Goal: Information Seeking & Learning: Find specific page/section

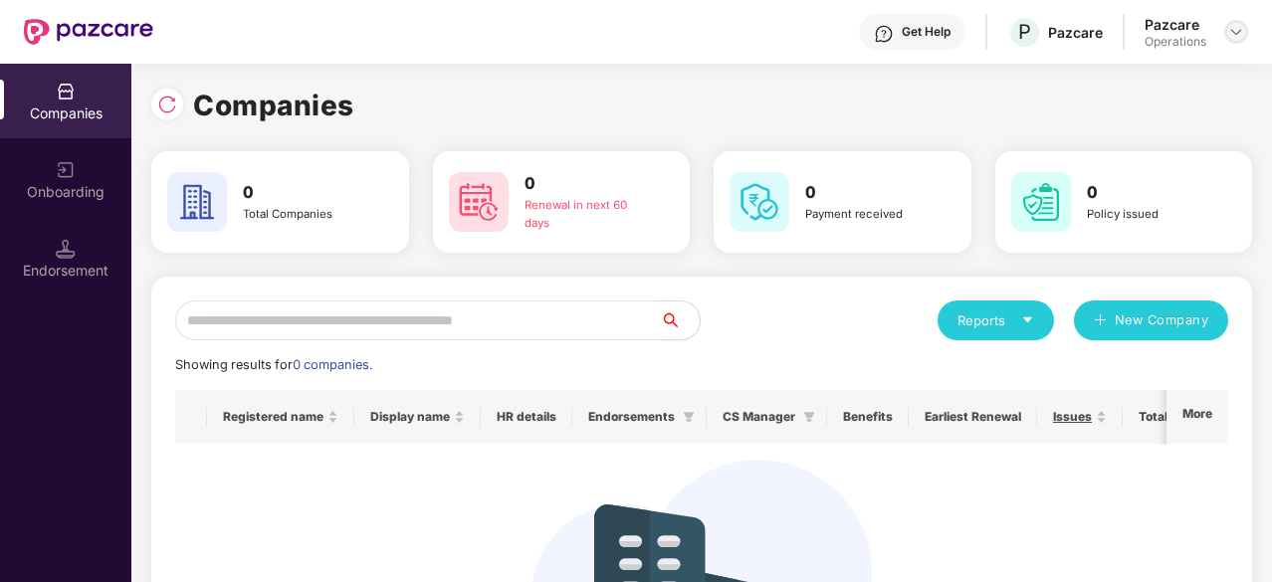
click at [1231, 35] on img at bounding box center [1236, 32] width 16 height 16
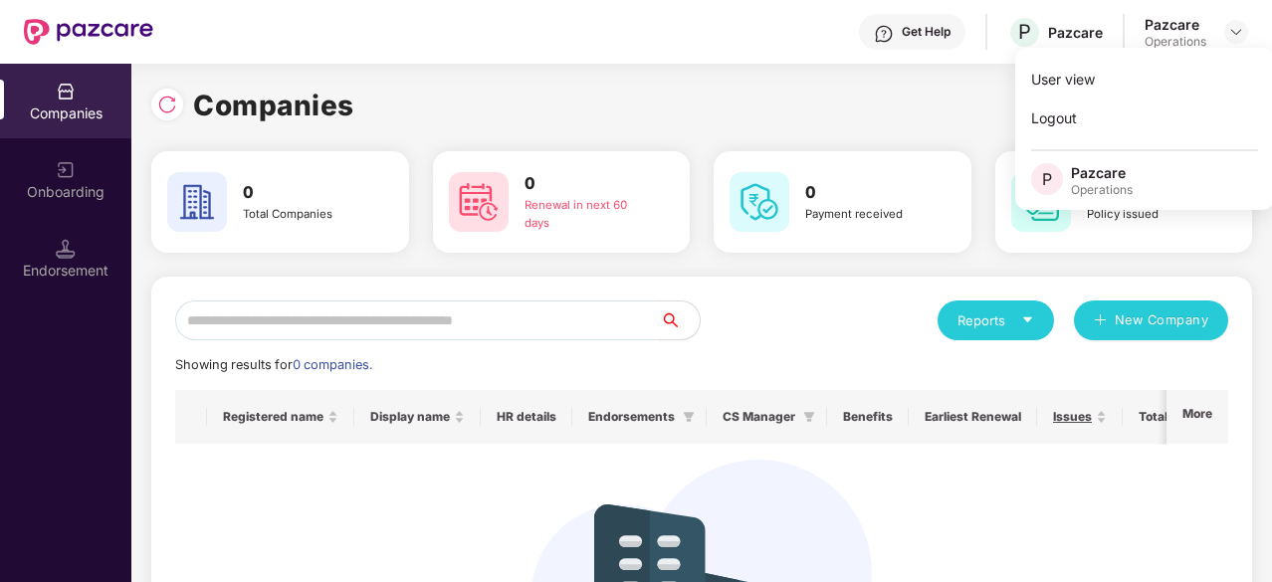
click at [492, 95] on div "Companies" at bounding box center [701, 106] width 1101 height 44
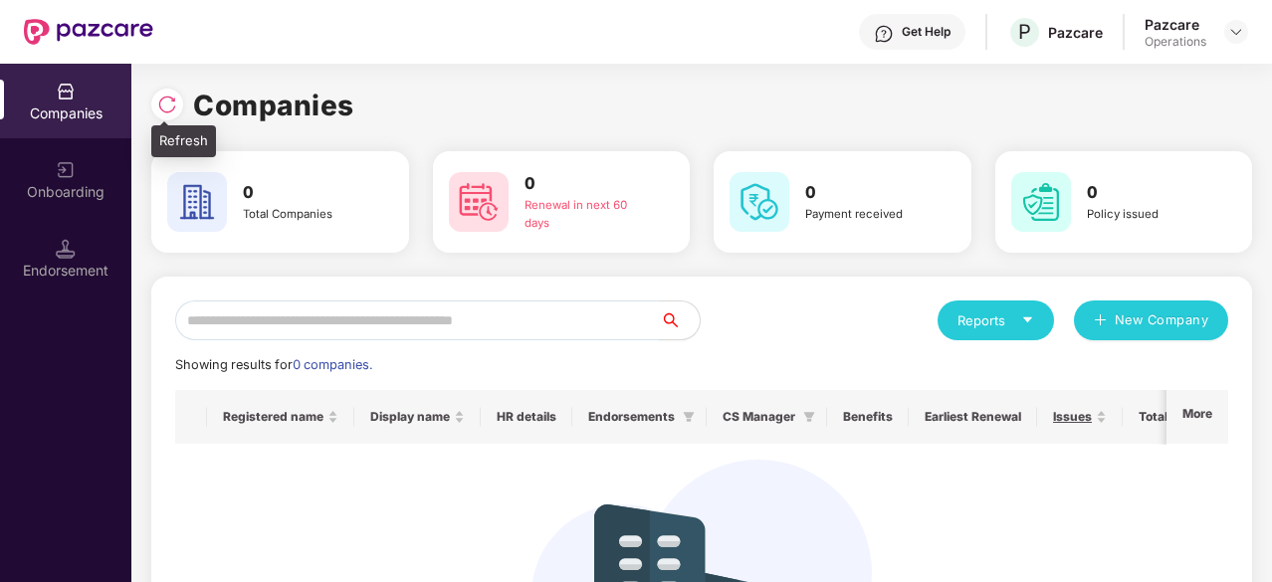
click at [164, 101] on img at bounding box center [167, 105] width 20 height 20
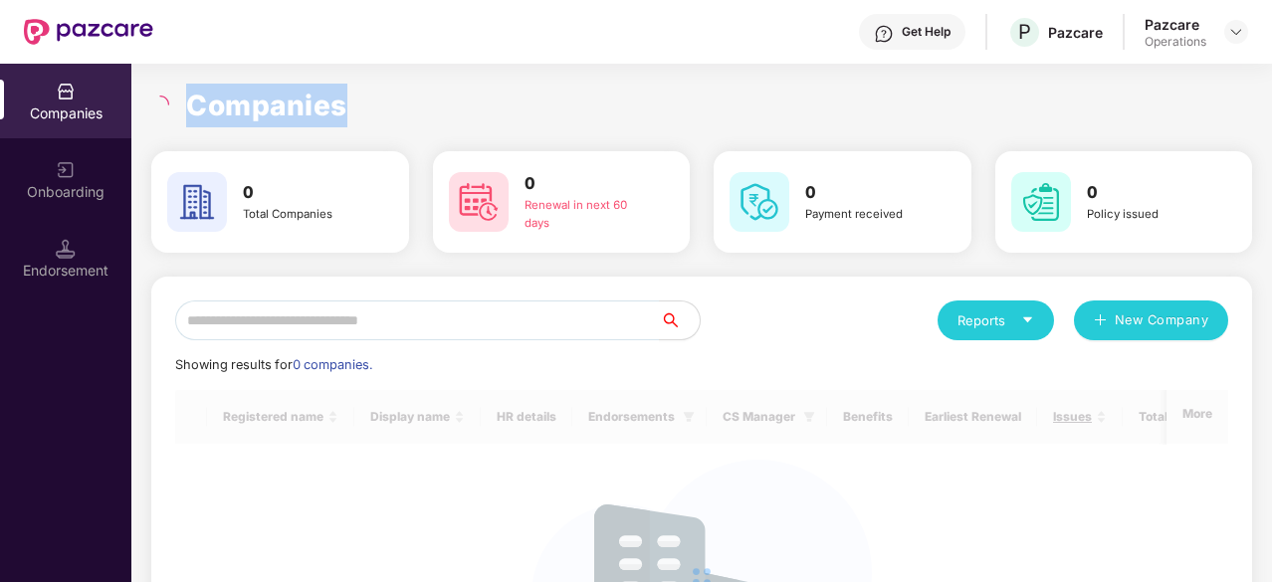
click at [164, 101] on icon "loading" at bounding box center [160, 105] width 23 height 23
click at [438, 127] on div "Companies 0 Total Companies 0 Renewal in next 60 days 0 Payment received 0 Poli…" at bounding box center [701, 444] width 1101 height 720
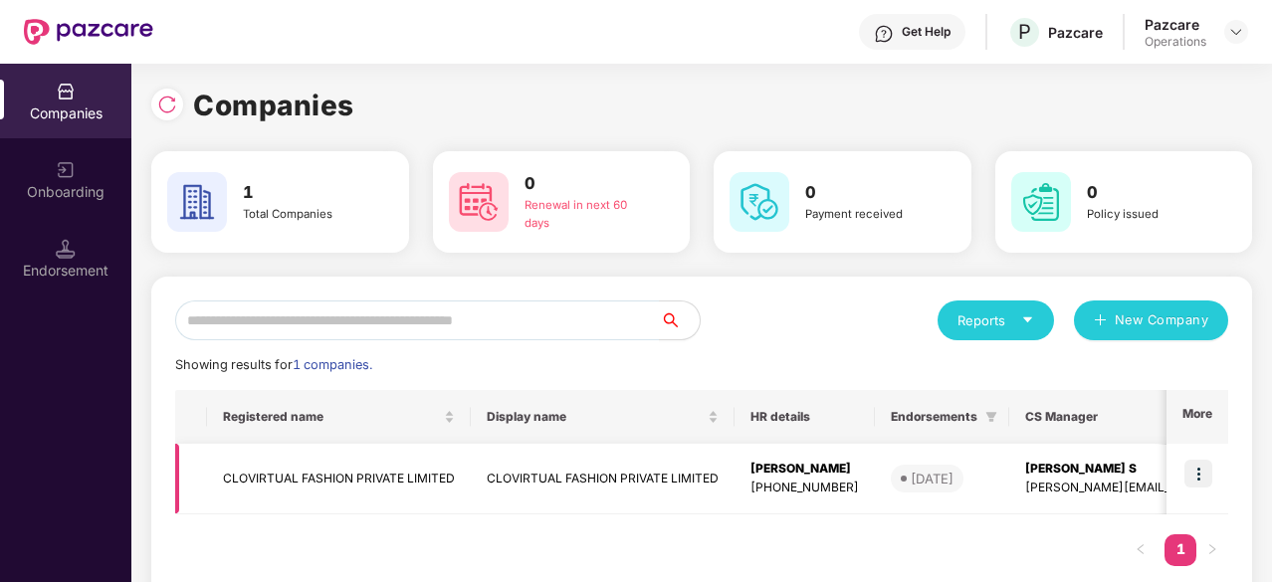
scroll to position [43, 0]
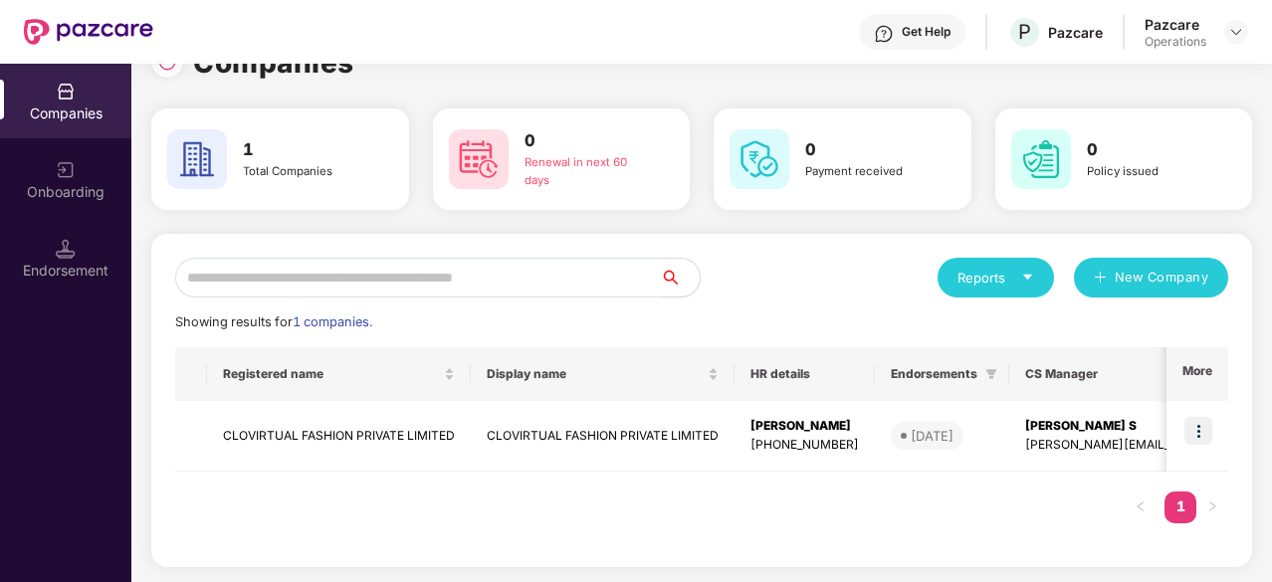
click at [673, 520] on div "Registered name Display name HR details Endorsements CS Manager Benefits Earlie…" at bounding box center [701, 445] width 1053 height 196
click at [634, 441] on td "CLOVIRTUAL FASHION PRIVATE LIMITED" at bounding box center [603, 436] width 264 height 71
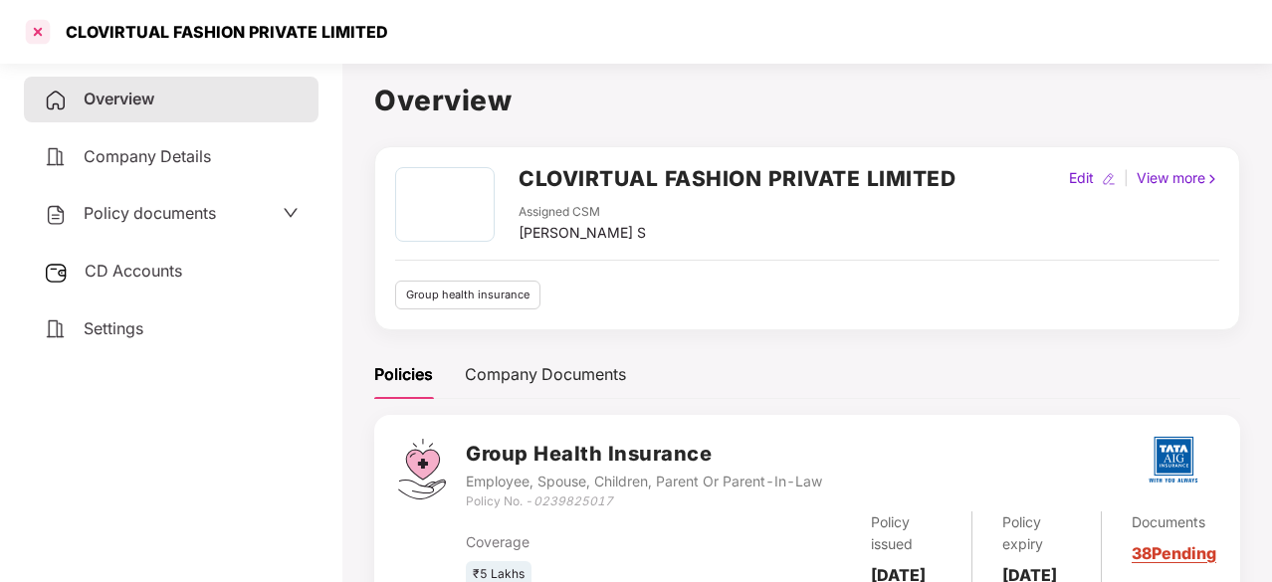
click at [38, 30] on div at bounding box center [38, 32] width 32 height 32
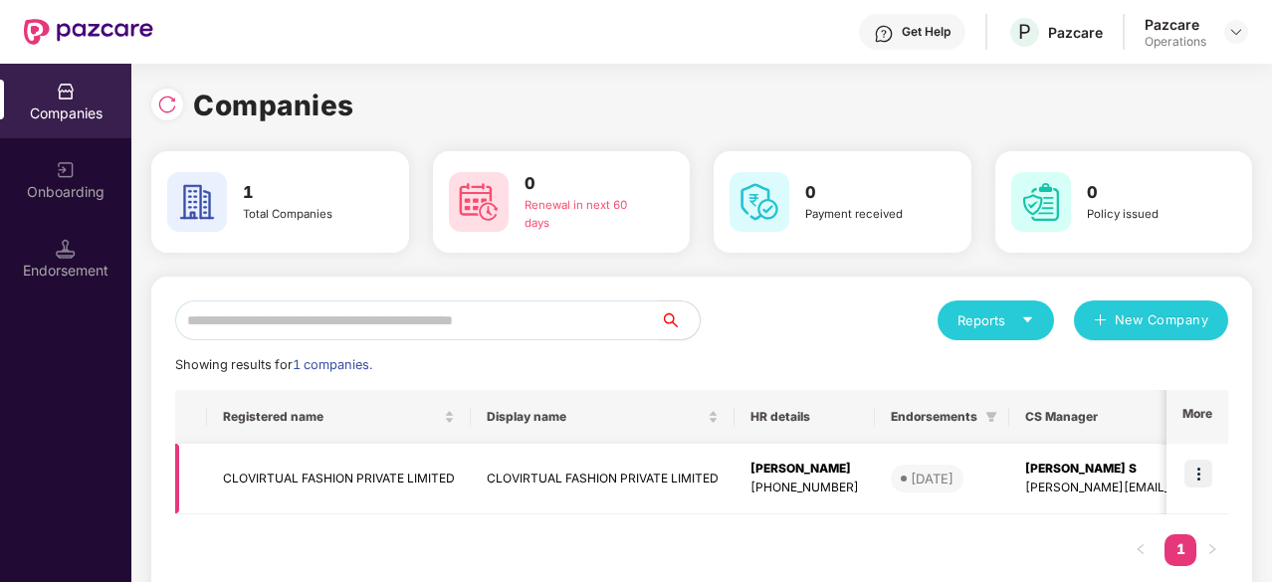
click at [1201, 463] on img at bounding box center [1198, 474] width 28 height 28
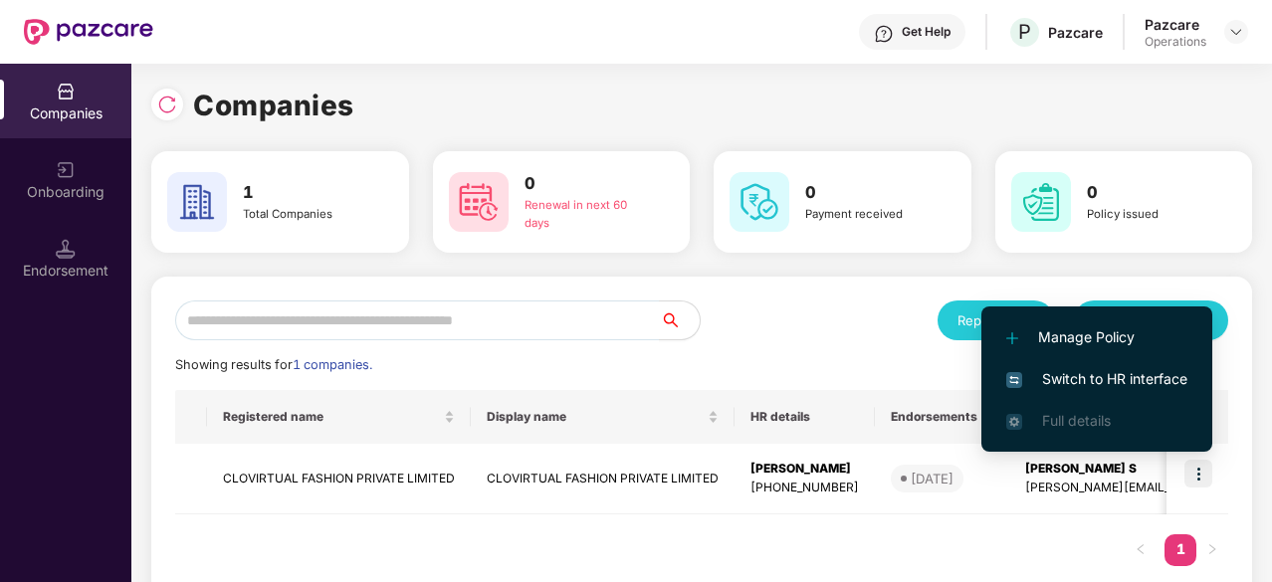
click at [1113, 376] on span "Switch to HR interface" at bounding box center [1096, 379] width 181 height 22
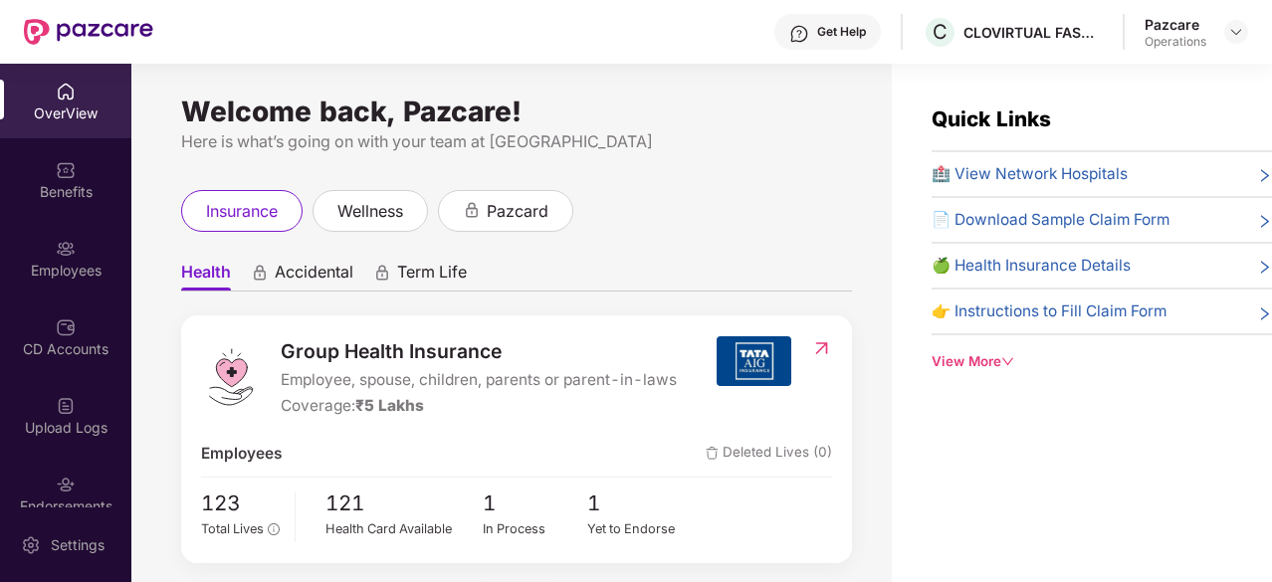
scroll to position [184, 0]
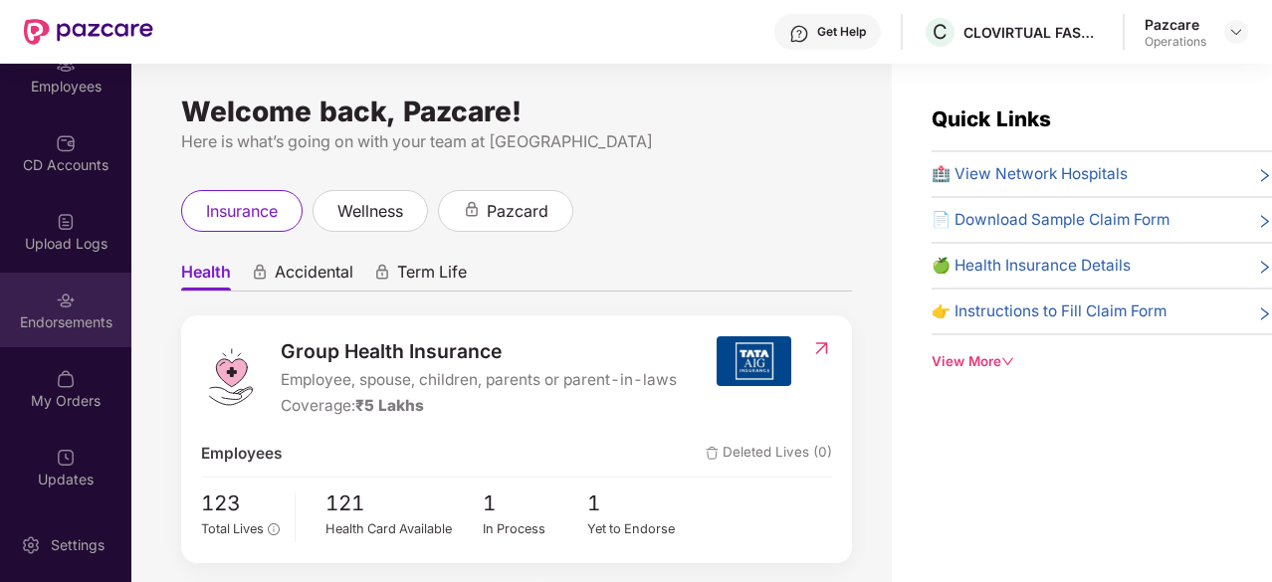
click at [71, 323] on div "Endorsements" at bounding box center [65, 322] width 131 height 20
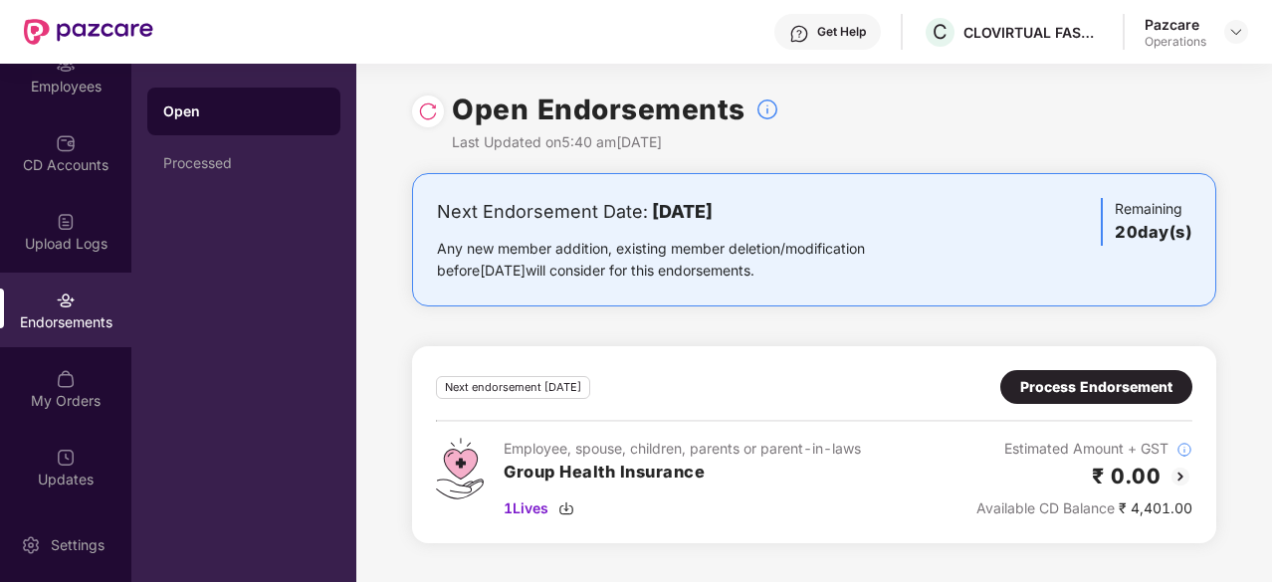
click at [1181, 475] on img at bounding box center [1180, 477] width 24 height 24
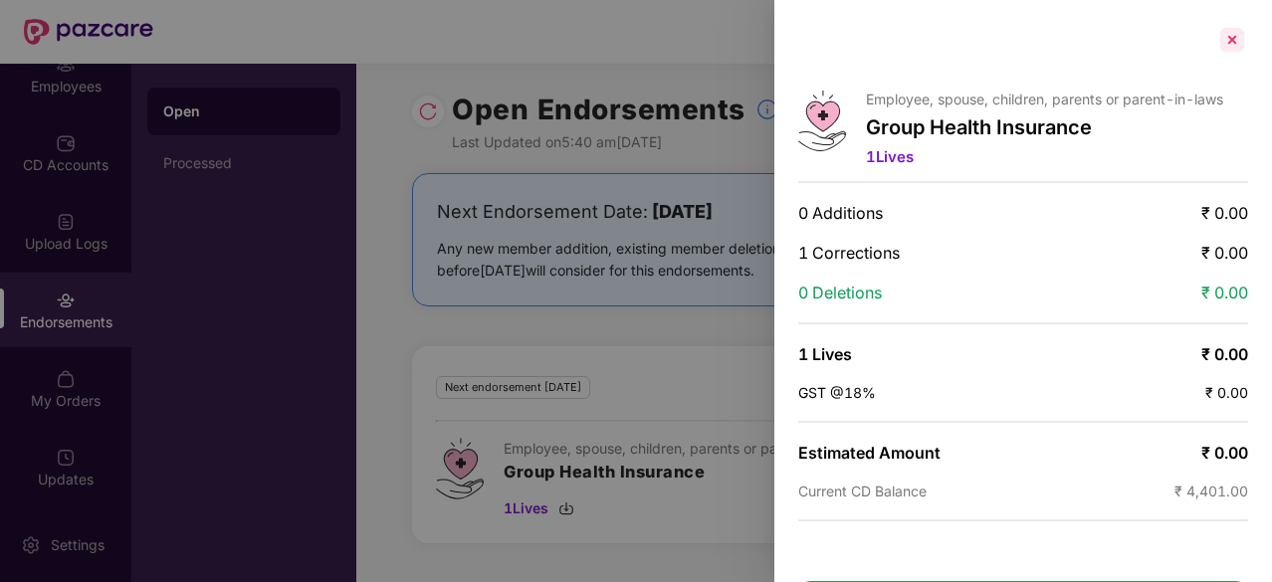
click at [1232, 43] on div at bounding box center [1232, 40] width 32 height 32
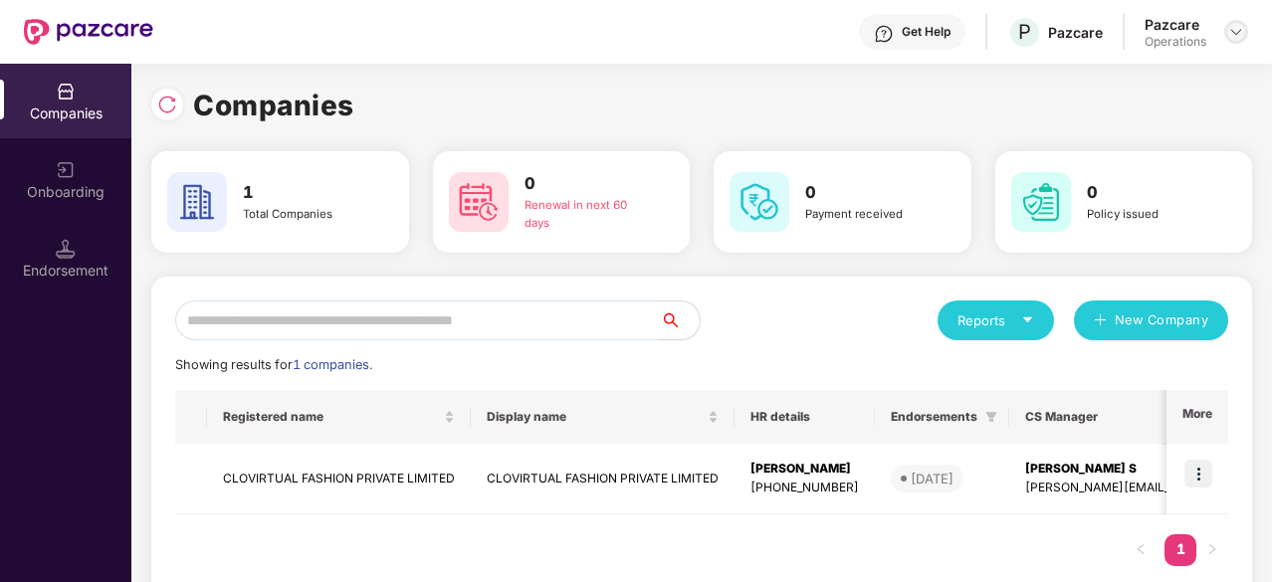
click at [1235, 31] on img at bounding box center [1236, 32] width 16 height 16
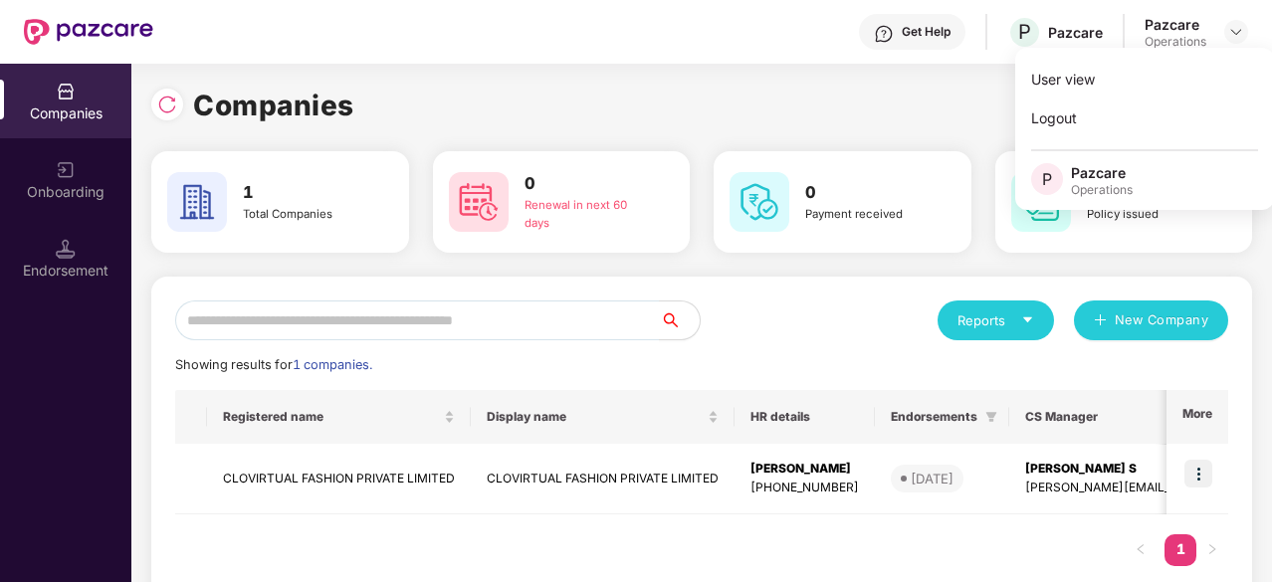
click at [848, 315] on div "Reports New Company" at bounding box center [965, 321] width 526 height 40
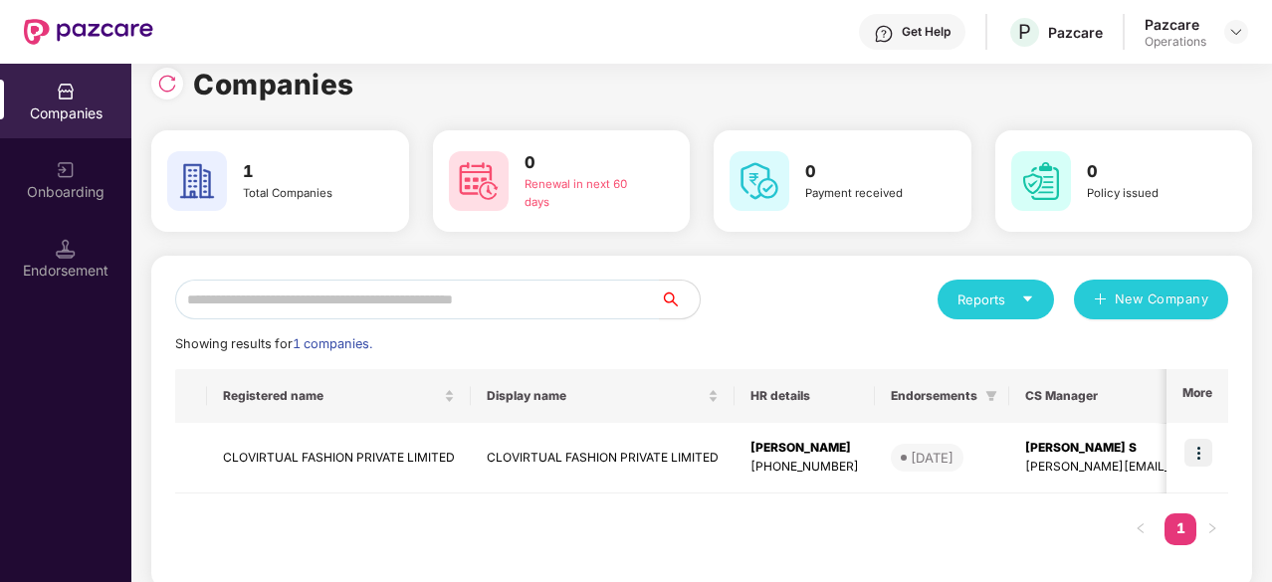
scroll to position [22, 0]
click at [1236, 28] on img at bounding box center [1236, 32] width 16 height 16
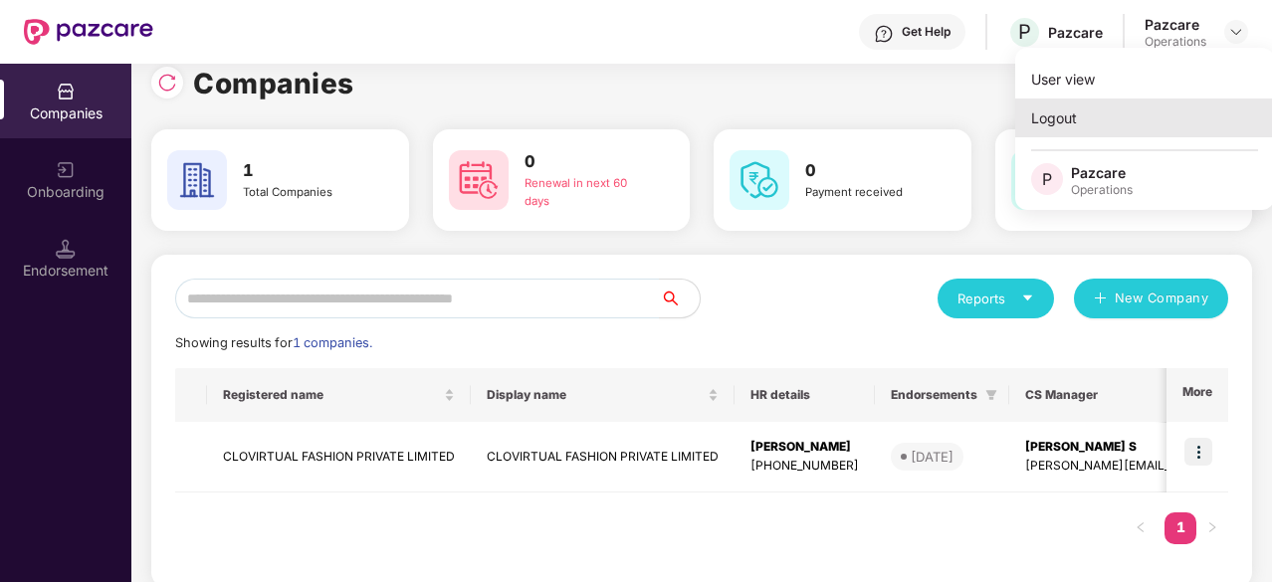
click at [1101, 130] on div "Logout" at bounding box center [1144, 118] width 259 height 39
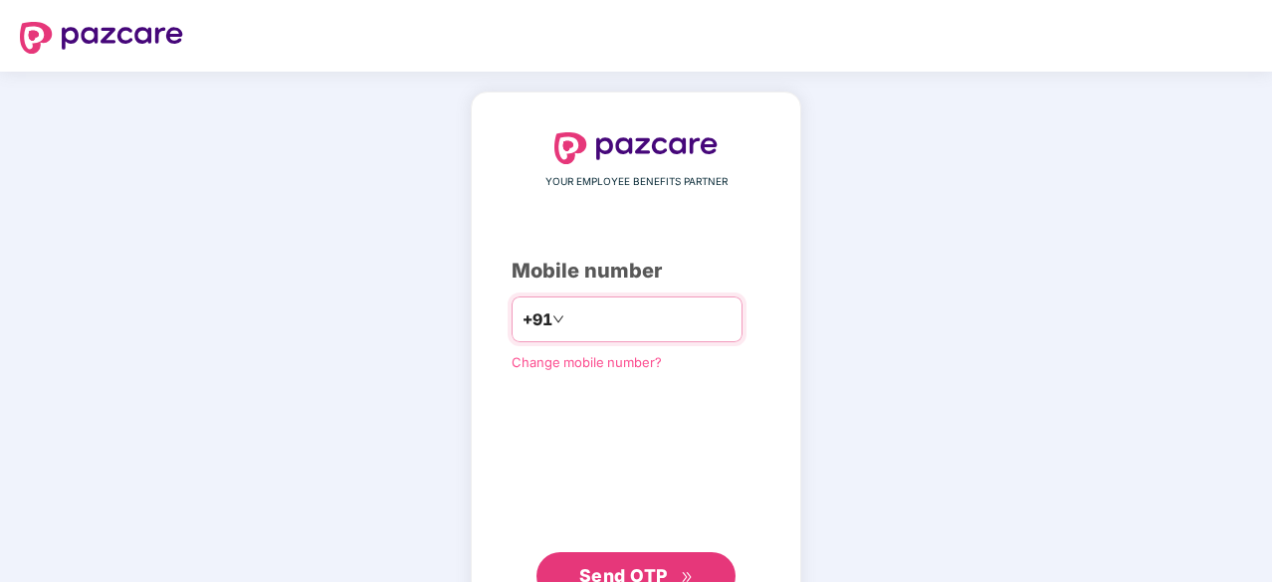
click at [723, 303] on input "number" at bounding box center [649, 319] width 163 height 32
click at [894, 337] on div "YOUR EMPLOYEE BENEFITS PARTNER Mobile number +91 Change mobile number? Send OTP" at bounding box center [636, 365] width 1272 height 587
click at [712, 303] on input "number" at bounding box center [649, 319] width 163 height 32
type input "**********"
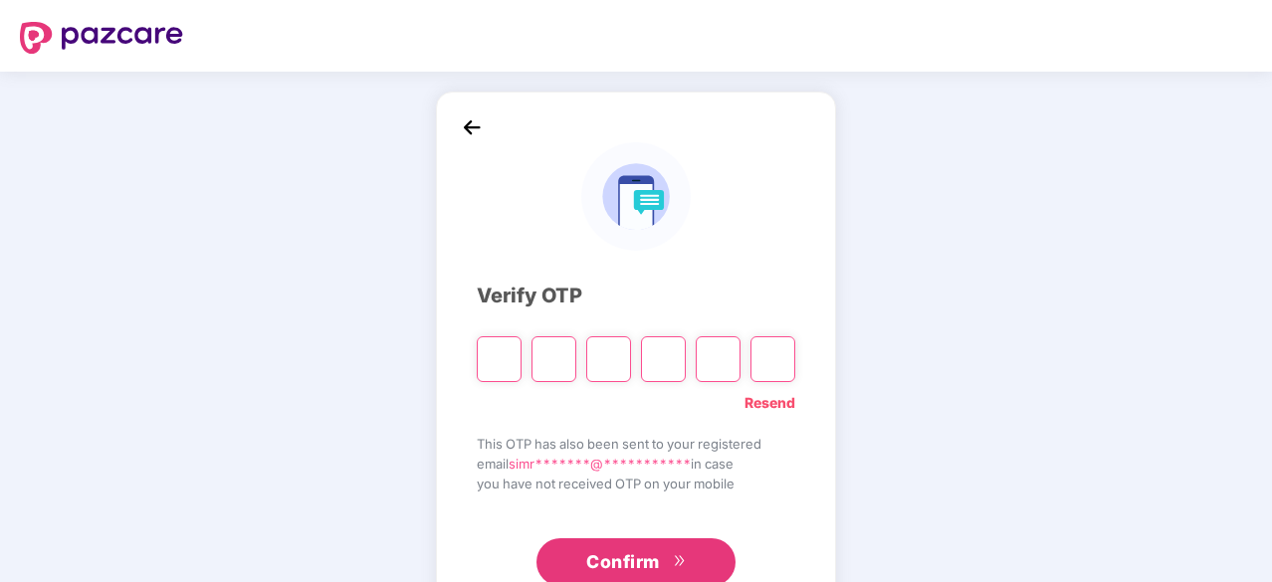
type input "*"
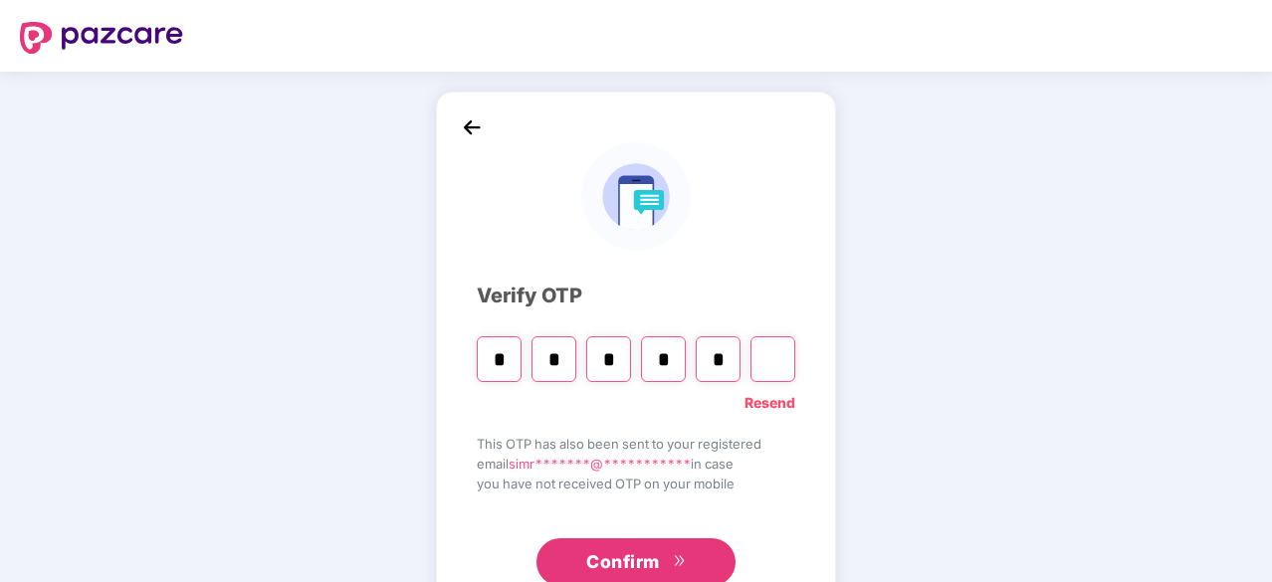
type input "*"
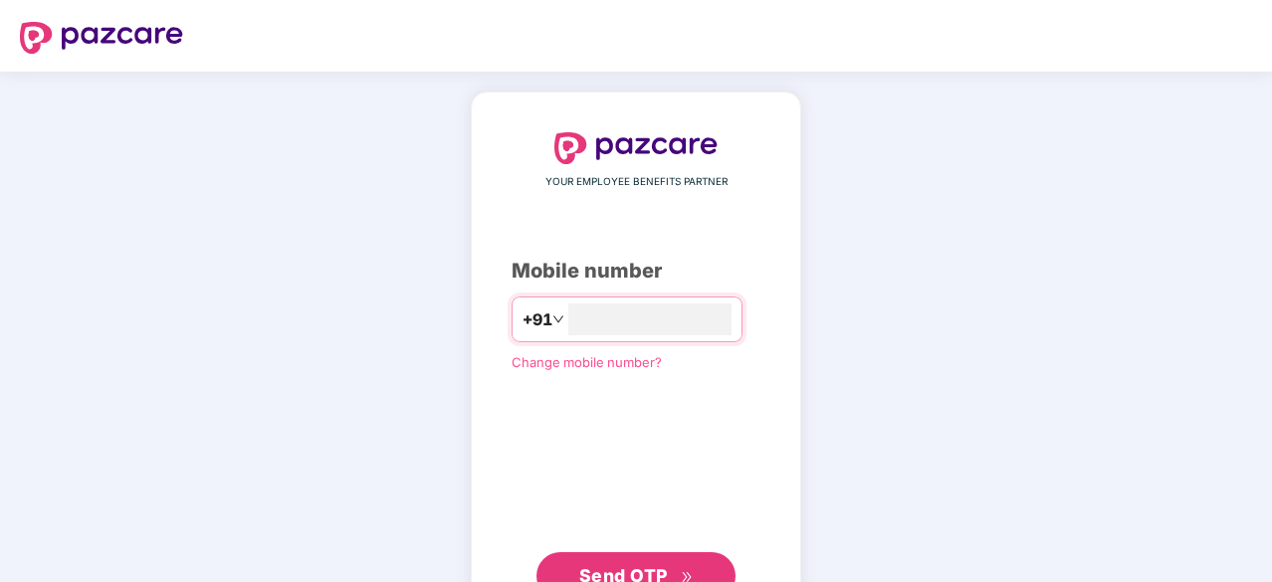
type input "**********"
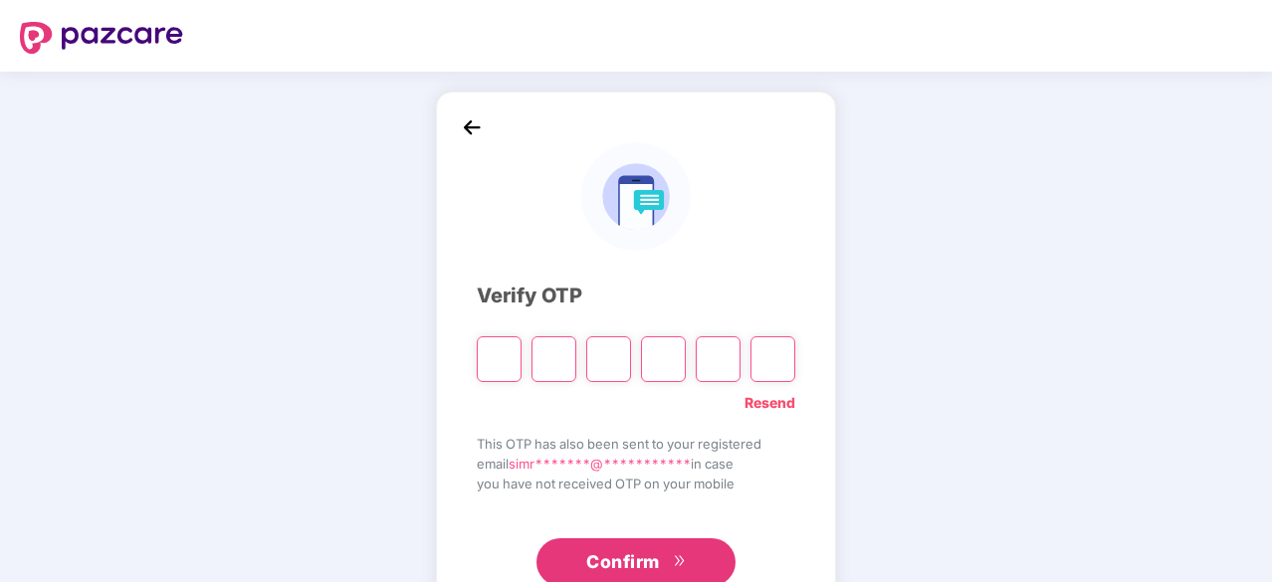
type input "*"
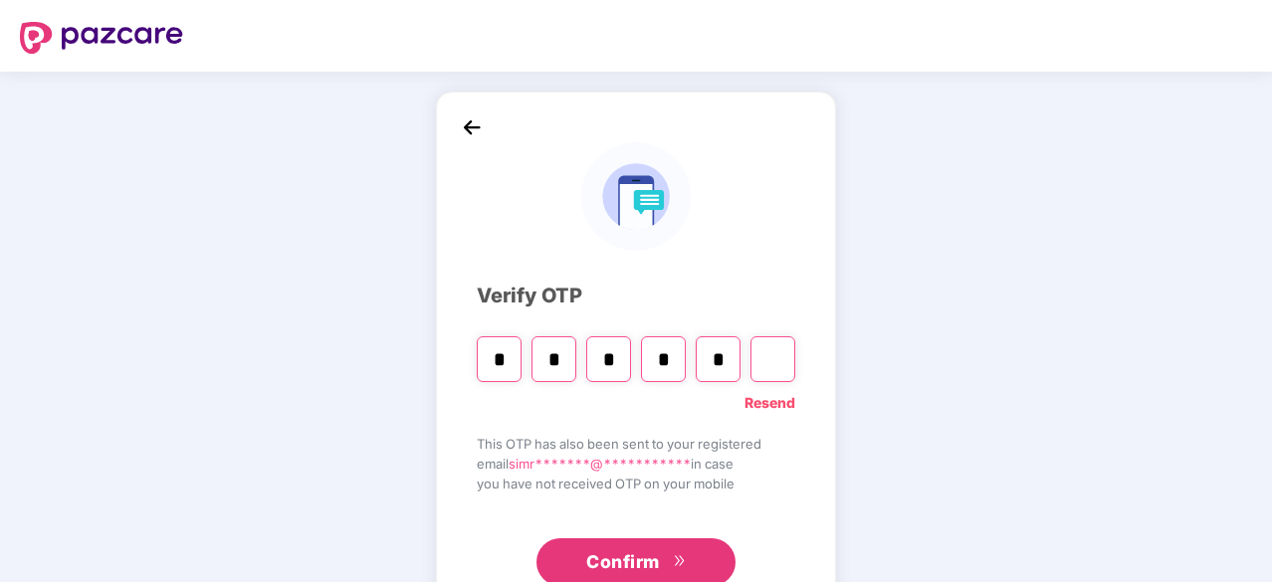
type input "*"
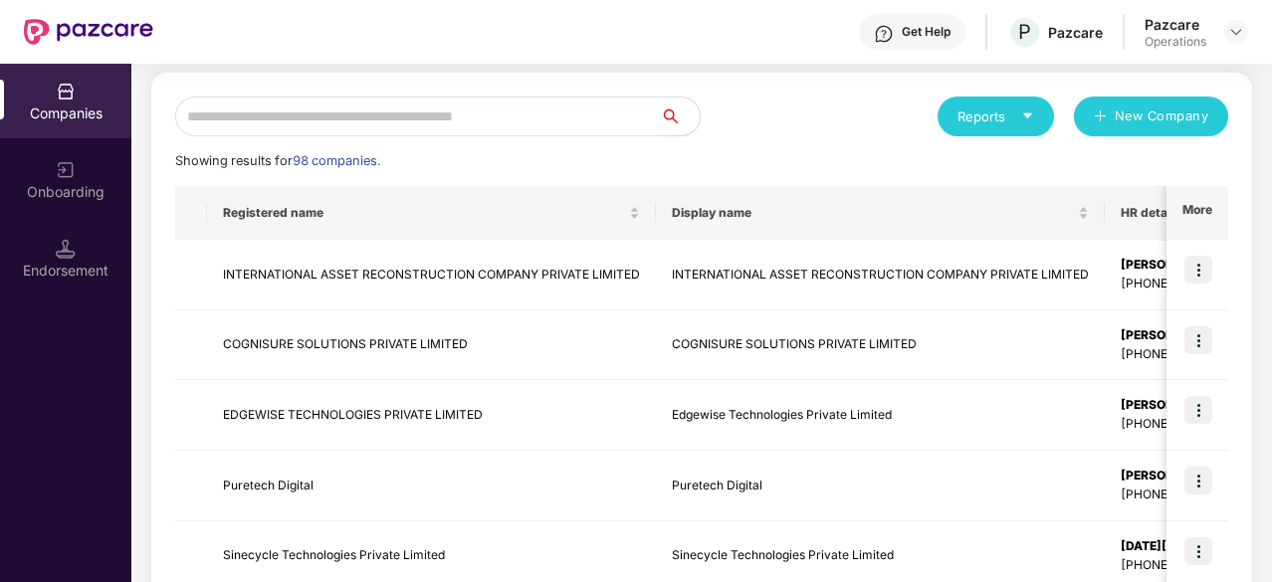
scroll to position [203, 0]
click at [379, 118] on input "text" at bounding box center [417, 118] width 485 height 40
paste input "**********"
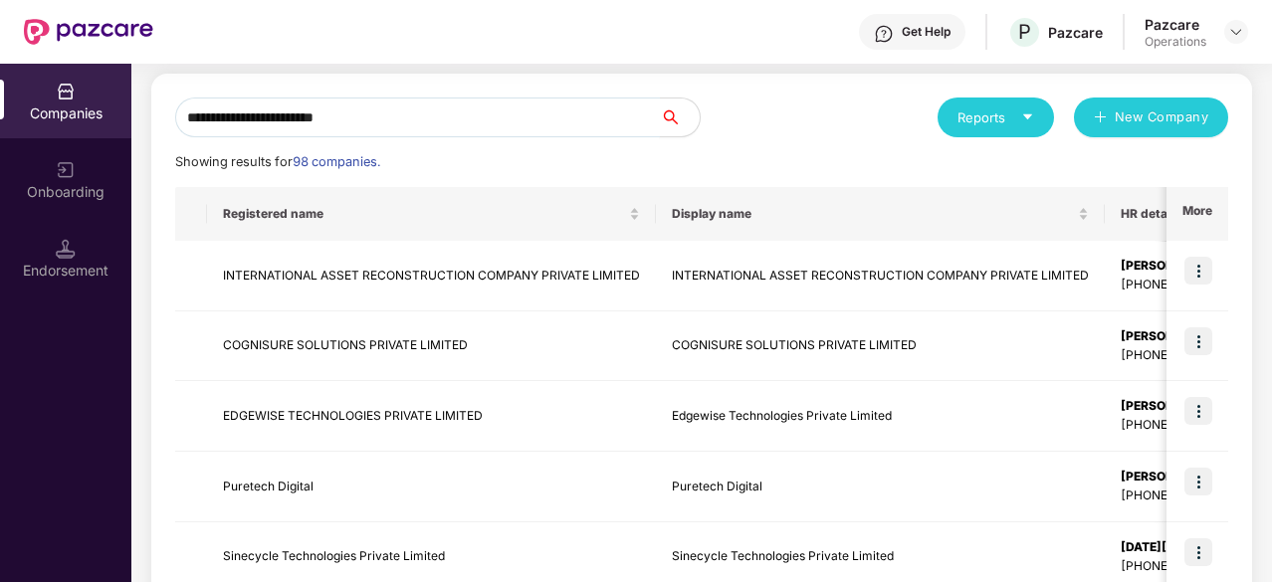
scroll to position [43, 0]
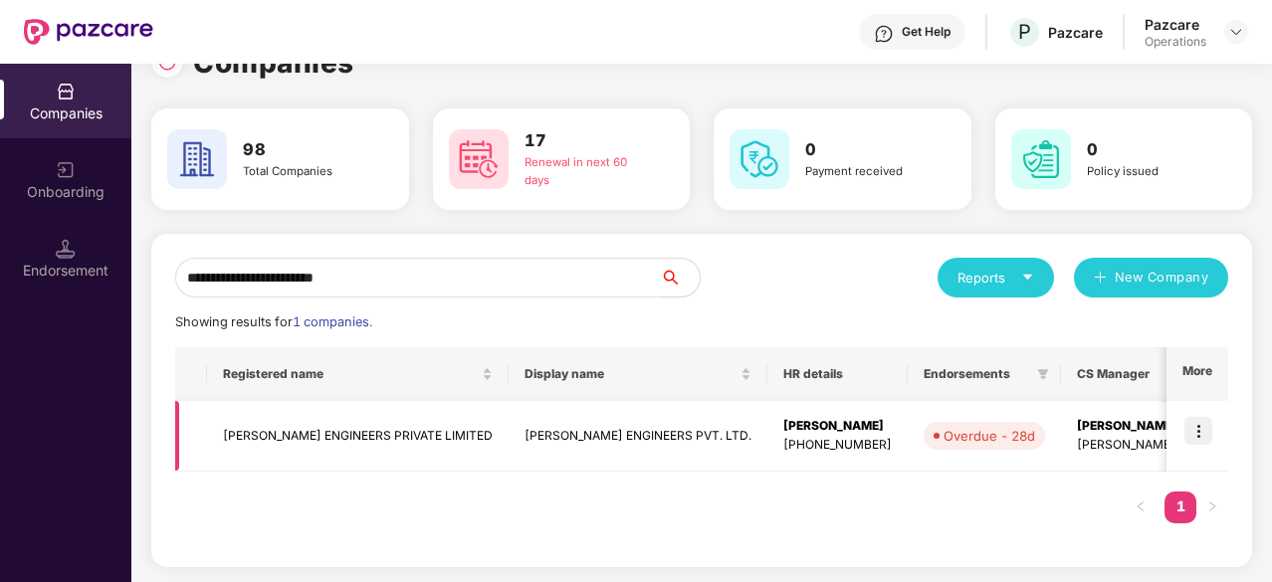
type input "**********"
click at [297, 441] on td "[PERSON_NAME] ENGINEERS PRIVATE LIMITED" at bounding box center [358, 436] width 302 height 71
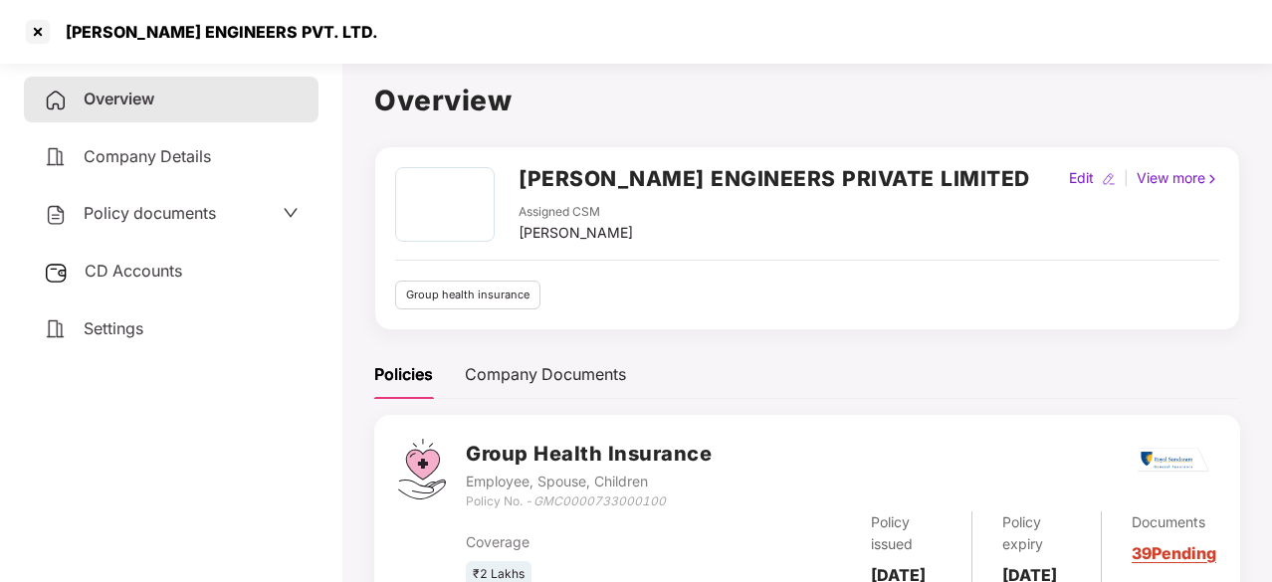
scroll to position [101, 0]
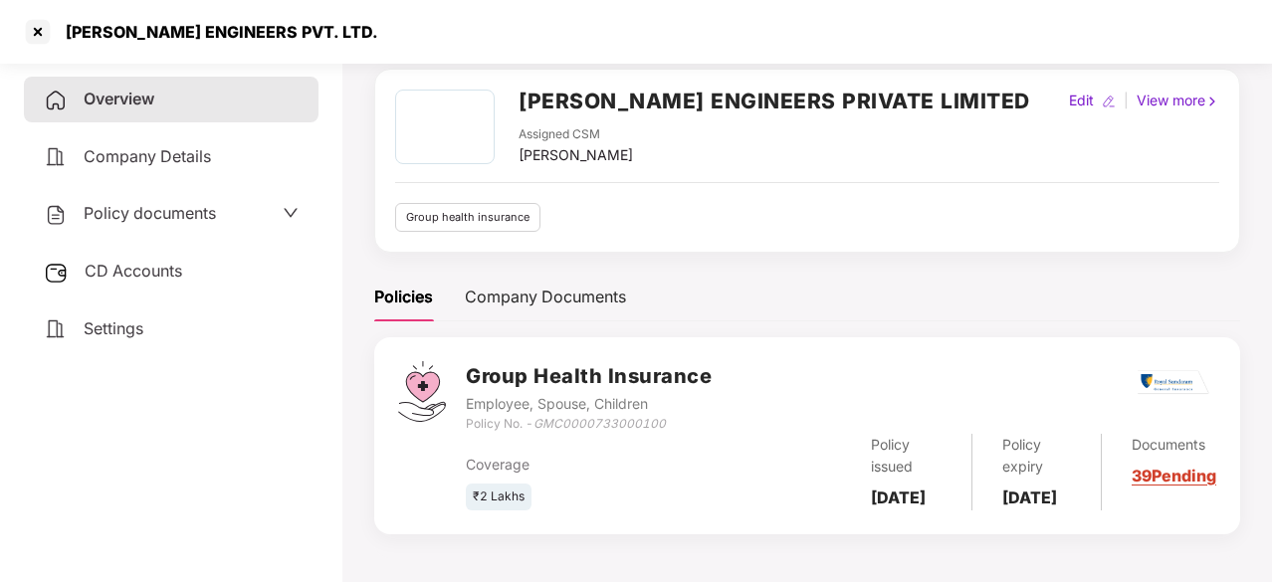
click at [189, 205] on span "Policy documents" at bounding box center [150, 213] width 132 height 20
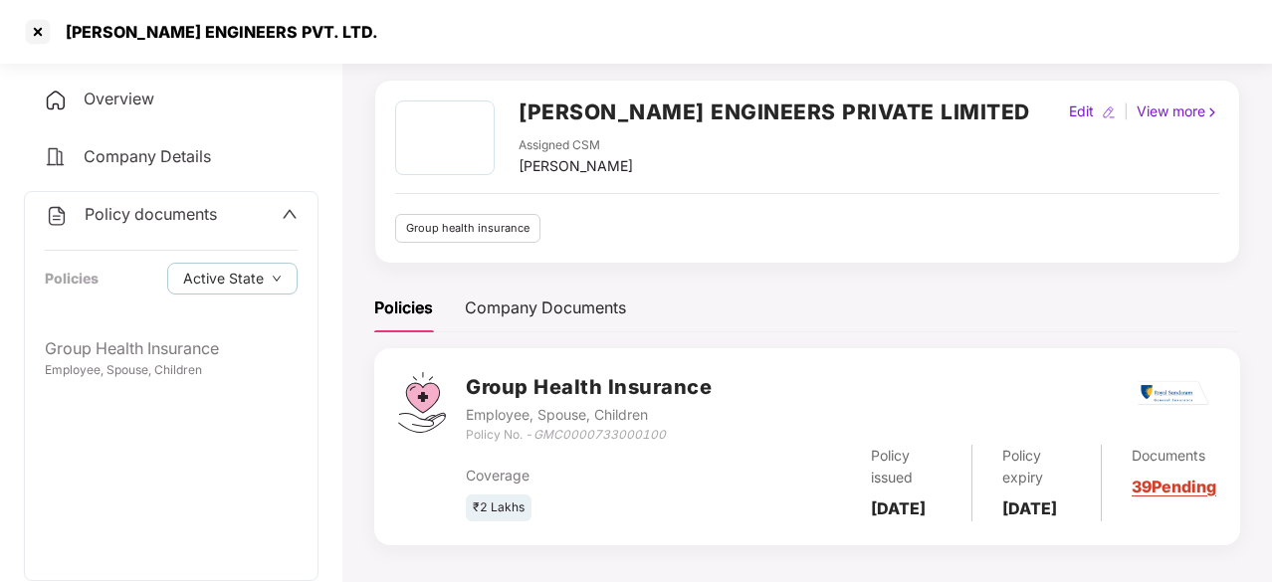
scroll to position [66, 0]
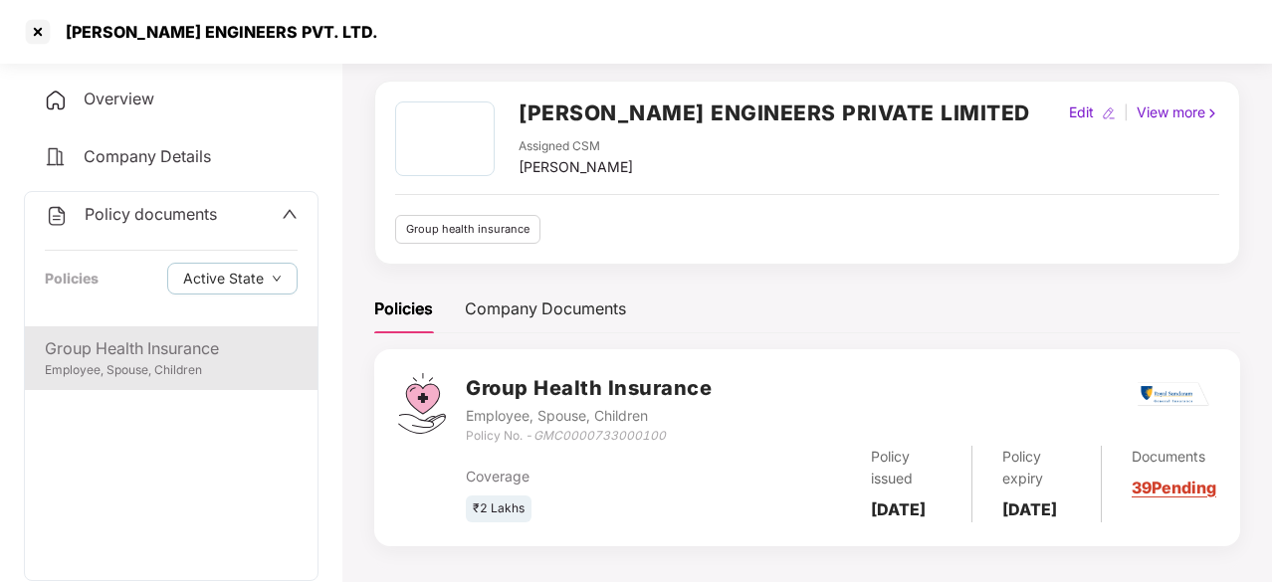
click at [246, 337] on div "Group Health Insurance" at bounding box center [171, 348] width 253 height 25
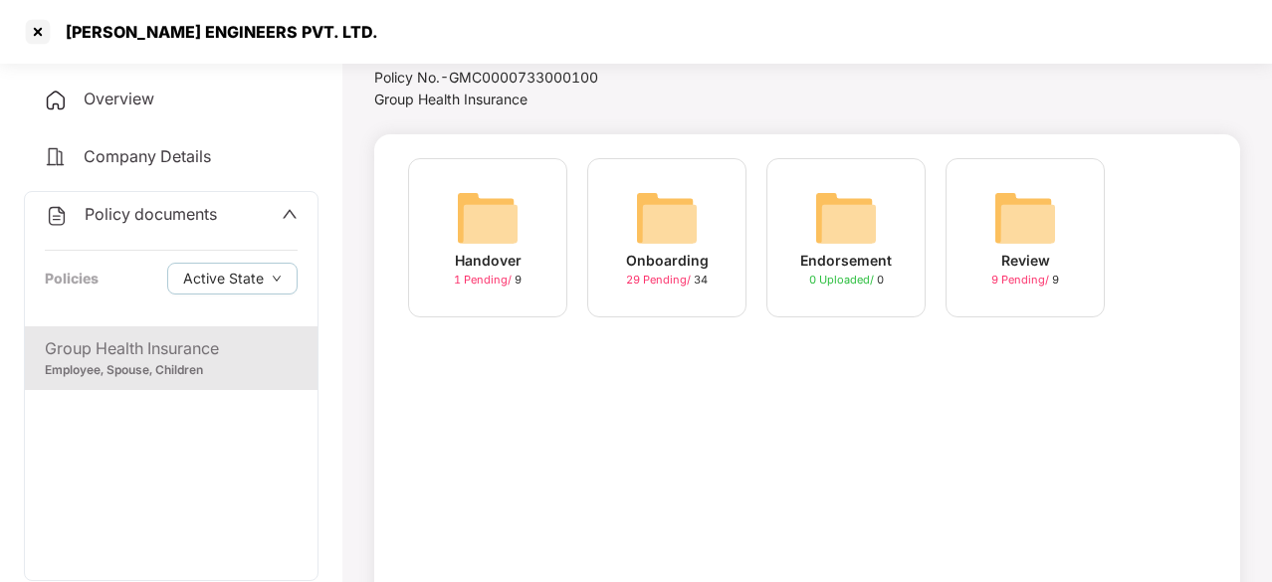
click at [688, 248] on img at bounding box center [667, 218] width 64 height 64
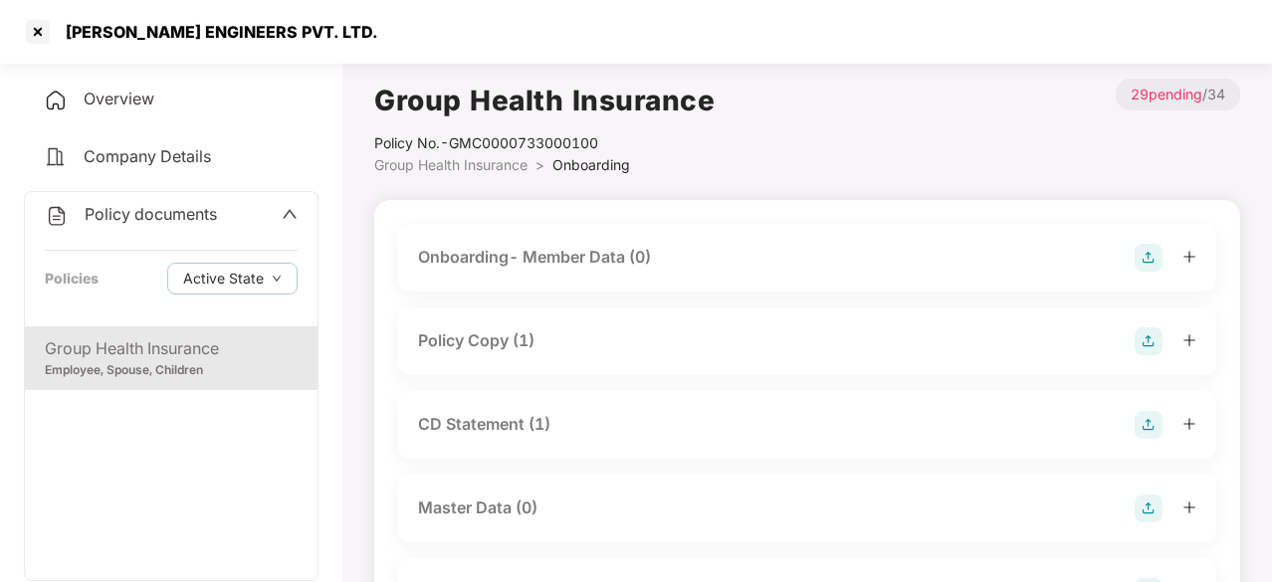
click at [607, 114] on h1 "Group Health Insurance" at bounding box center [544, 101] width 340 height 44
click at [500, 340] on div "Policy Copy (1)" at bounding box center [476, 340] width 116 height 25
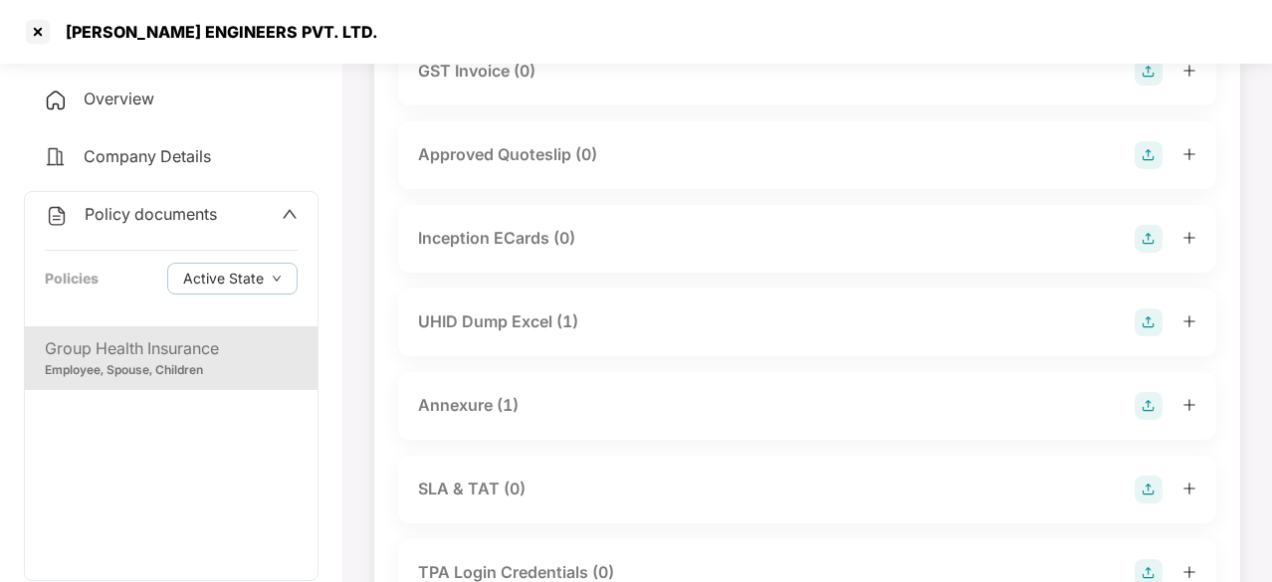
scroll to position [1000, 0]
click at [289, 210] on icon "up" at bounding box center [290, 214] width 16 height 16
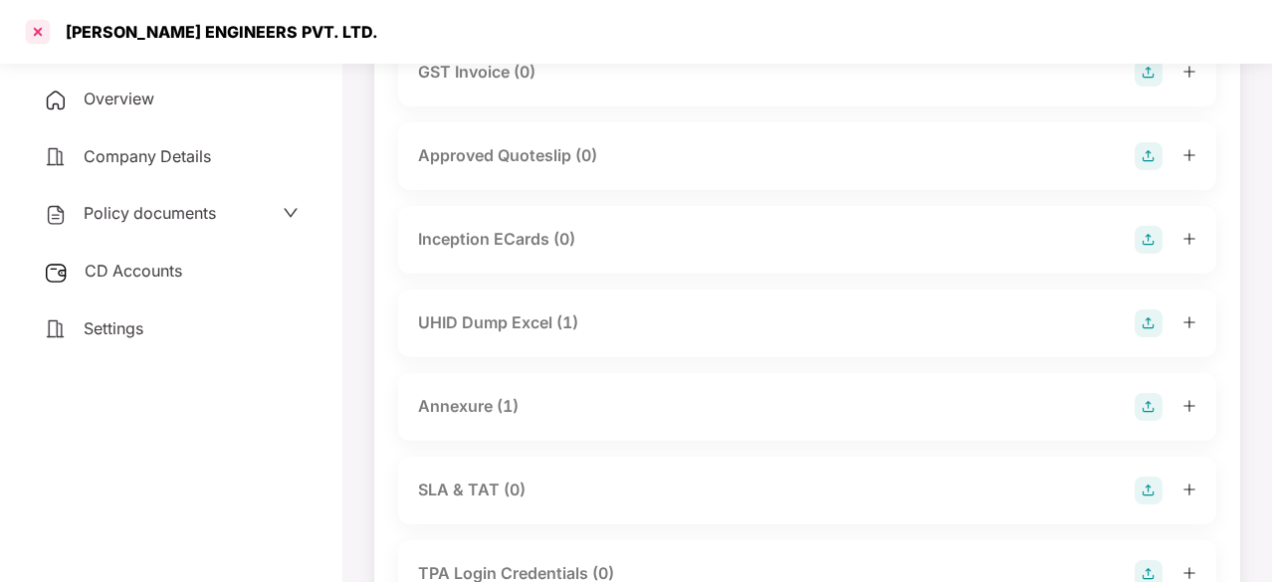
click at [48, 43] on div at bounding box center [38, 32] width 32 height 32
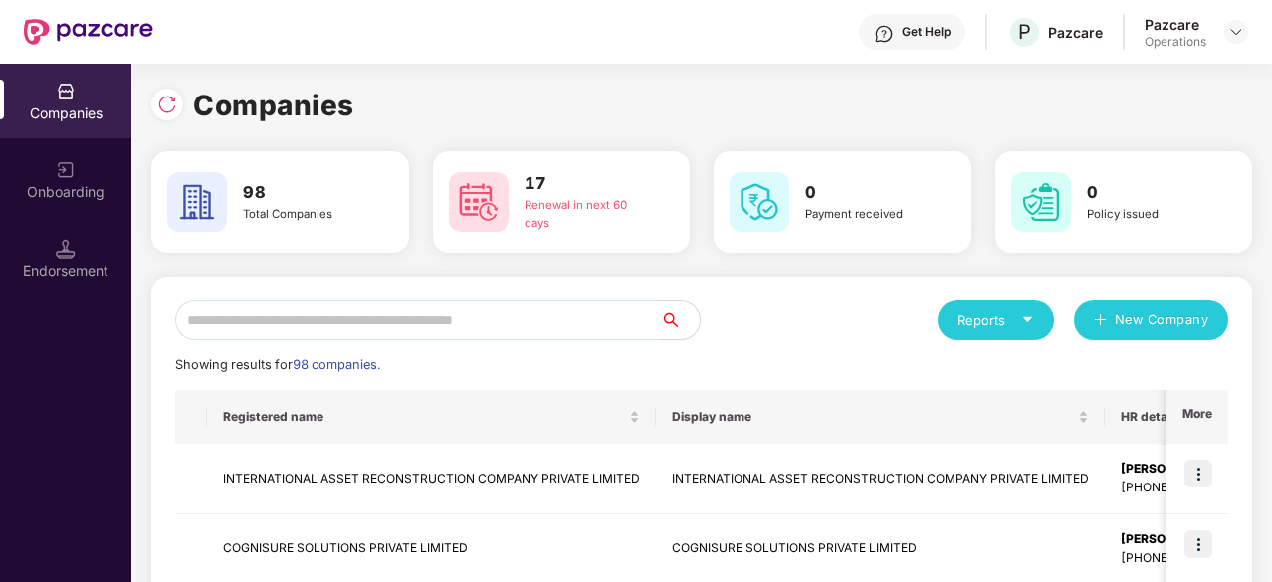
click at [507, 111] on div "Companies" at bounding box center [701, 106] width 1101 height 44
click at [809, 102] on div "Companies" at bounding box center [701, 106] width 1101 height 44
click at [489, 325] on input "text" at bounding box center [417, 321] width 485 height 40
paste input "**********"
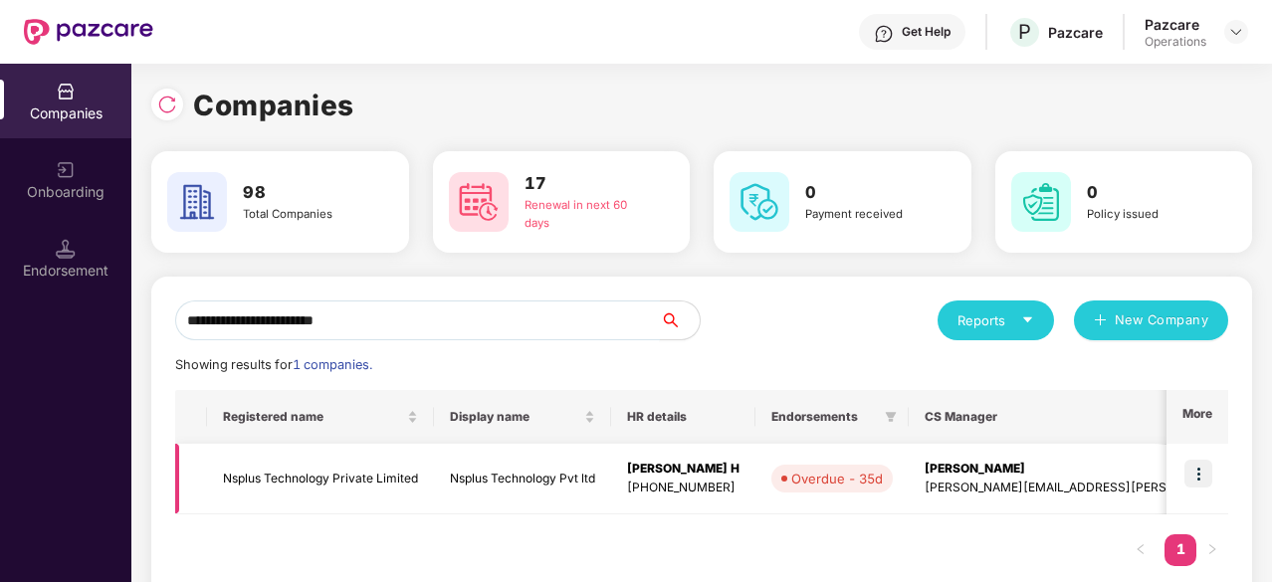
type input "**********"
click at [314, 493] on td "Nsplus Technology Private Limited" at bounding box center [320, 479] width 227 height 71
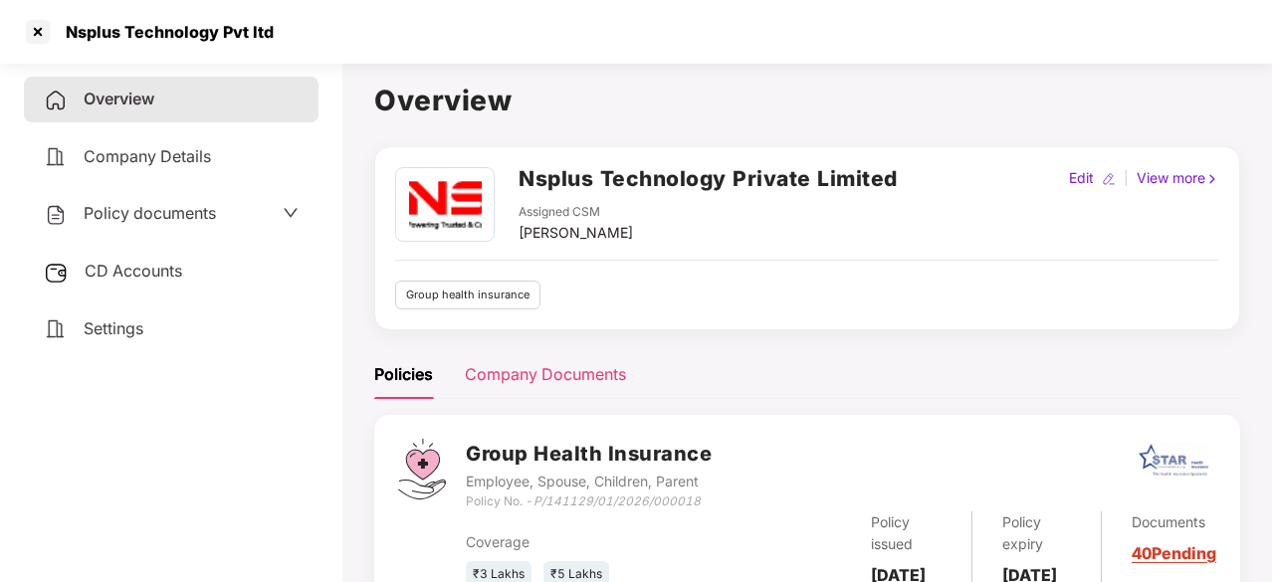
scroll to position [101, 0]
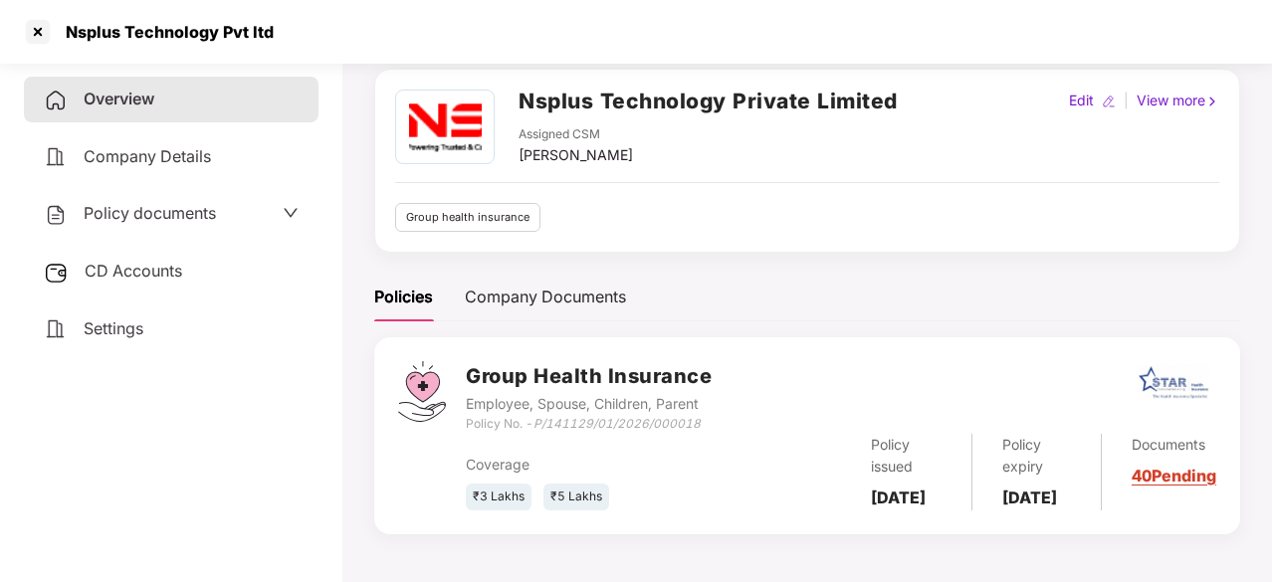
click at [250, 222] on div "Policy documents" at bounding box center [171, 214] width 255 height 26
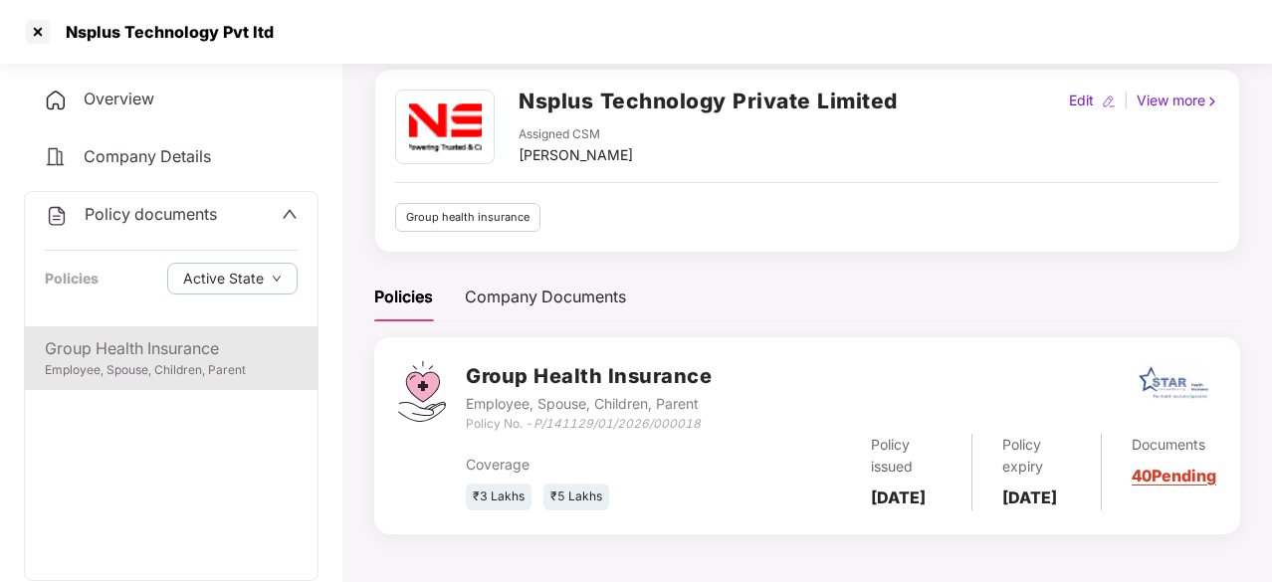
click at [171, 337] on div "Group Health Insurance" at bounding box center [171, 348] width 253 height 25
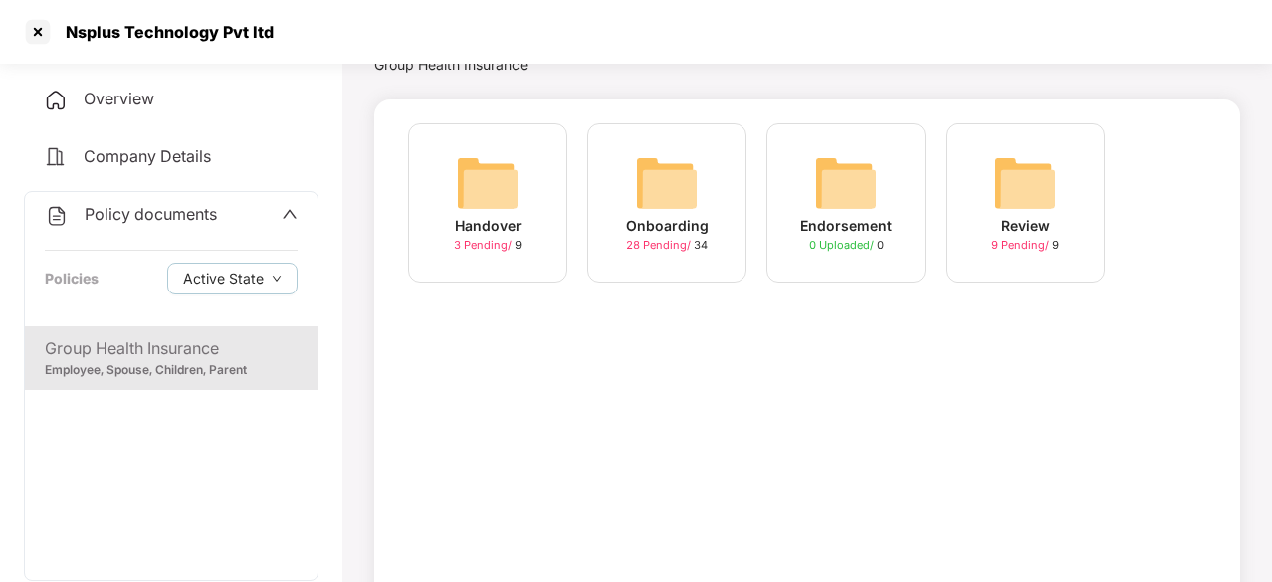
click at [649, 193] on img at bounding box center [667, 183] width 64 height 64
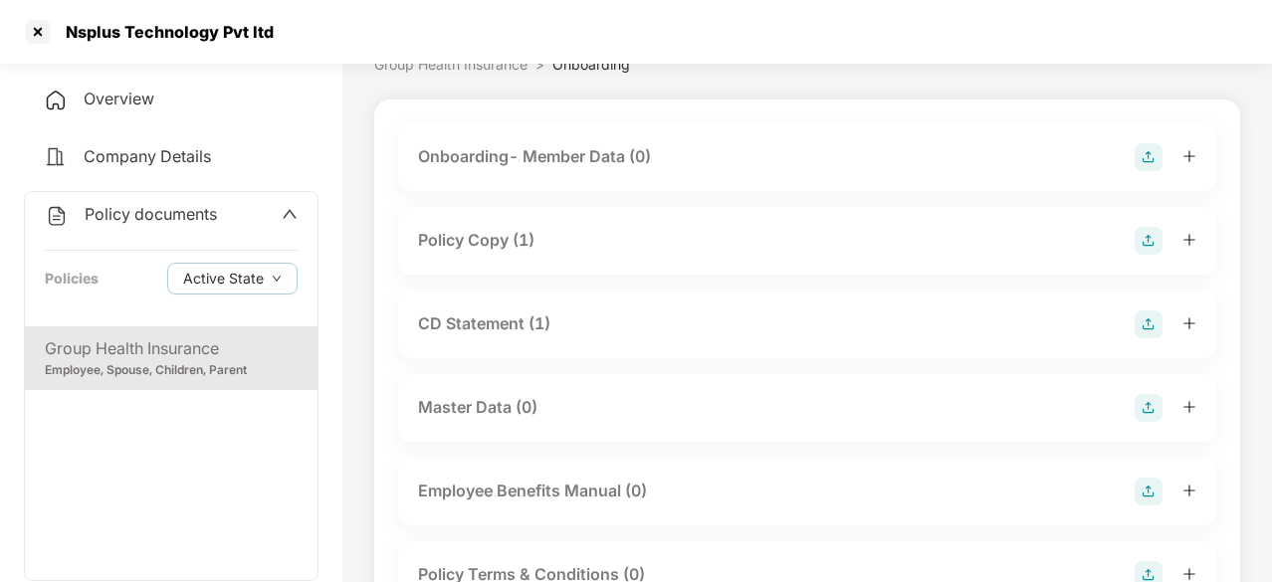
click at [496, 244] on div "Policy Copy (1)" at bounding box center [476, 240] width 116 height 25
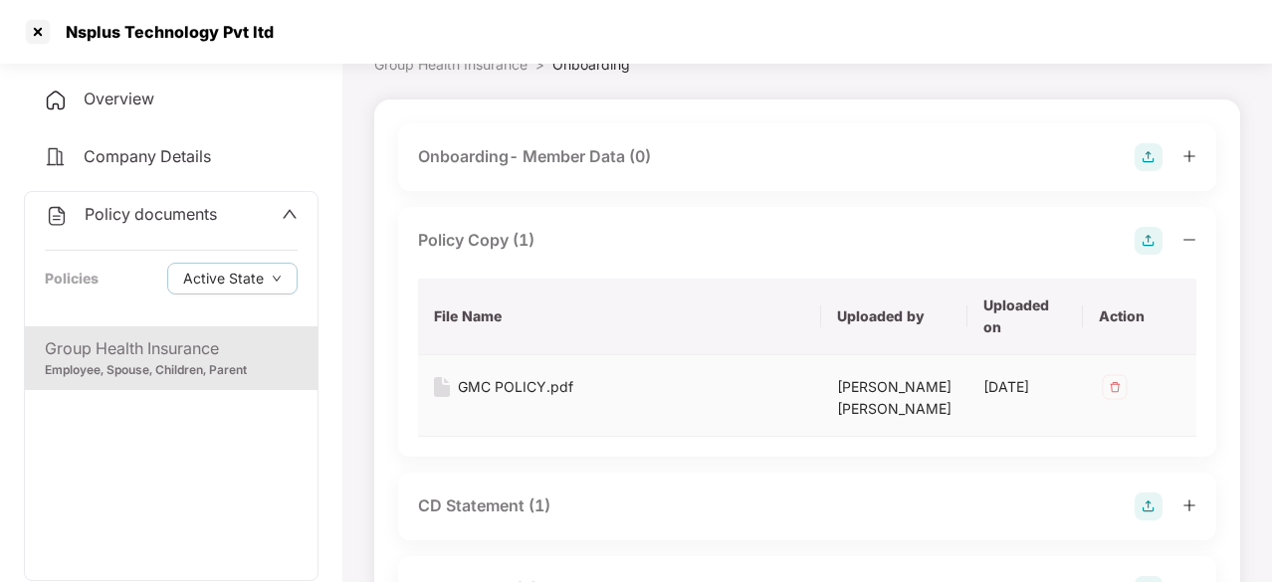
click at [502, 397] on div "GMC POLICY.pdf" at bounding box center [515, 387] width 115 height 22
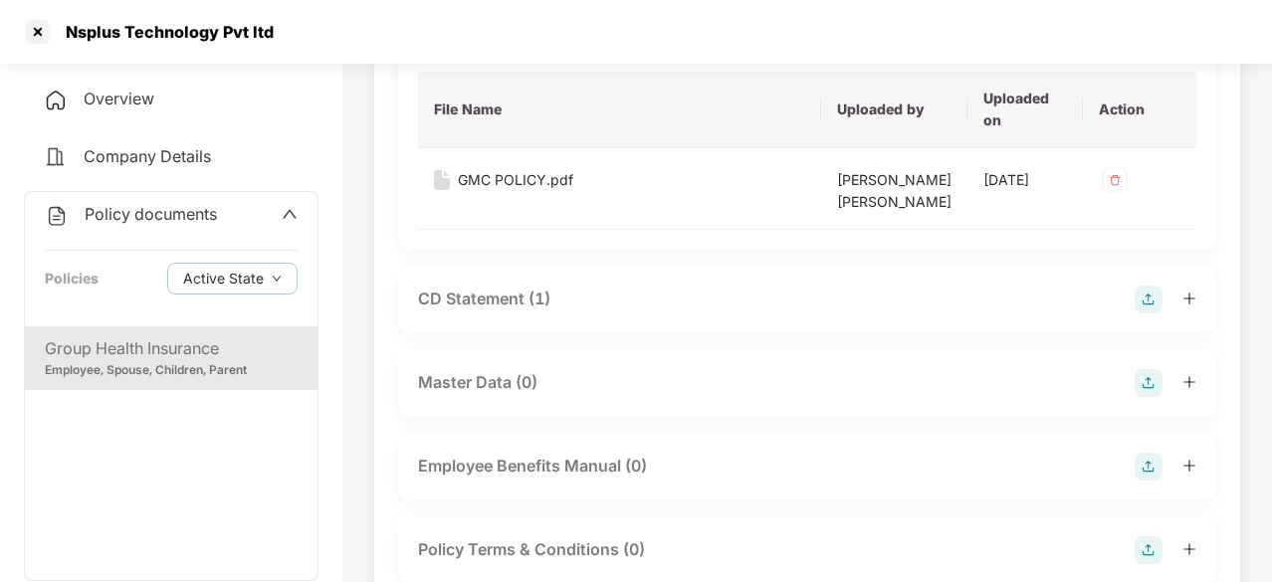
scroll to position [310, 0]
click at [485, 308] on div "CD Statement (1)" at bounding box center [484, 296] width 132 height 25
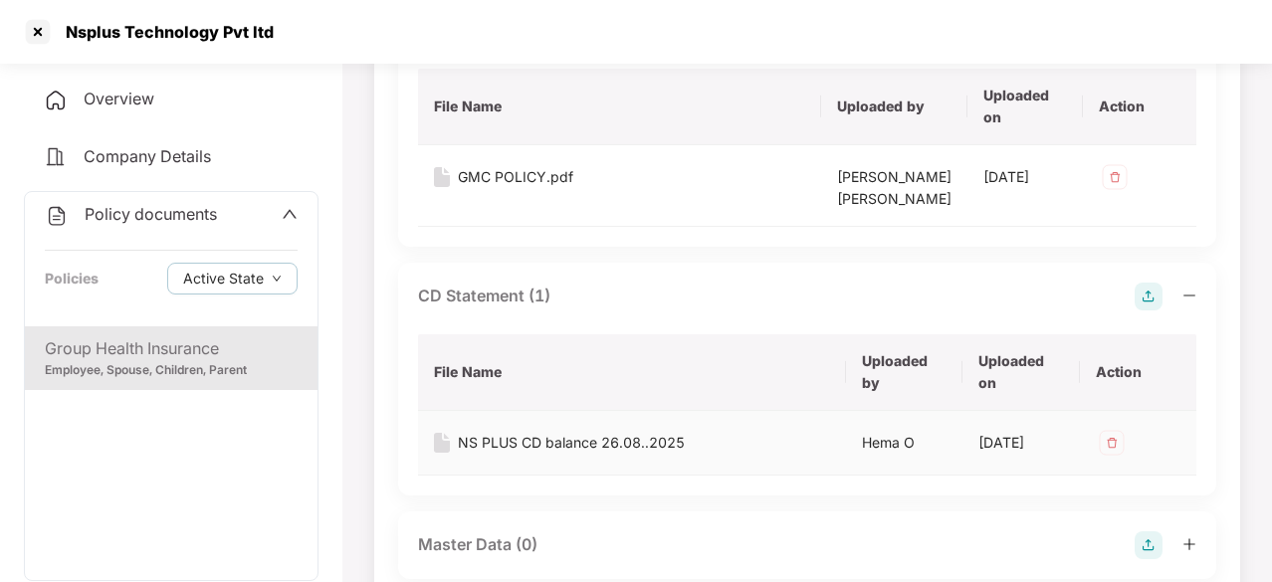
click at [502, 454] on div "NS PLUS CD balance 26.08..2025" at bounding box center [571, 443] width 227 height 22
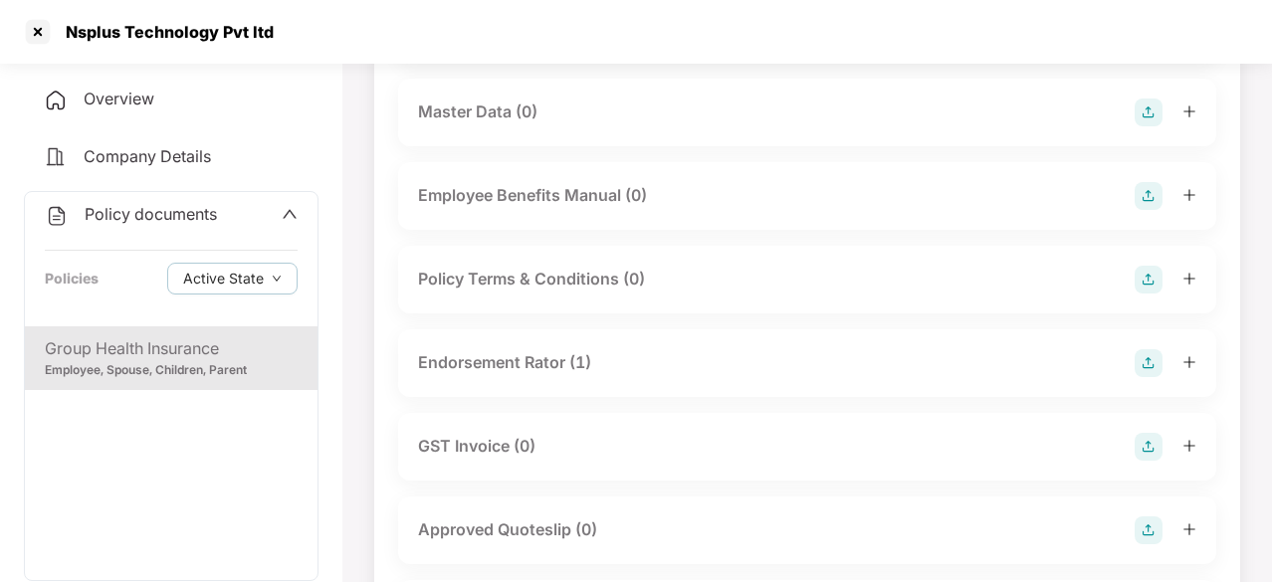
scroll to position [746, 0]
click at [514, 372] on div "Endorsement Rator (1)" at bounding box center [504, 359] width 173 height 25
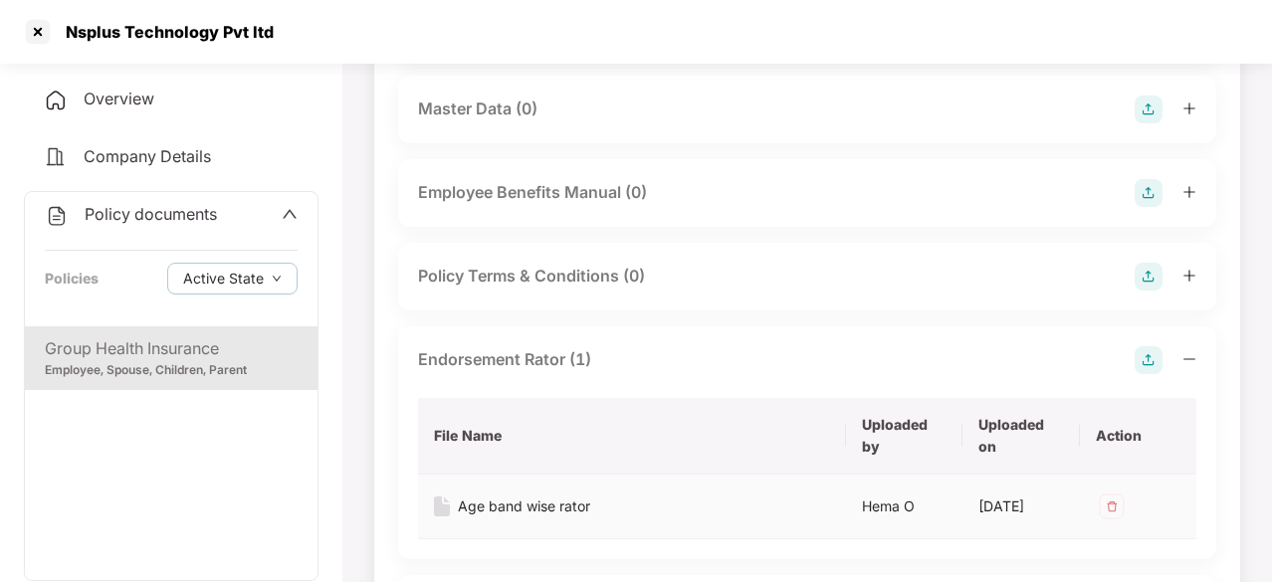
click at [505, 517] on div "Age band wise rator" at bounding box center [524, 507] width 132 height 22
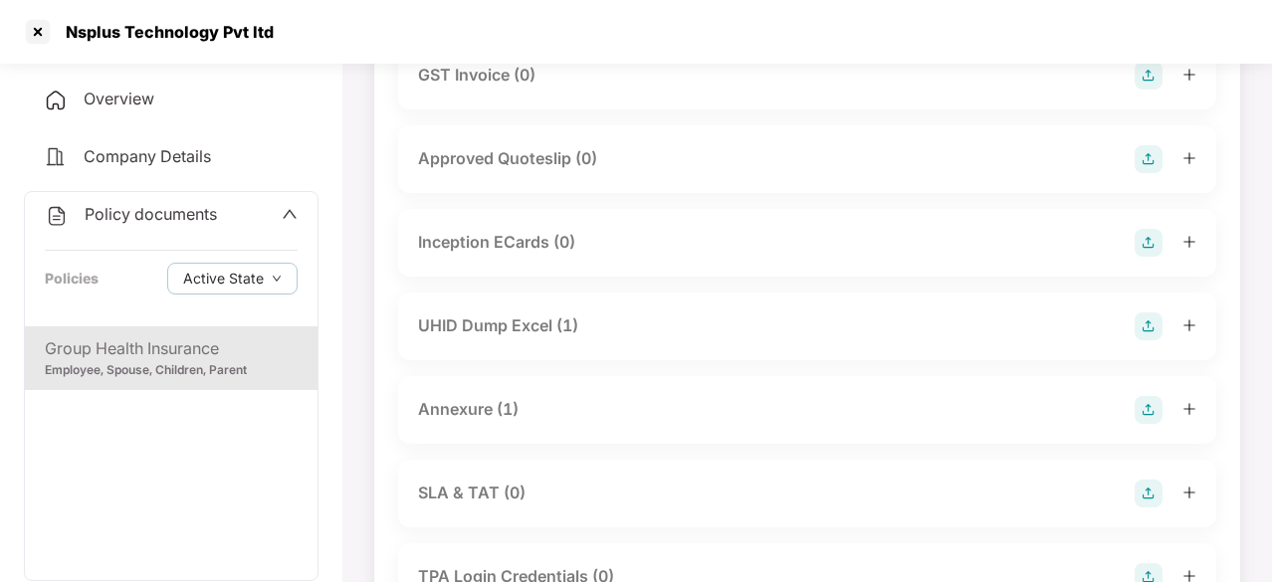
scroll to position [1282, 0]
click at [509, 336] on div "UHID Dump Excel (1)" at bounding box center [498, 323] width 160 height 25
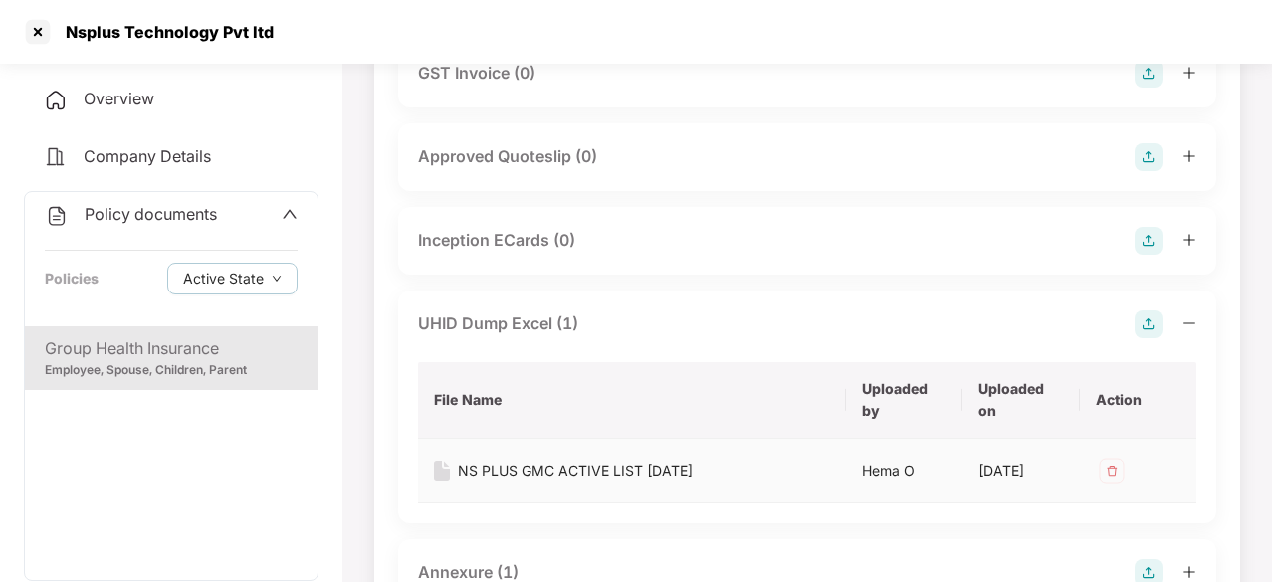
click at [507, 482] on div "NS PLUS GMC ACTIVE LIST [DATE]" at bounding box center [575, 471] width 235 height 22
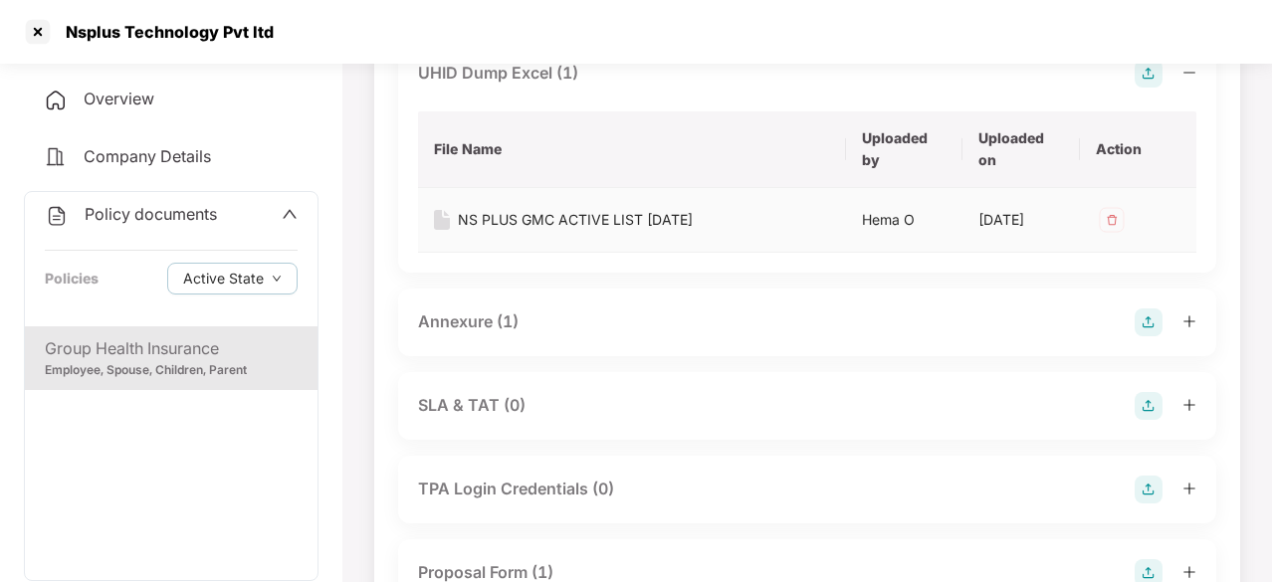
scroll to position [1576, 0]
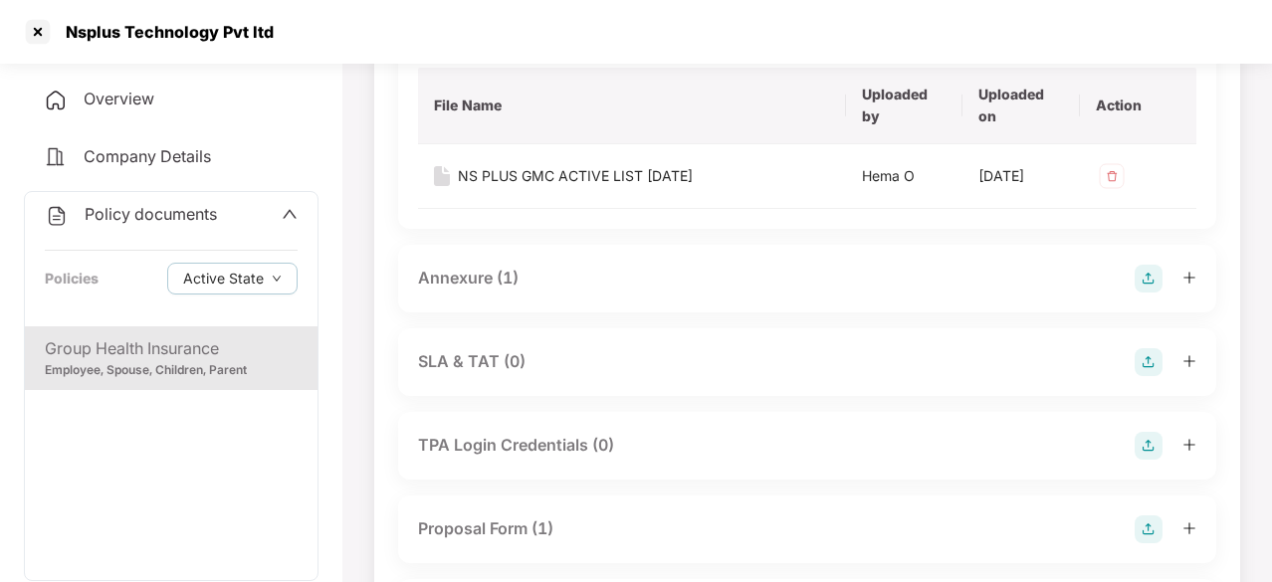
click at [473, 291] on div "Annexure (1)" at bounding box center [468, 278] width 101 height 25
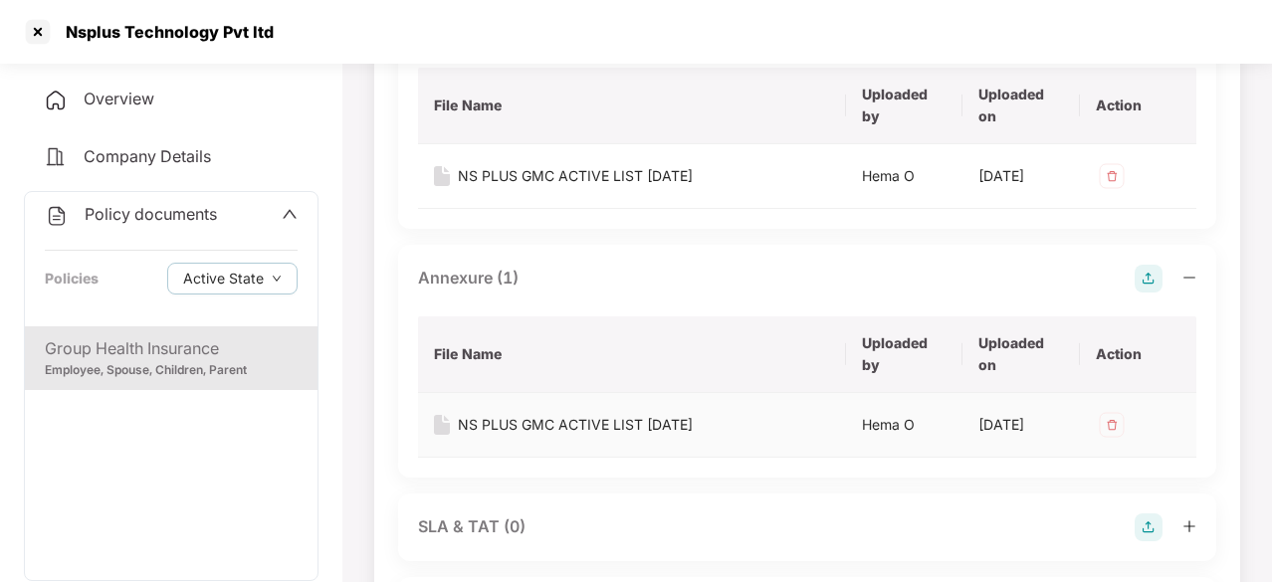
click at [496, 436] on div "NS PLUS GMC ACTIVE LIST [DATE]" at bounding box center [575, 425] width 235 height 22
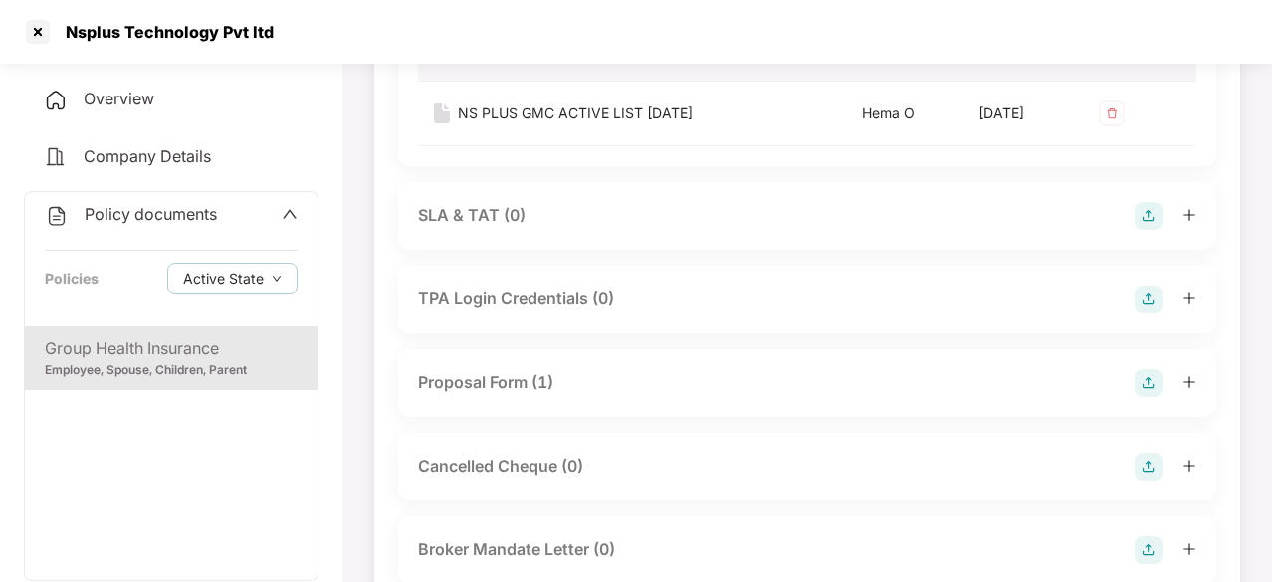
scroll to position [1887, 0]
drag, startPoint x: 68, startPoint y: 27, endPoint x: 322, endPoint y: 29, distance: 254.7
click at [322, 29] on div "Nsplus Technology Pvt ltd" at bounding box center [636, 32] width 1272 height 64
copy div "Nsplus Technology Pvt ltd"
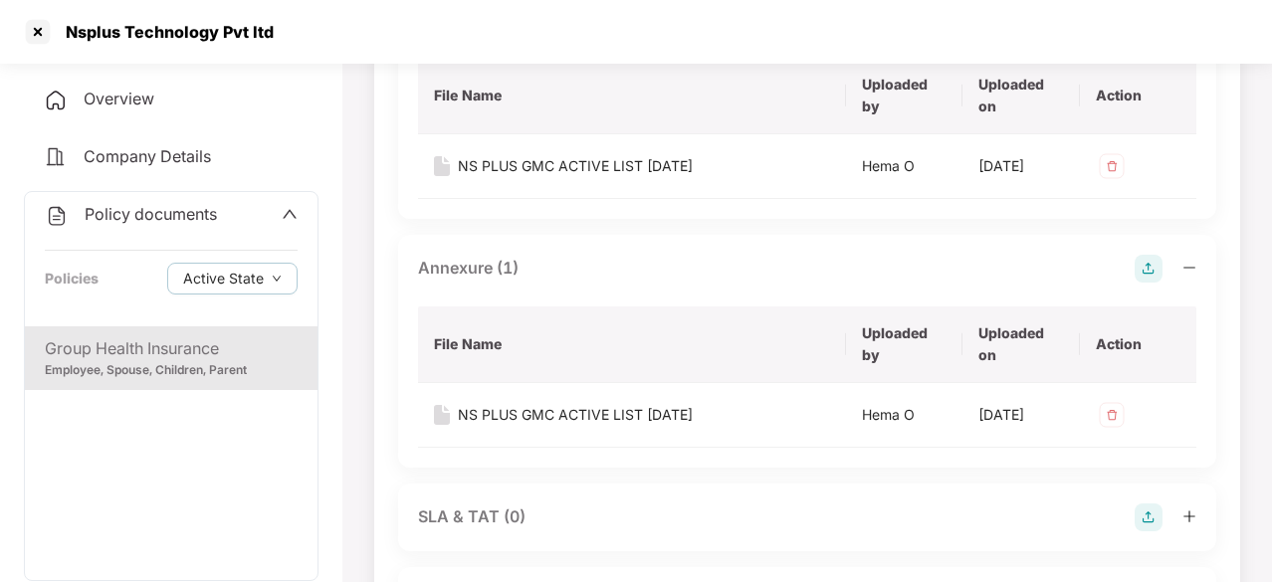
click at [141, 162] on span "Company Details" at bounding box center [147, 156] width 127 height 20
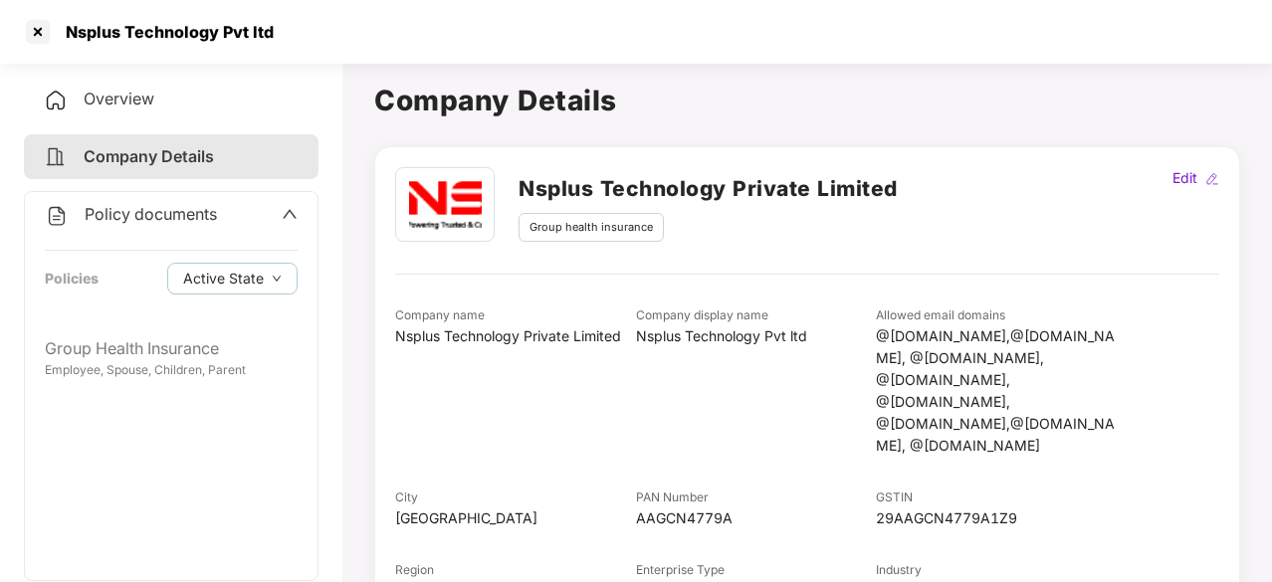
click at [285, 206] on icon "up" at bounding box center [290, 214] width 16 height 16
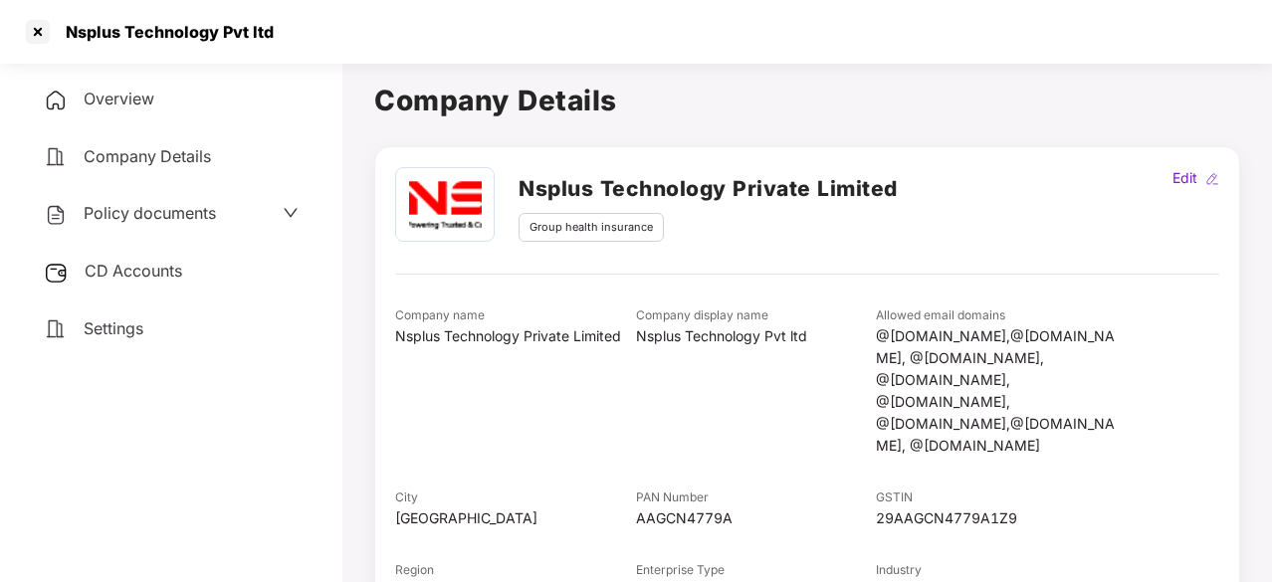
click at [201, 260] on div "CD Accounts" at bounding box center [171, 272] width 295 height 46
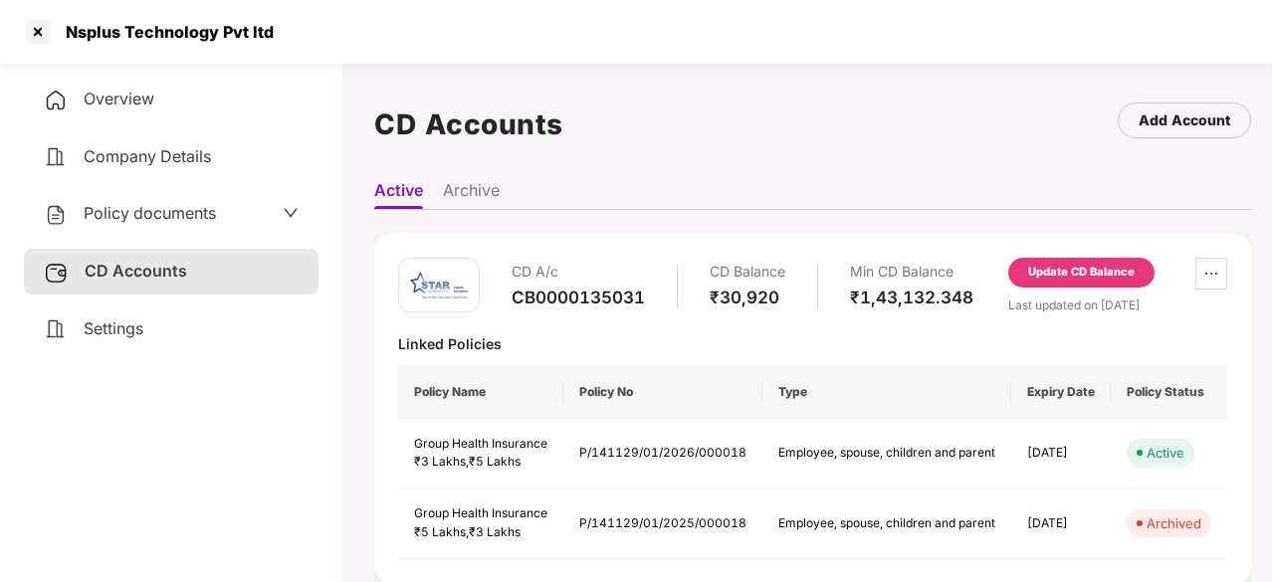
click at [595, 294] on div "CB0000135031" at bounding box center [577, 298] width 133 height 22
copy div "CB0000135031"
click at [31, 27] on div at bounding box center [38, 32] width 32 height 32
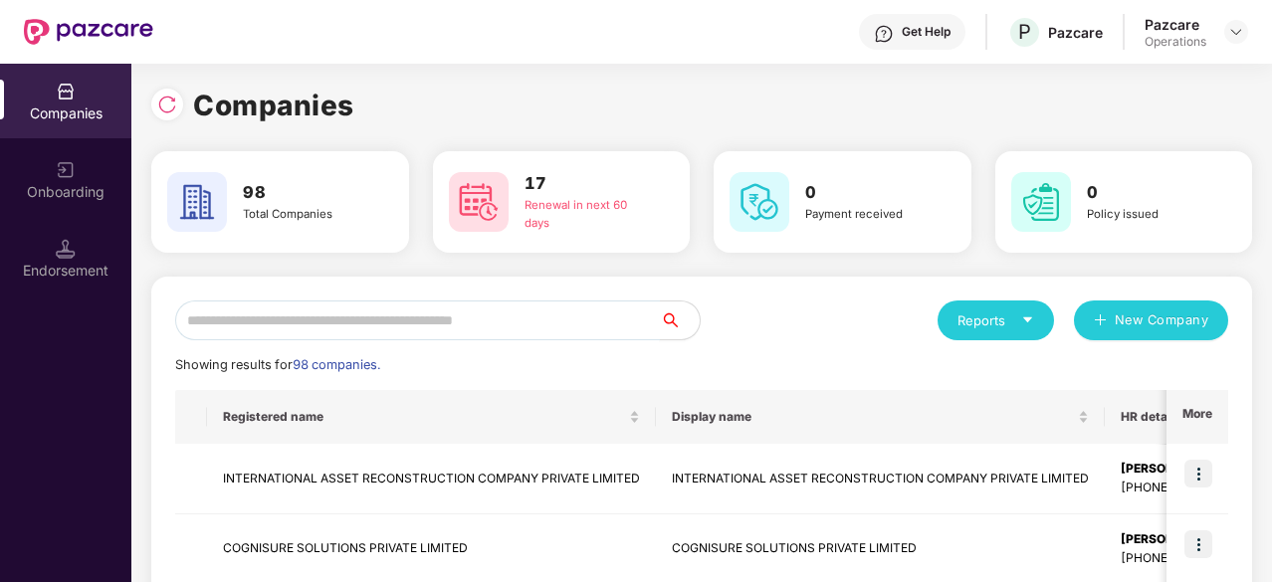
click at [295, 315] on input "text" at bounding box center [417, 321] width 485 height 40
click at [305, 333] on input "text" at bounding box center [417, 321] width 485 height 40
paste input "**********"
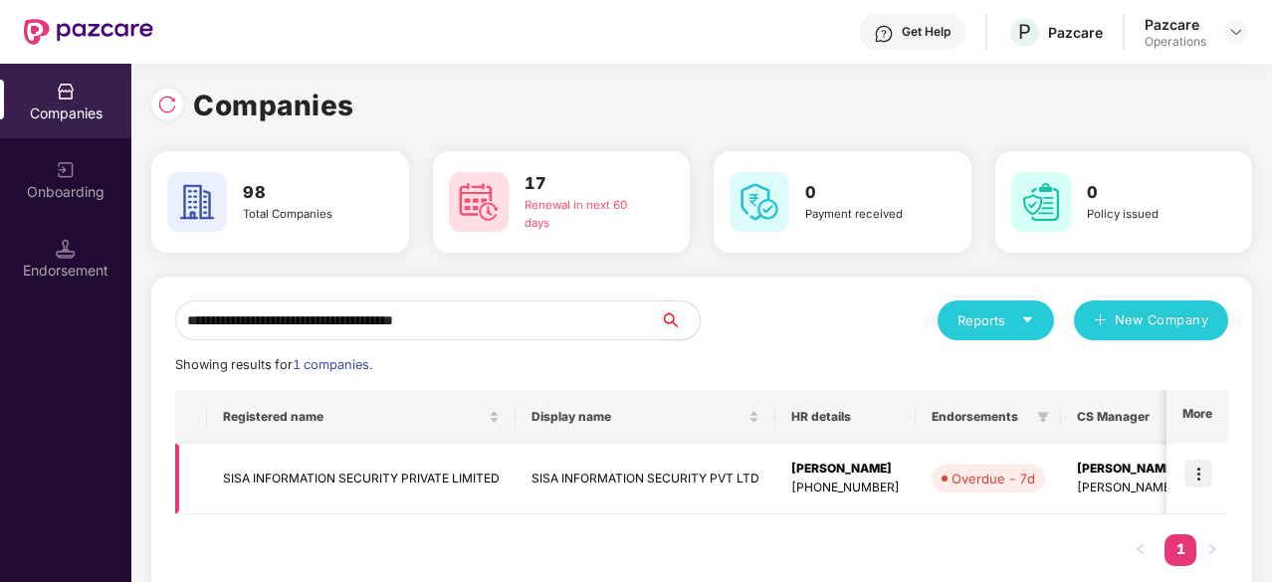
type input "**********"
click at [298, 467] on td "SISA INFORMATION SECURITY PRIVATE LIMITED" at bounding box center [361, 479] width 308 height 71
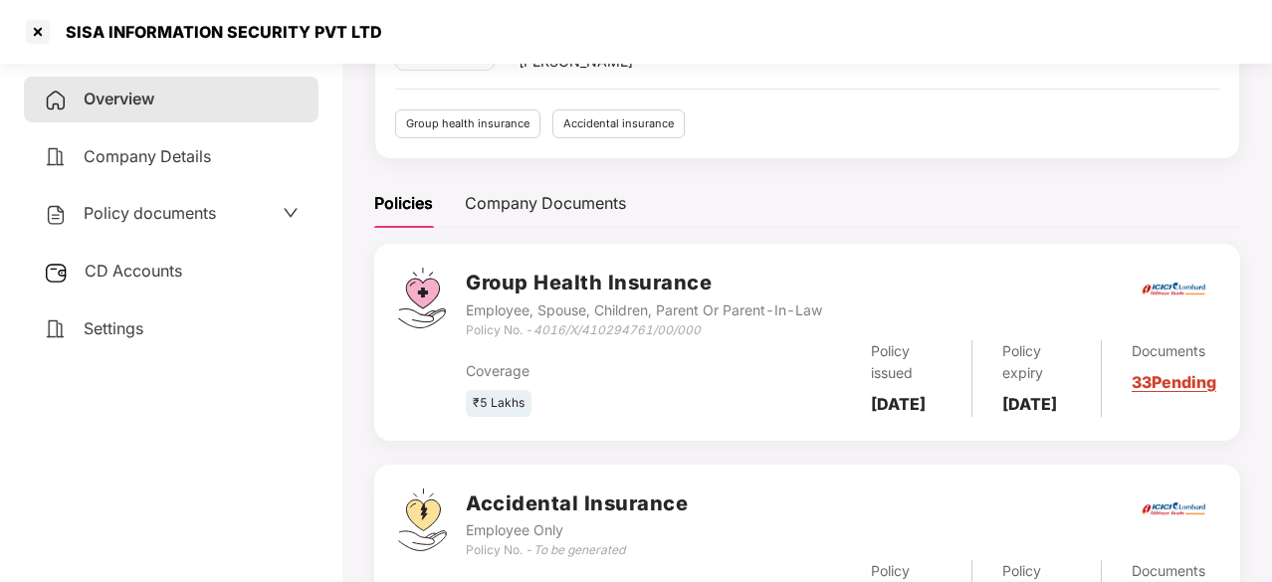
scroll to position [170, 0]
click at [234, 210] on div "Policy documents" at bounding box center [171, 214] width 255 height 26
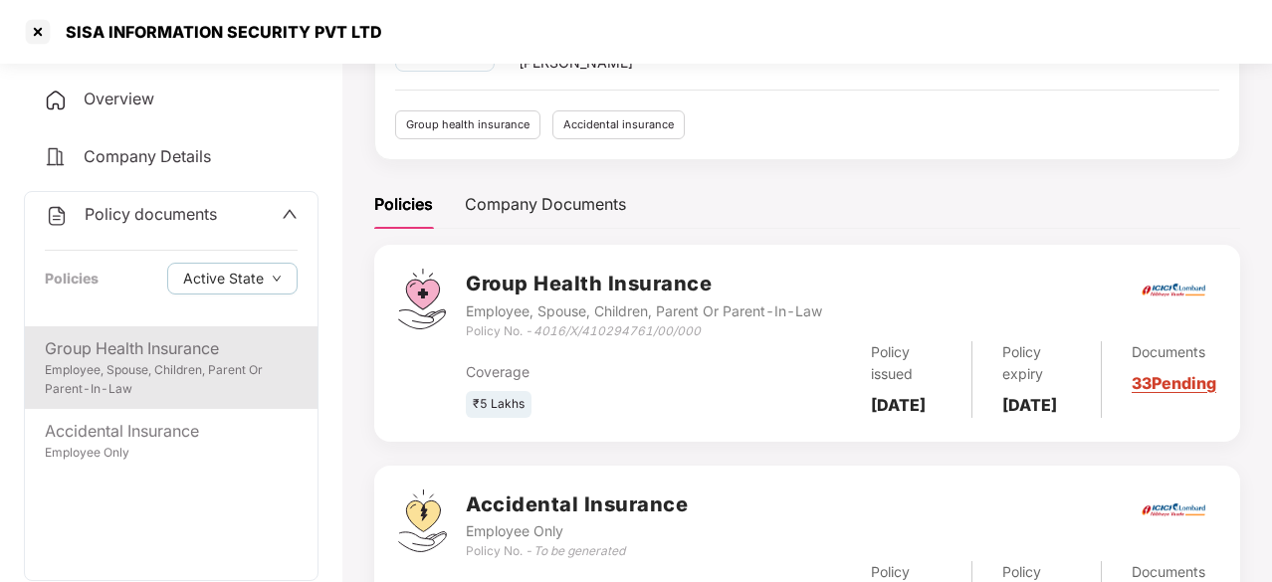
click at [169, 347] on div "Group Health Insurance" at bounding box center [171, 348] width 253 height 25
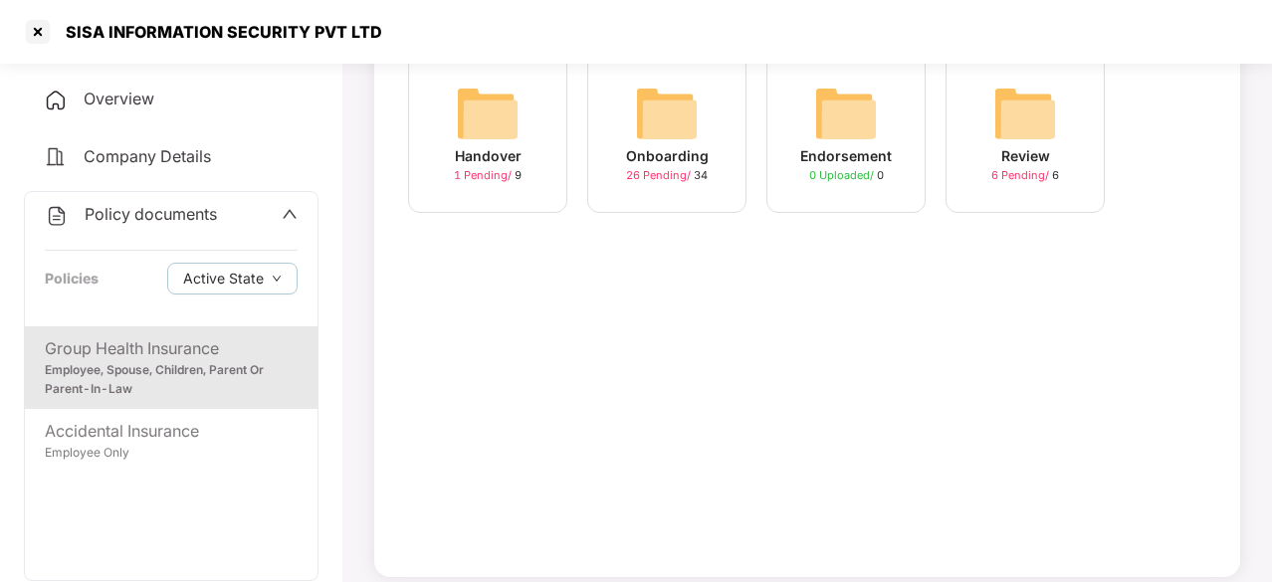
click at [631, 124] on div "Onboarding 26 Pending / 34" at bounding box center [666, 133] width 159 height 159
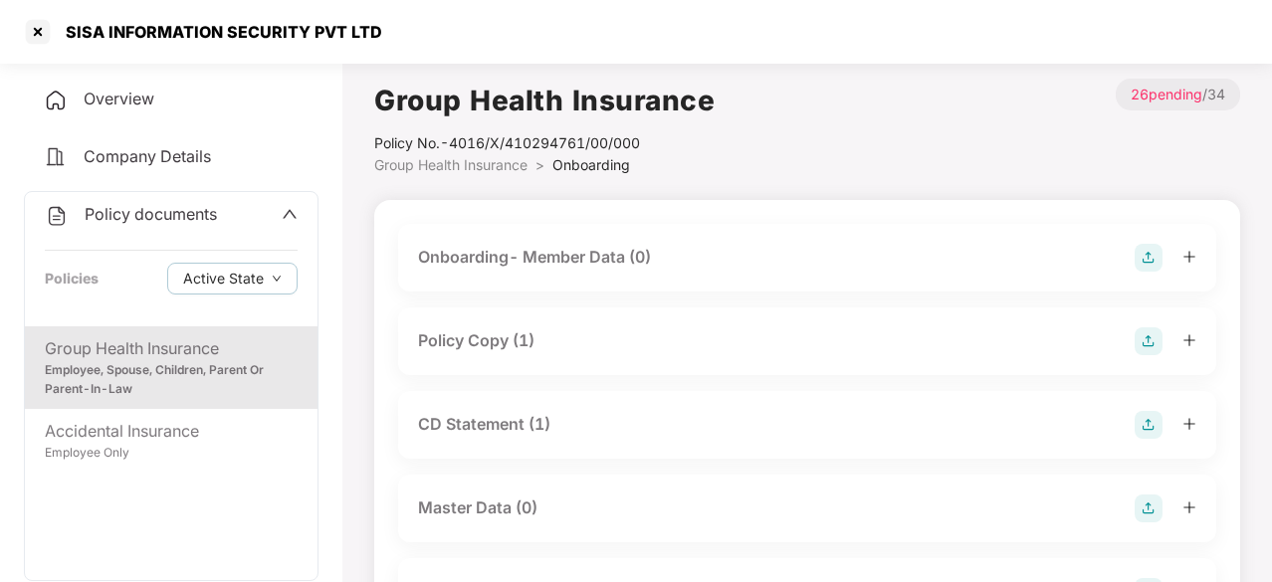
scroll to position [82, 0]
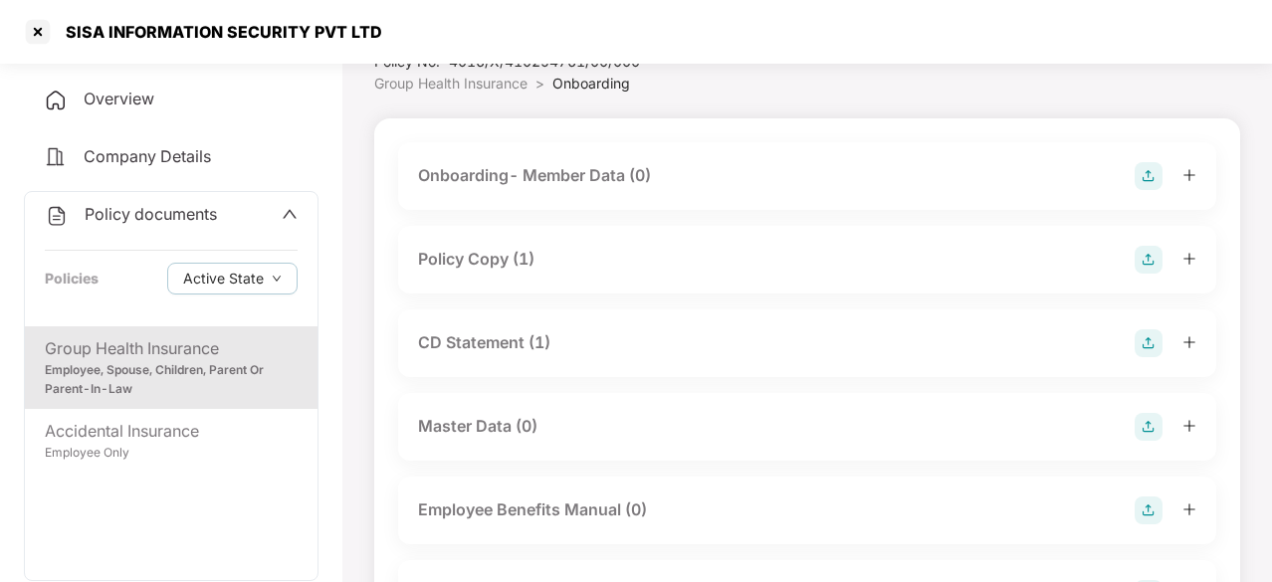
click at [434, 251] on div "Policy Copy (1)" at bounding box center [476, 259] width 116 height 25
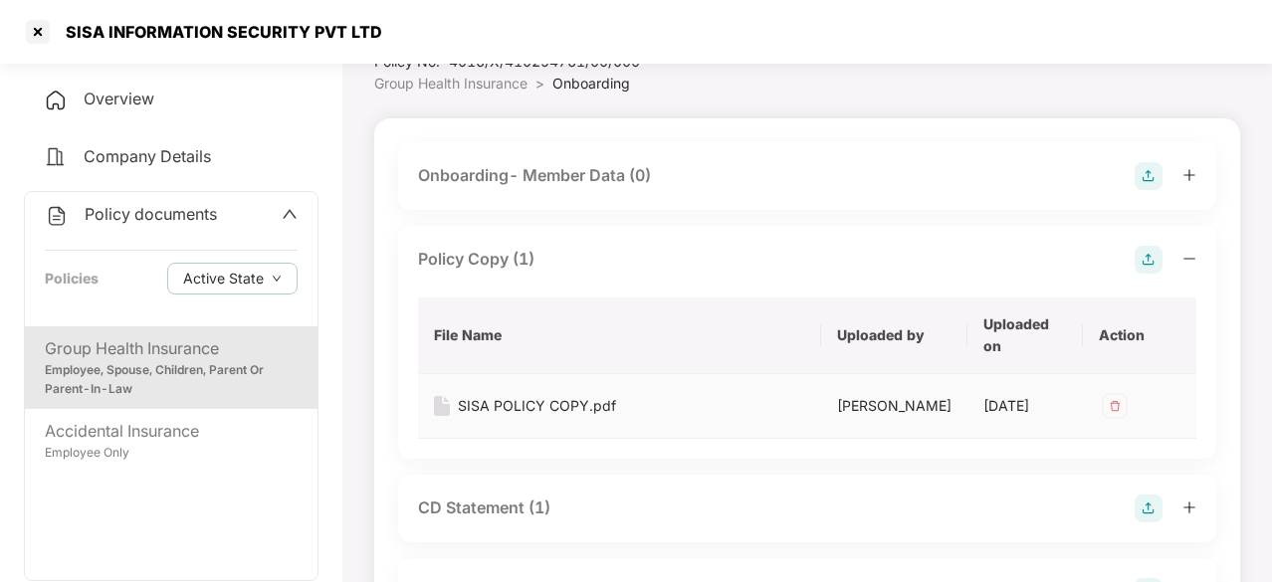
click at [556, 401] on div "SISA POLICY COPY.pdf" at bounding box center [537, 406] width 158 height 22
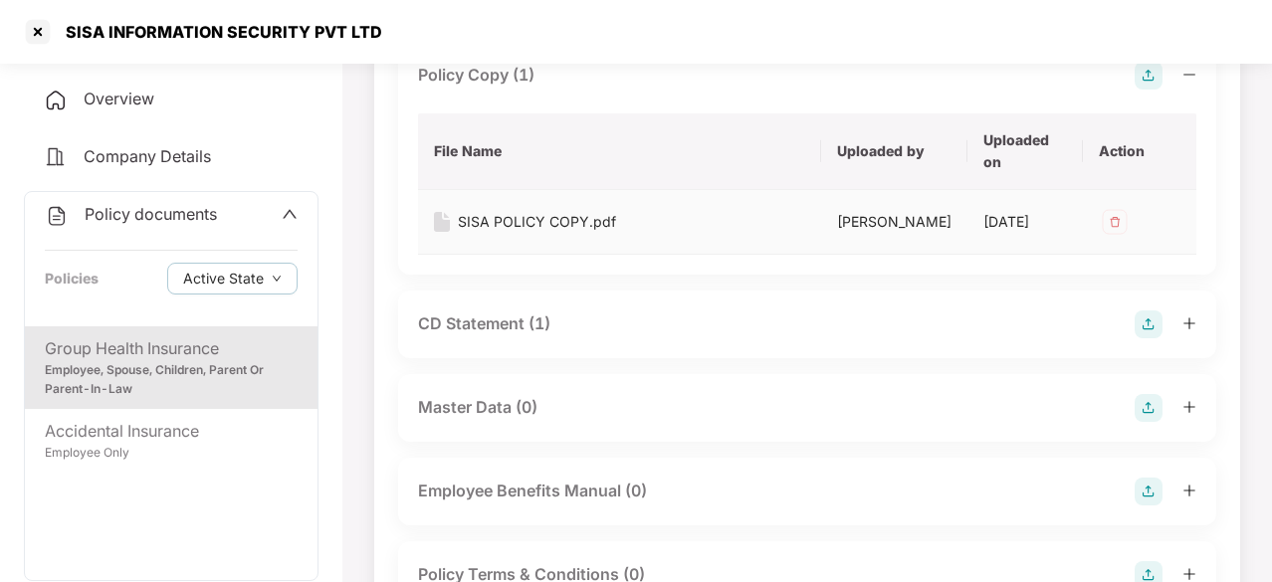
scroll to position [269, 0]
click at [503, 333] on div "CD Statement (1)" at bounding box center [484, 320] width 132 height 25
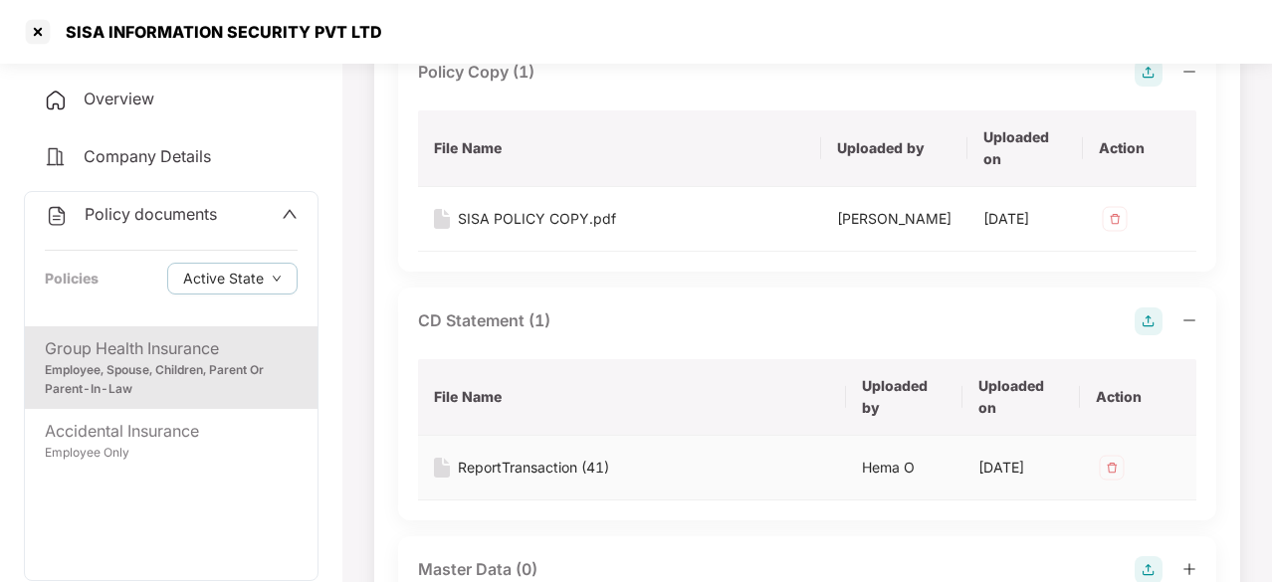
click at [525, 479] on div "ReportTransaction (41)" at bounding box center [533, 468] width 151 height 22
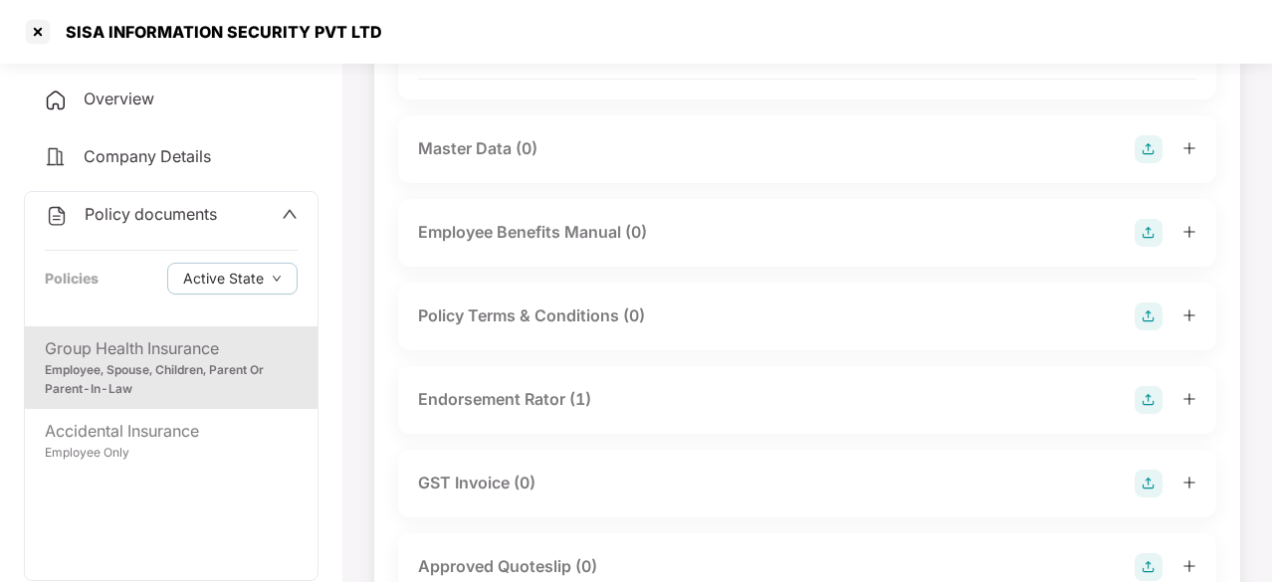
scroll to position [693, 0]
click at [549, 397] on div "Endorsement Rator (1)" at bounding box center [807, 397] width 818 height 68
click at [541, 405] on div "Endorsement Rator (1)" at bounding box center [504, 396] width 173 height 25
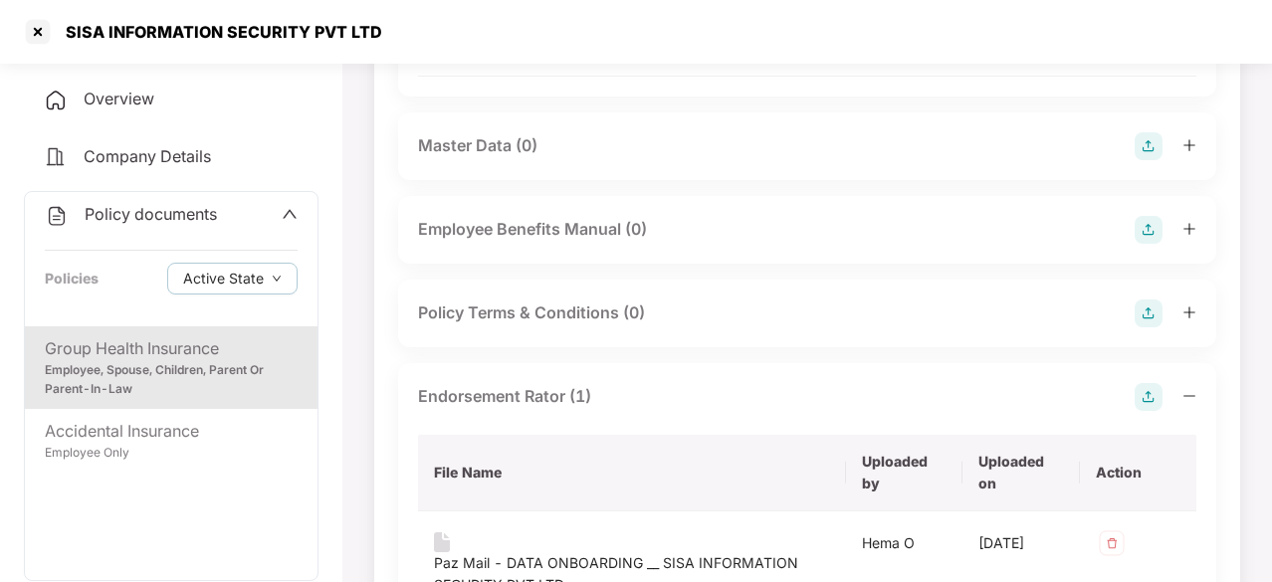
scroll to position [931, 0]
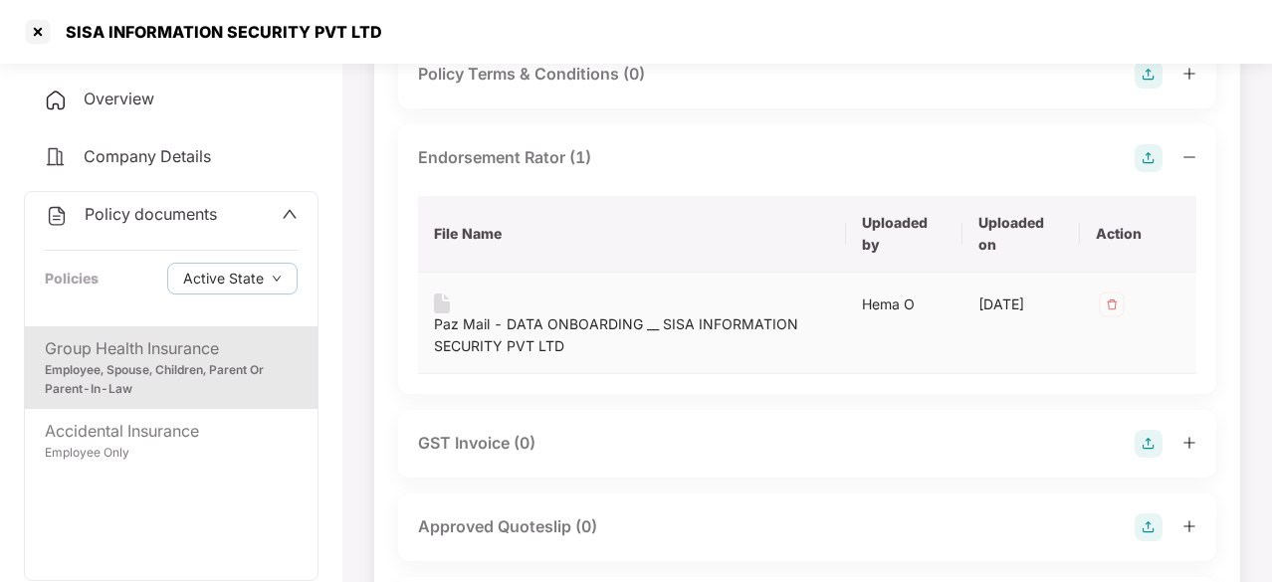
click at [567, 347] on div "Paz Mail - DATA ONBOARDING __ SISA INFORMATION SECURITY PVT LTD" at bounding box center [632, 335] width 396 height 44
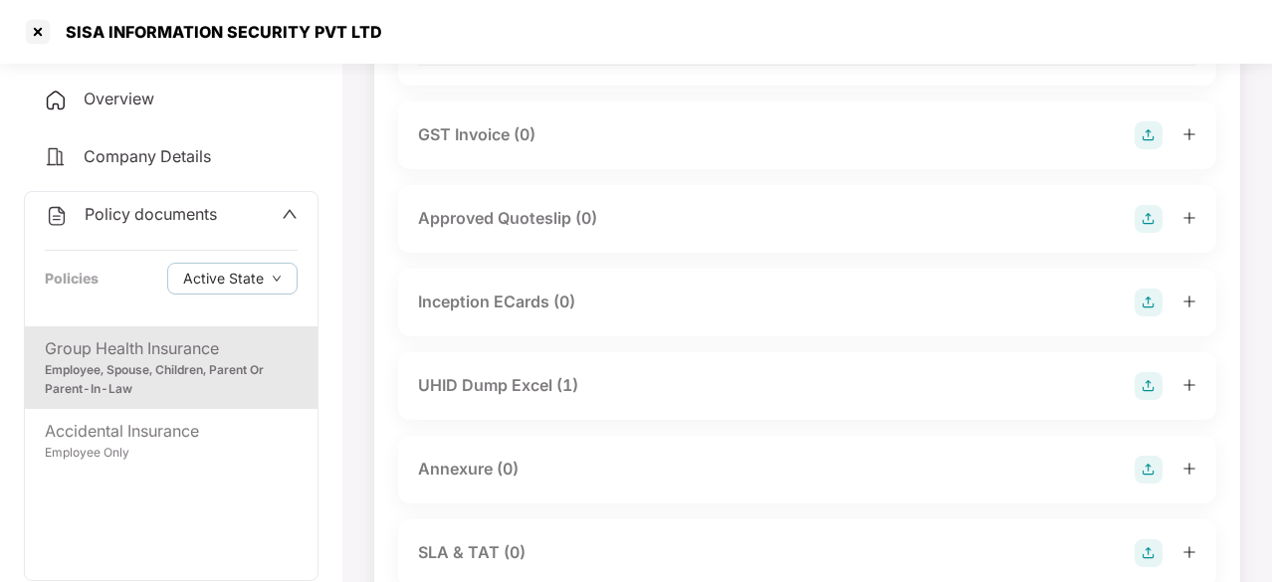
scroll to position [1241, 0]
click at [485, 397] on div "UHID Dump Excel (1)" at bounding box center [498, 384] width 160 height 25
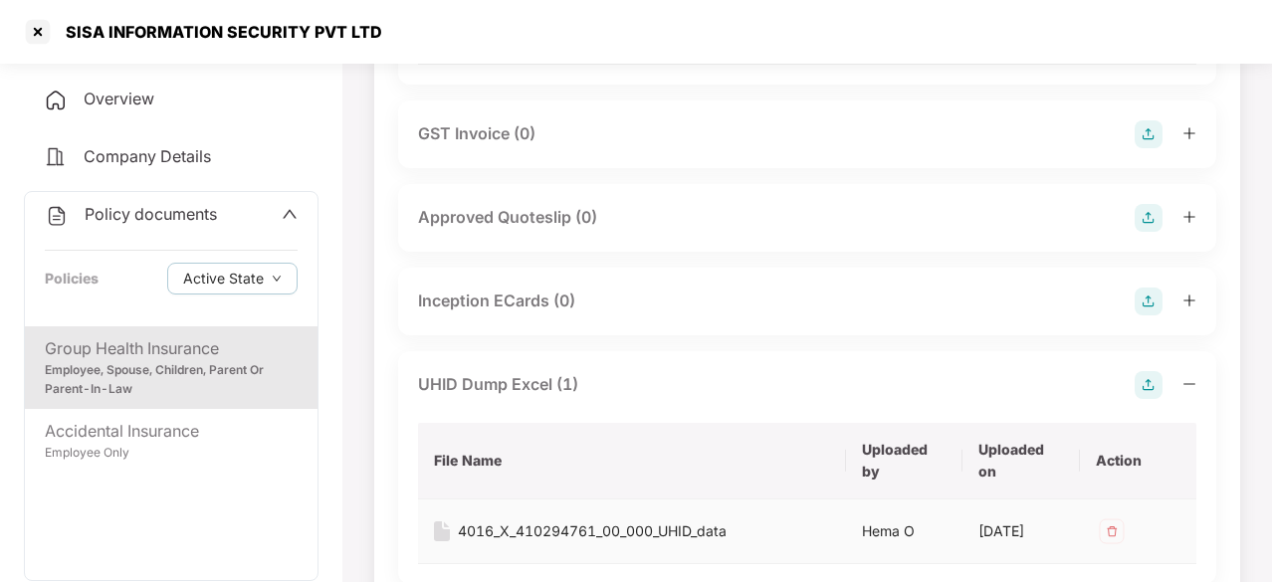
click at [498, 535] on div "4016_X_410294761_00_000_UHID_data" at bounding box center [592, 531] width 269 height 22
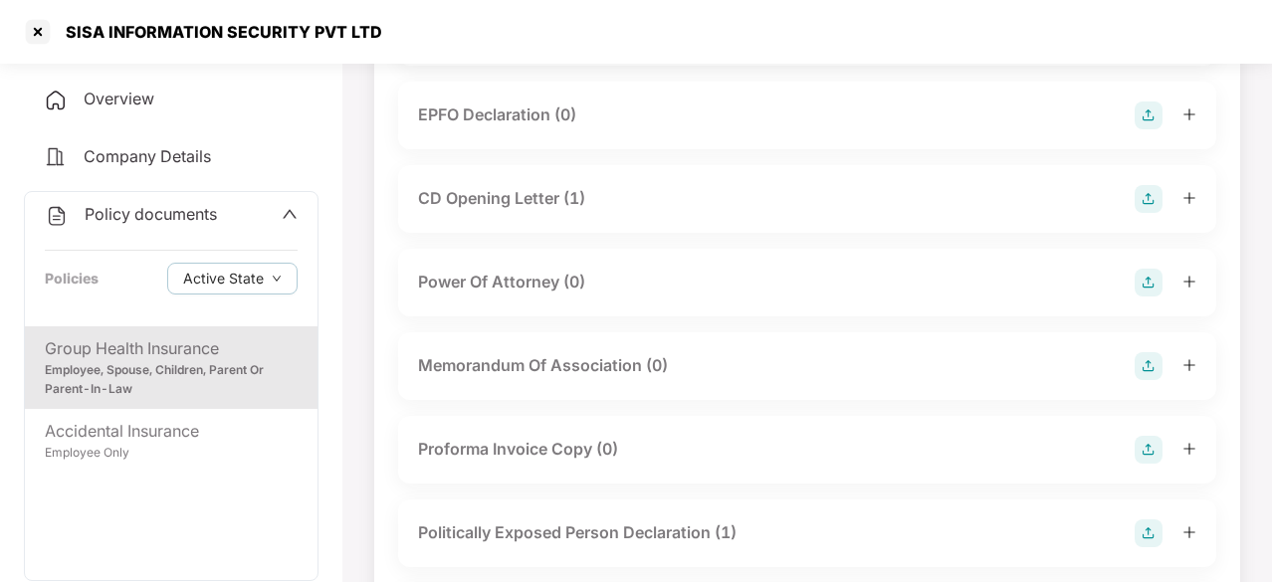
scroll to position [2262, 0]
click at [539, 209] on div "CD Opening Letter (1)" at bounding box center [501, 197] width 167 height 25
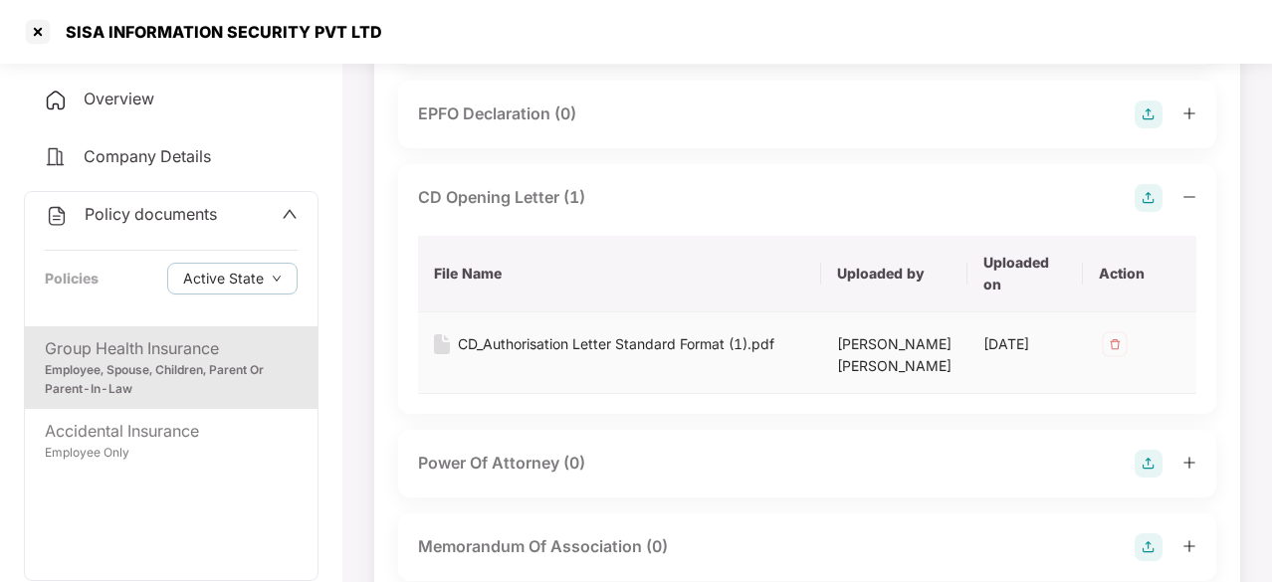
click at [498, 355] on div "CD_Authorisation Letter Standard Format (1).pdf" at bounding box center [616, 344] width 316 height 22
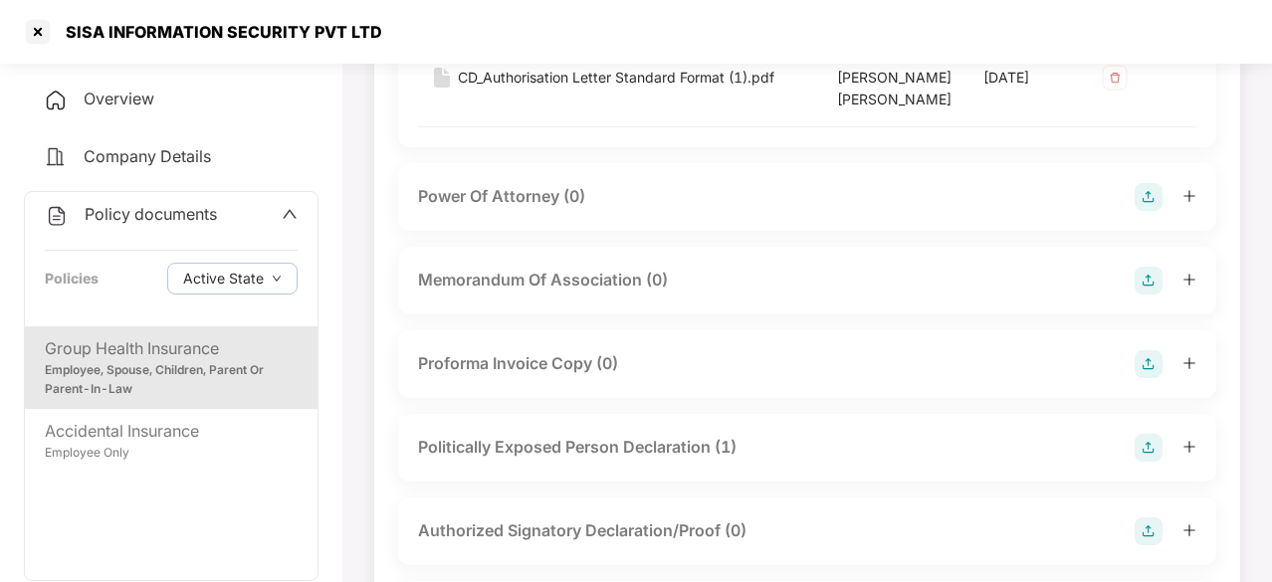
scroll to position [2527, 0]
drag, startPoint x: 70, startPoint y: 30, endPoint x: 380, endPoint y: 23, distance: 310.5
click at [380, 23] on div "SISA INFORMATION SECURITY PVT LTD" at bounding box center [636, 32] width 1272 height 64
copy div "SISA INFORMATION SECURITY PVT LTD"
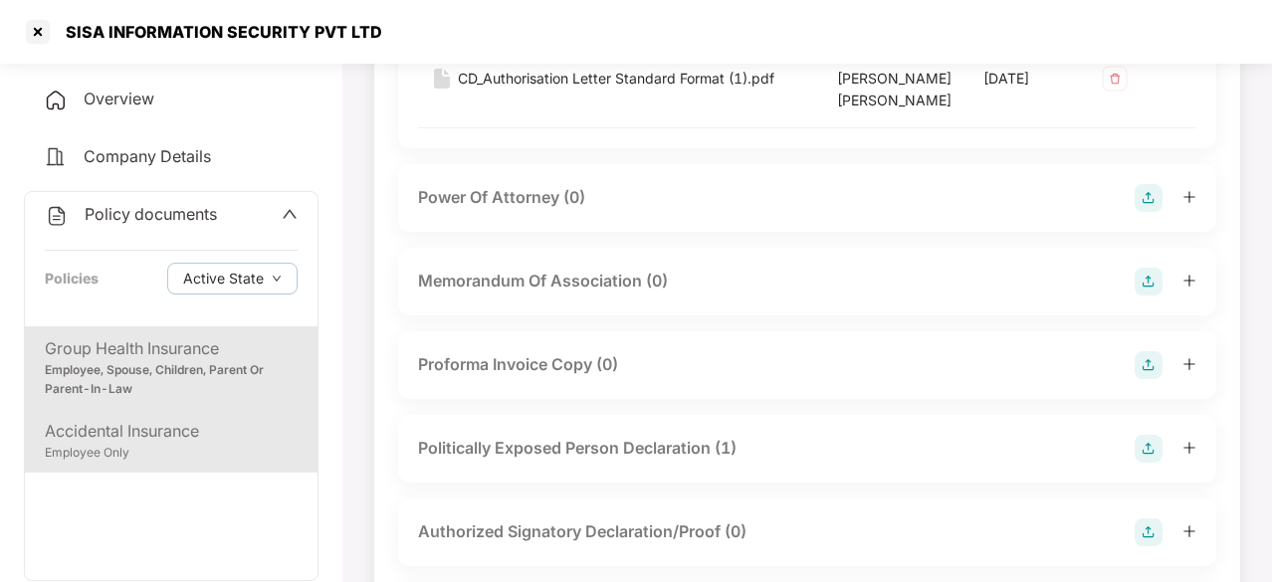
click at [133, 427] on div "Accidental Insurance" at bounding box center [171, 431] width 253 height 25
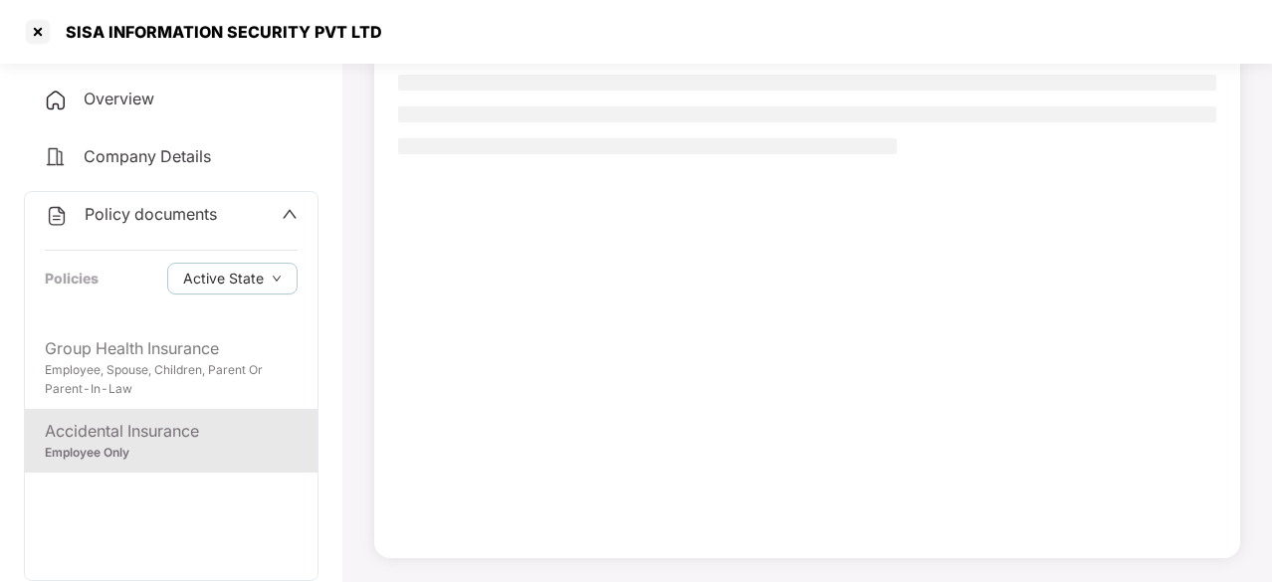
scroll to position [189, 0]
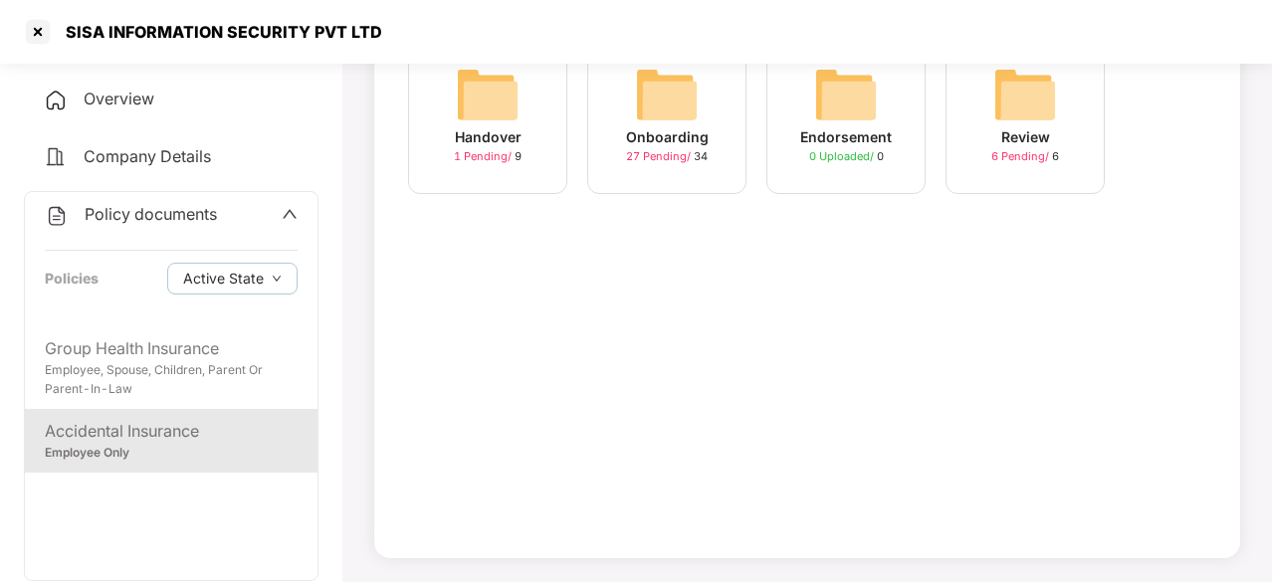
click at [675, 106] on img at bounding box center [667, 95] width 64 height 64
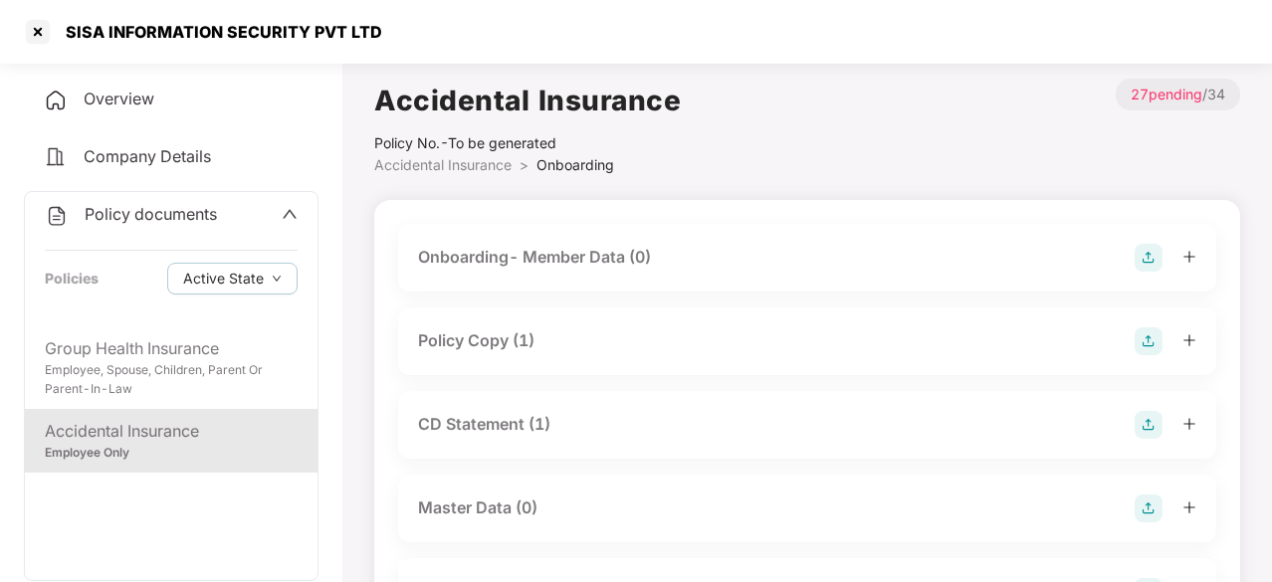
click at [460, 352] on div "Policy Copy (1)" at bounding box center [476, 340] width 116 height 25
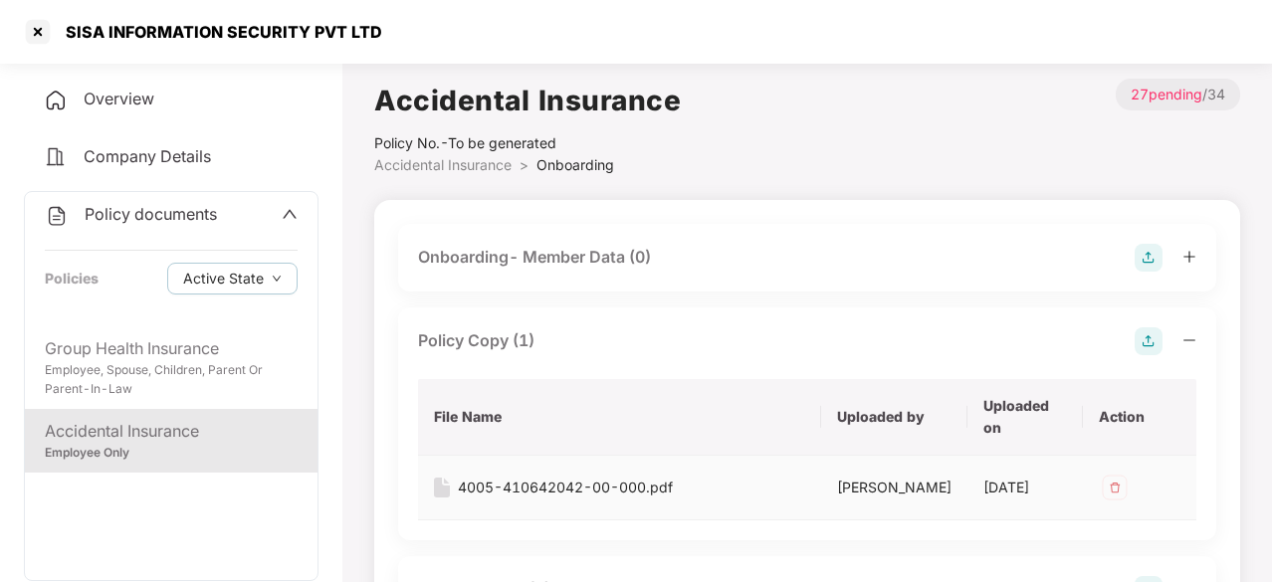
click at [535, 494] on div "4005-410642042-00-000.pdf" at bounding box center [565, 488] width 215 height 22
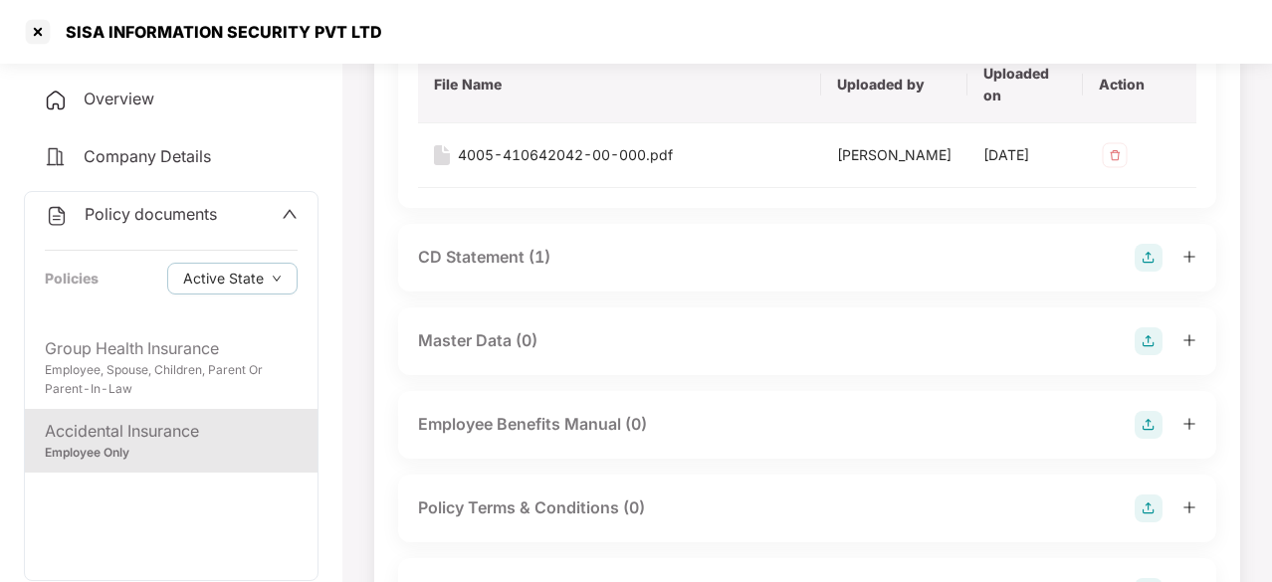
scroll to position [378, 0]
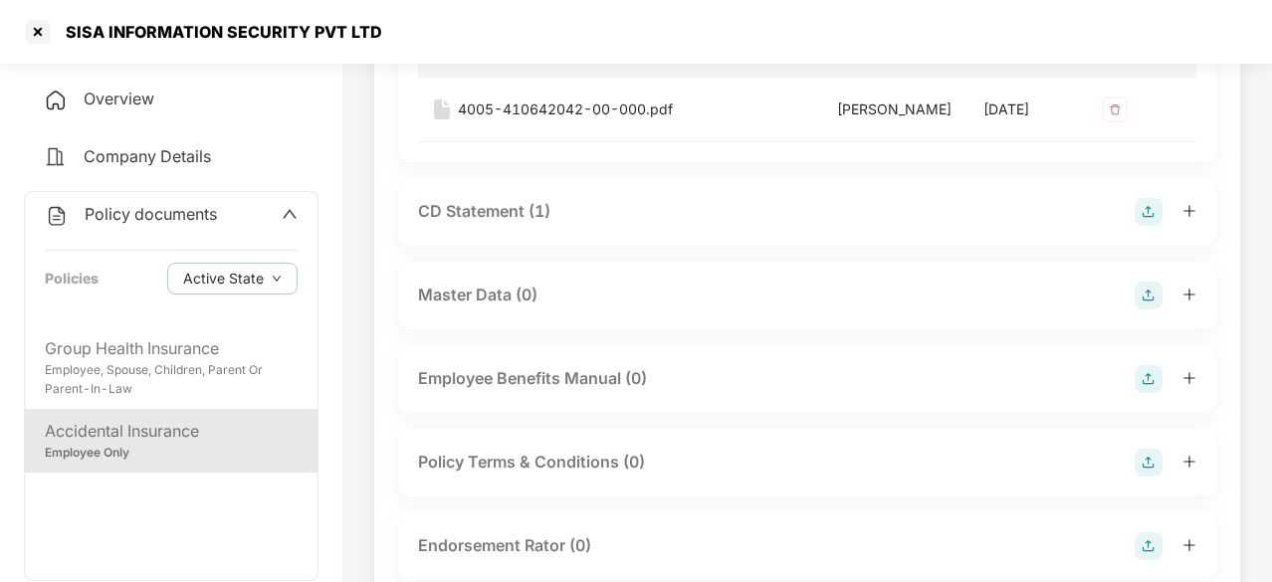
click at [503, 224] on div "CD Statement (1)" at bounding box center [484, 211] width 132 height 25
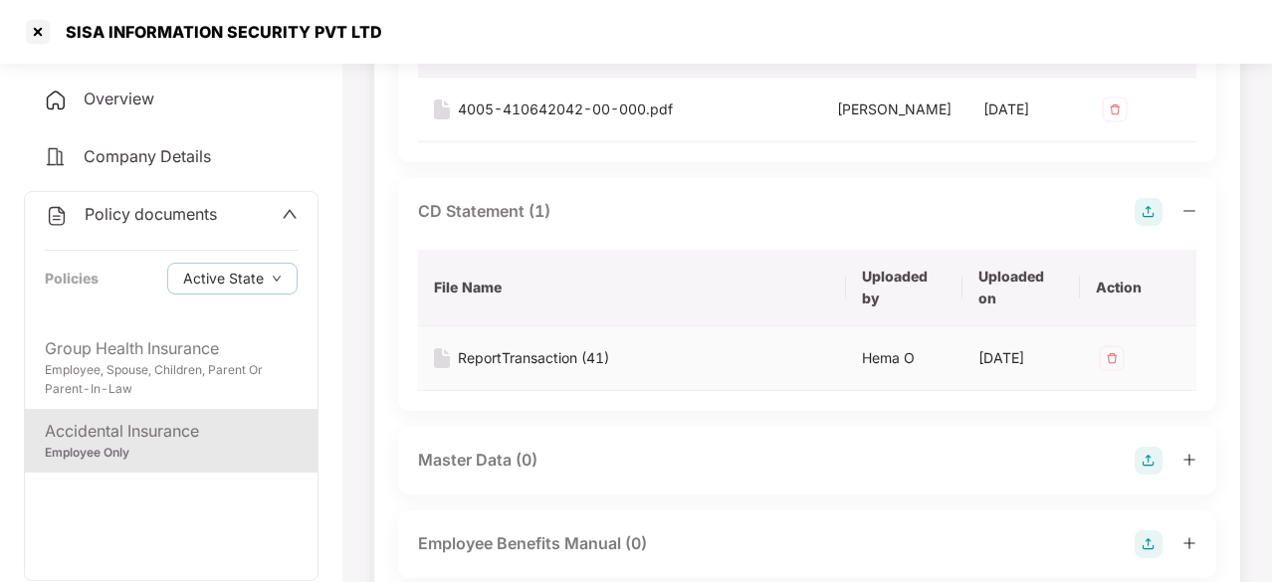
click at [525, 369] on div "ReportTransaction (41)" at bounding box center [533, 358] width 151 height 22
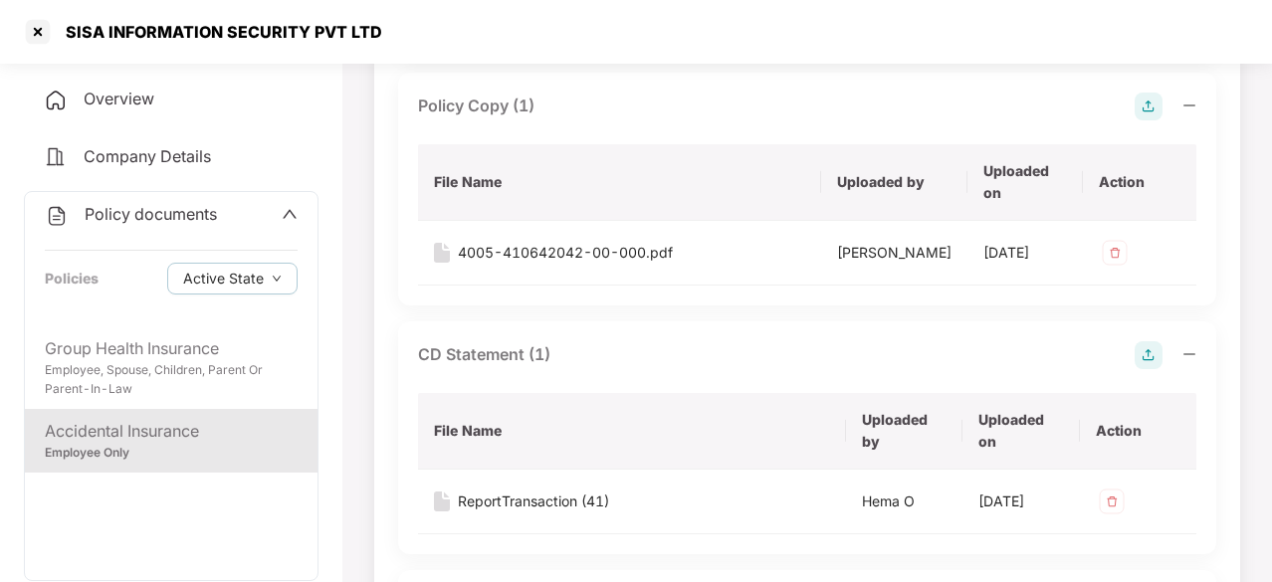
scroll to position [0, 0]
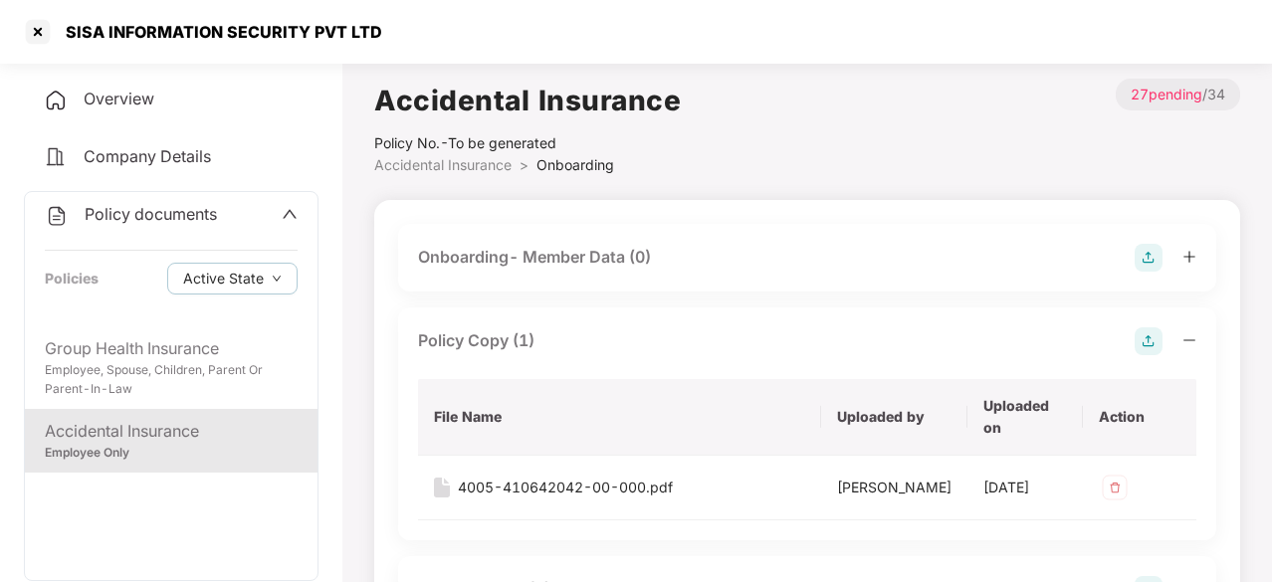
click at [525, 342] on div "Policy Copy (1)" at bounding box center [476, 340] width 116 height 25
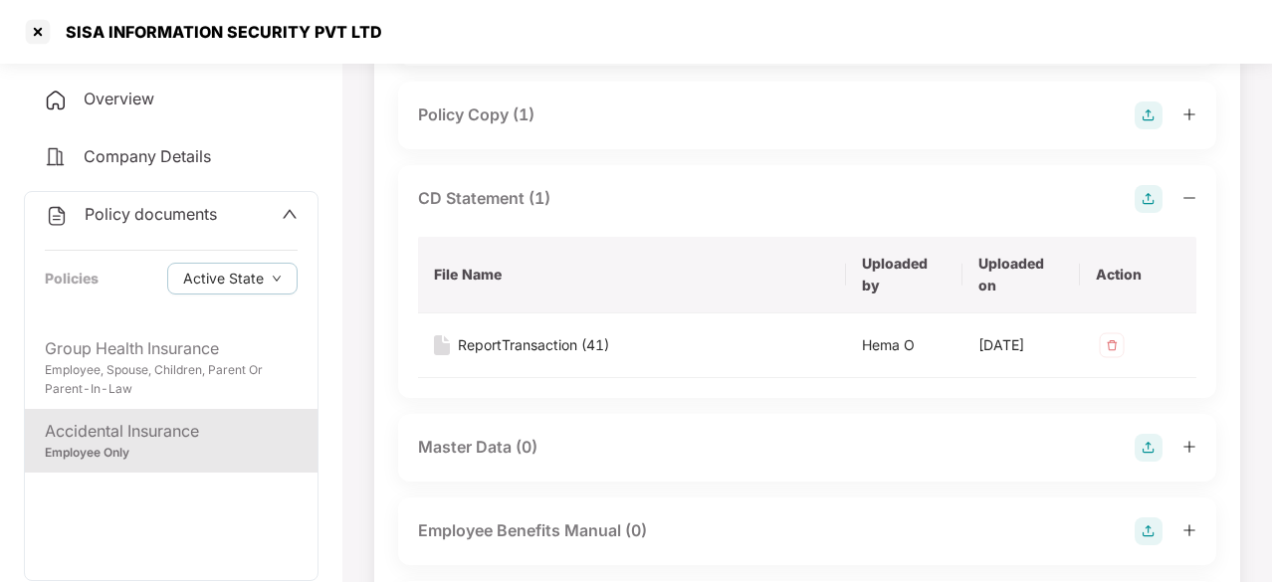
scroll to position [228, 0]
click at [518, 186] on div "CD Statement (1)" at bounding box center [484, 196] width 132 height 25
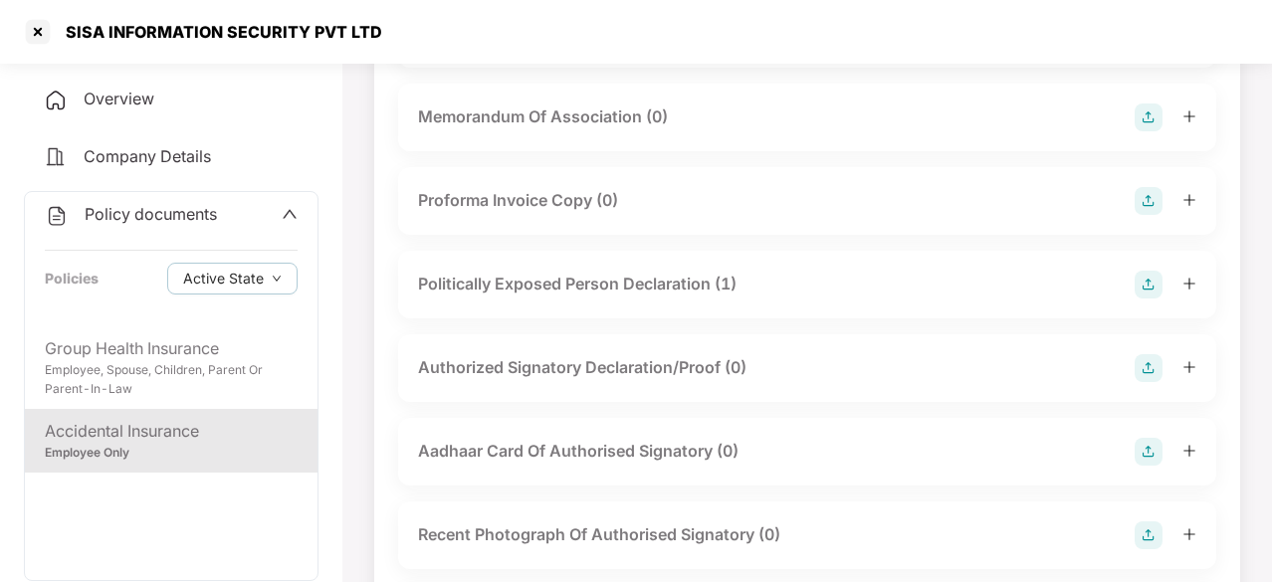
scroll to position [1840, 0]
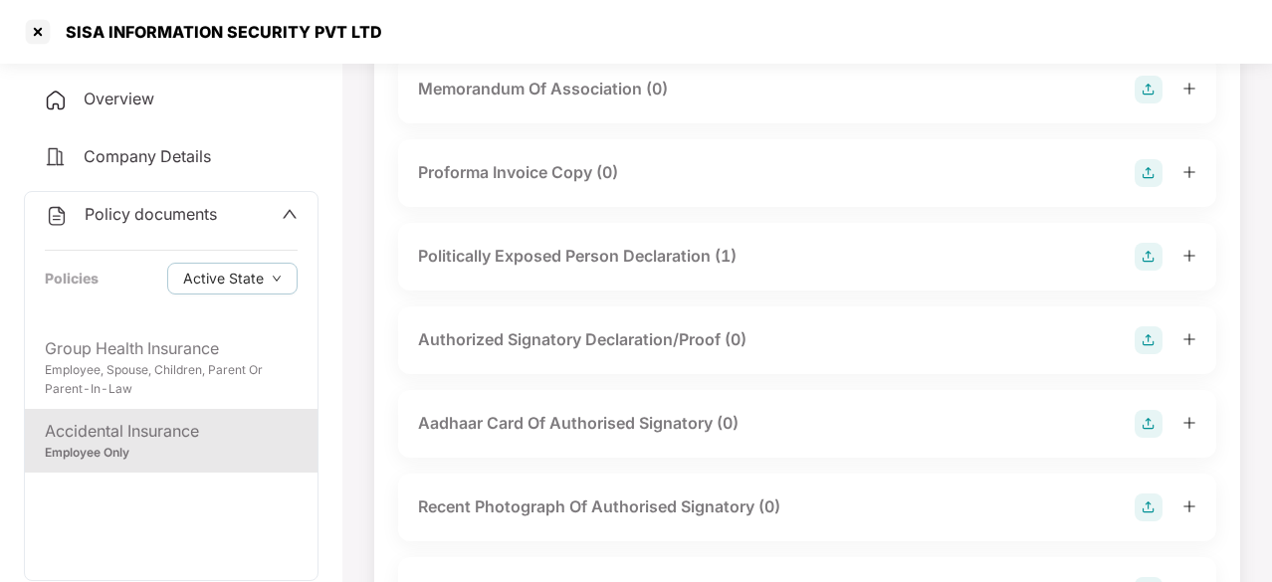
click at [502, 249] on div "Politically Exposed Person Declaration (1)" at bounding box center [577, 256] width 318 height 25
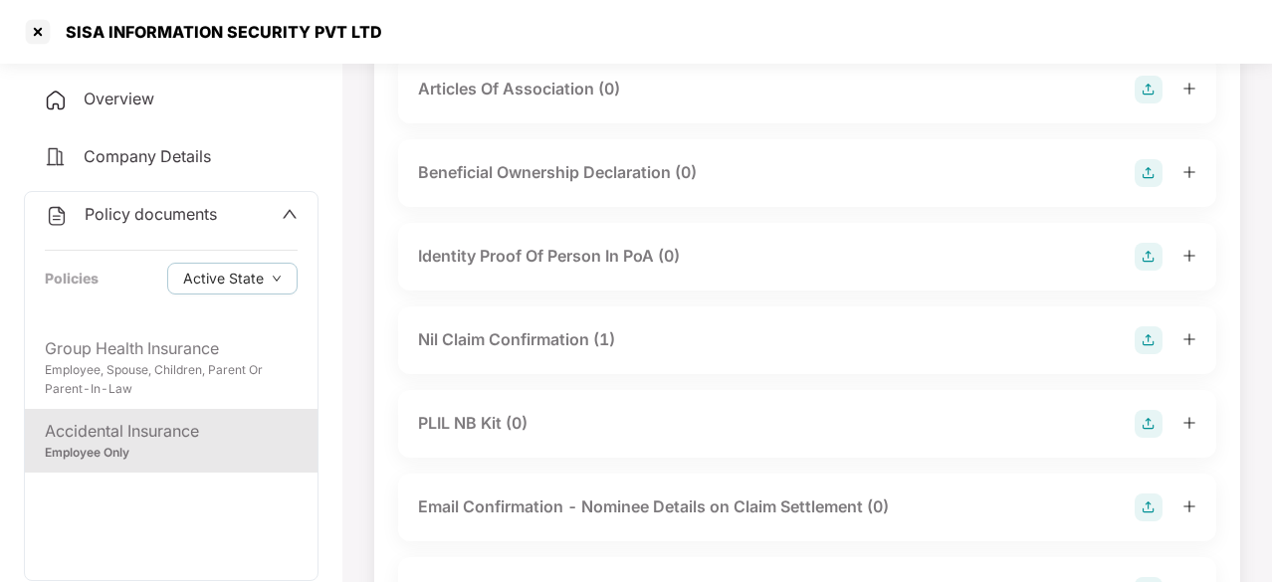
scroll to position [2713, 0]
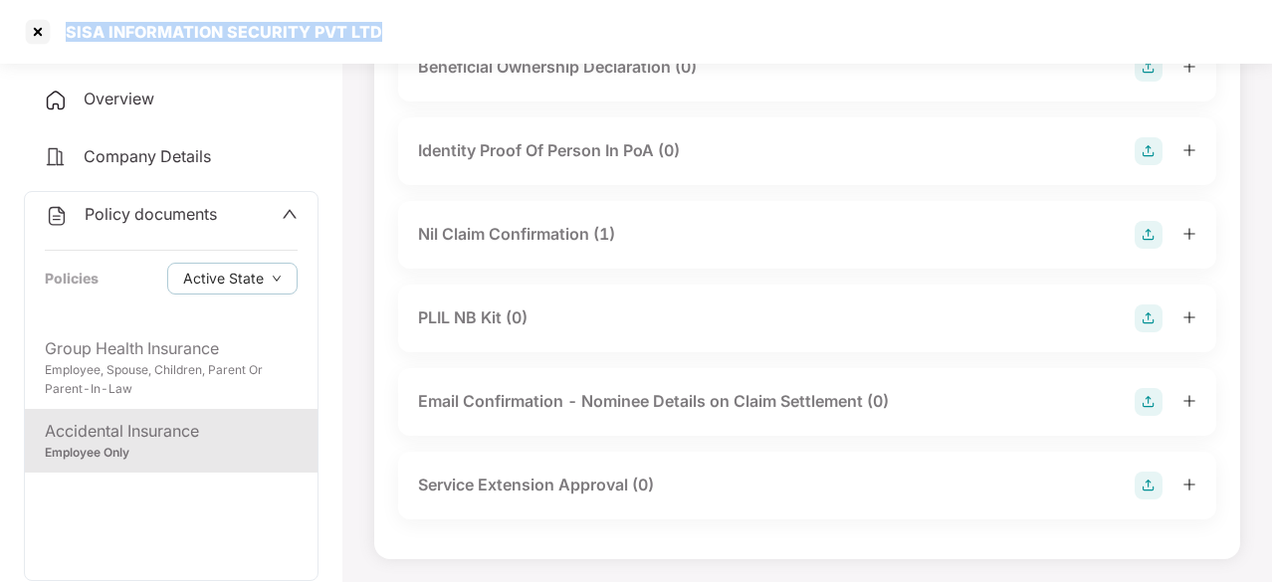
drag, startPoint x: 65, startPoint y: 31, endPoint x: 384, endPoint y: 39, distance: 319.5
click at [384, 39] on div "SISA INFORMATION SECURITY PVT LTD" at bounding box center [636, 32] width 1272 height 64
copy div "SISA INFORMATION SECURITY PVT LTD"
click at [193, 202] on div "Policy documents" at bounding box center [131, 215] width 172 height 26
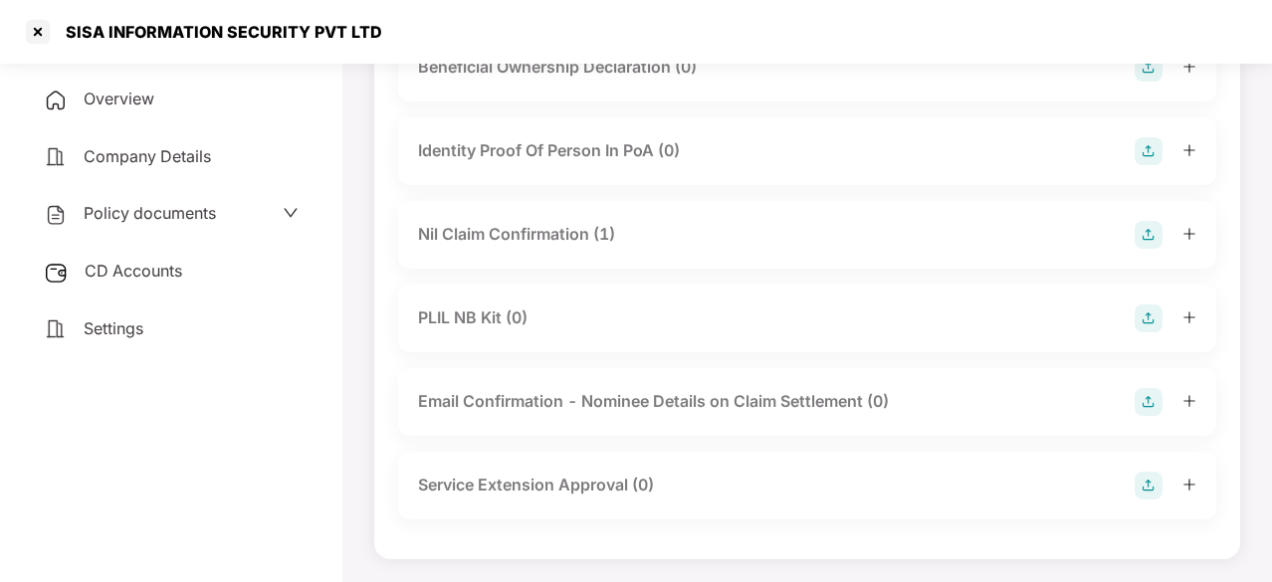
click at [175, 259] on div "CD Accounts" at bounding box center [171, 272] width 295 height 46
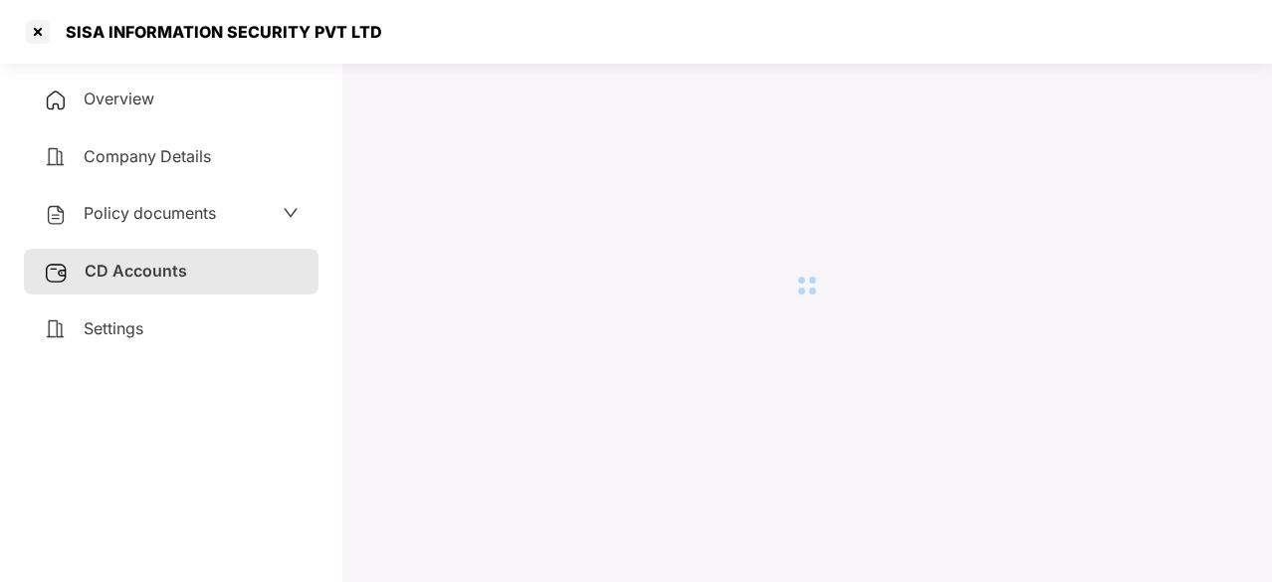
scroll to position [55, 0]
click at [215, 272] on div "CD Accounts" at bounding box center [171, 272] width 295 height 46
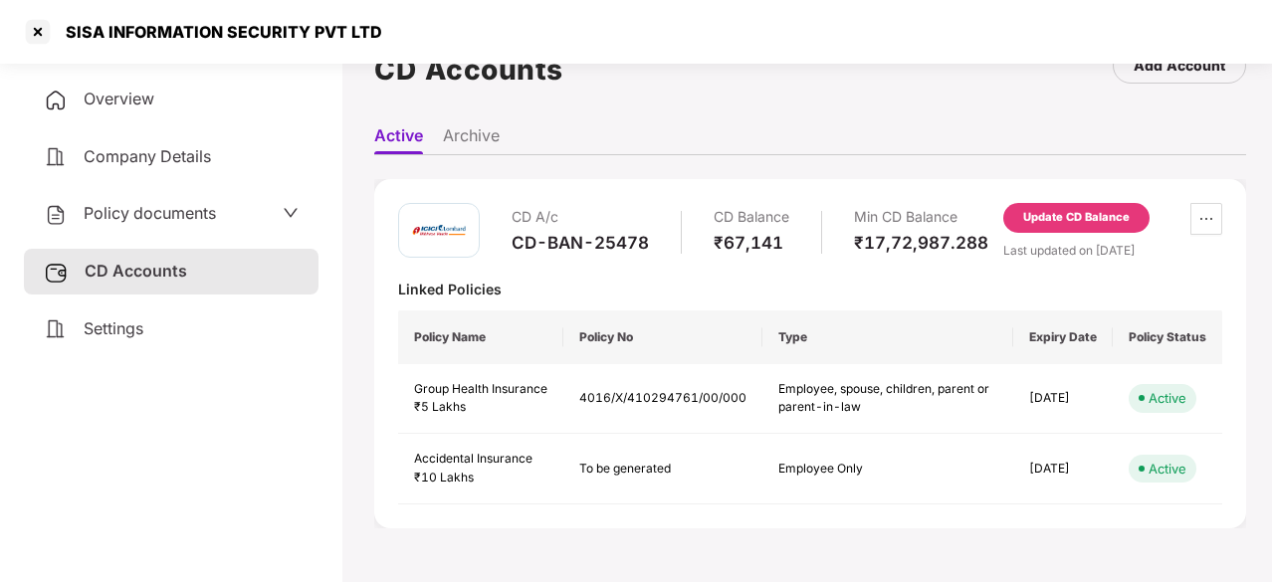
scroll to position [0, 0]
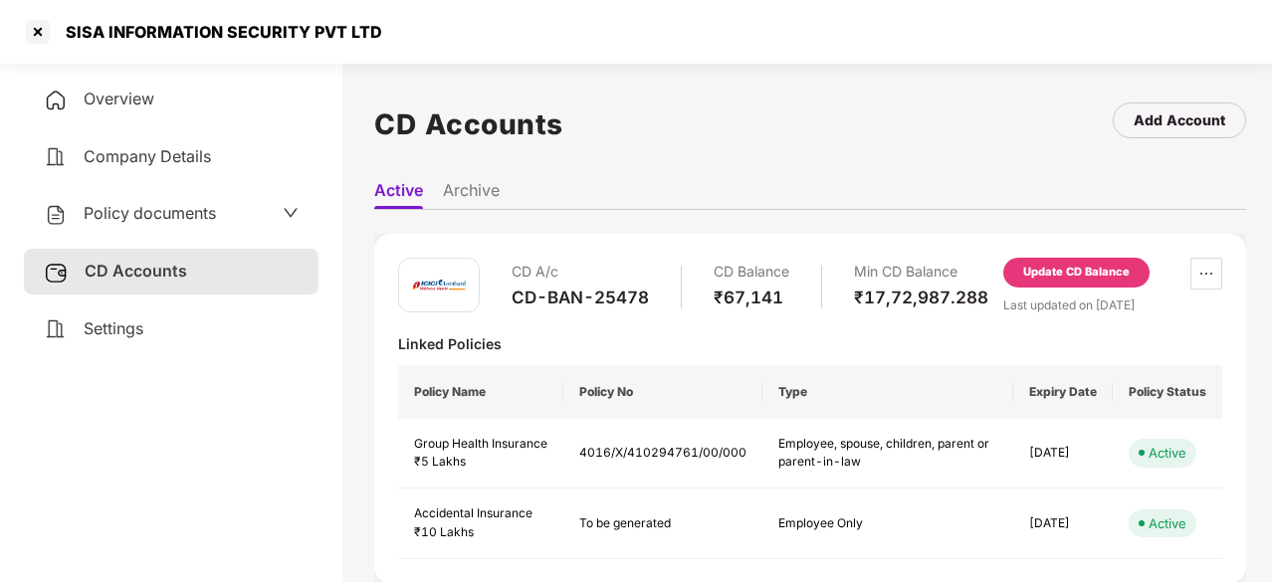
click at [610, 294] on div "CD-BAN-25478" at bounding box center [579, 298] width 137 height 22
copy div "CD-BAN-25478"
